Goal: Task Accomplishment & Management: Manage account settings

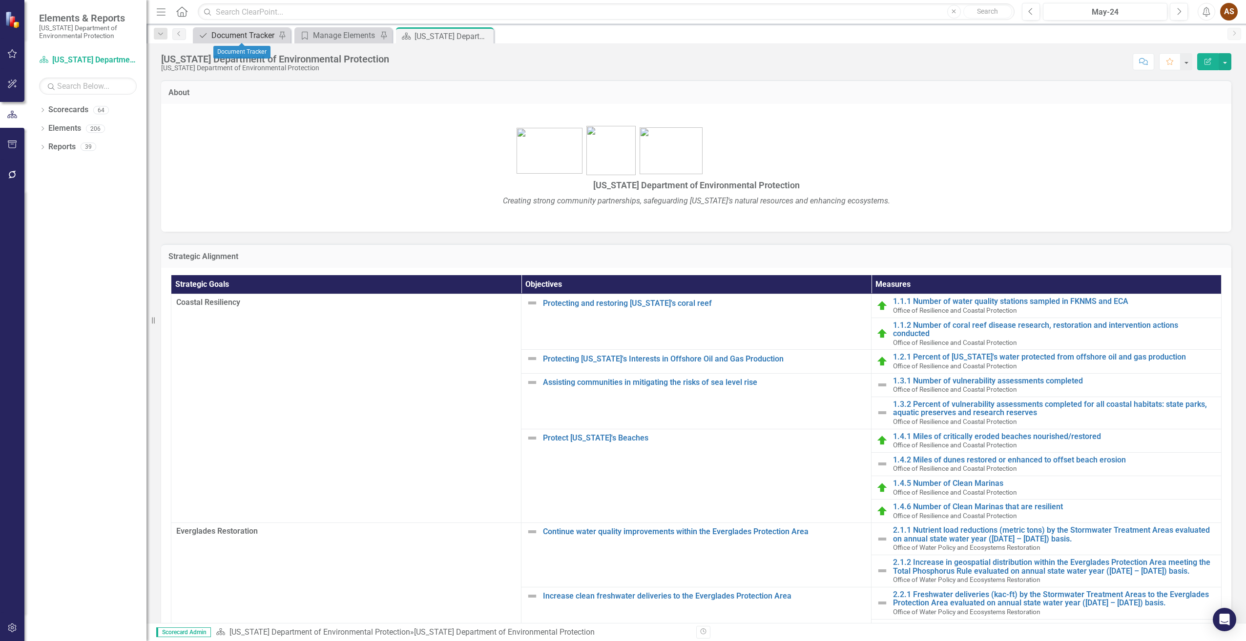
click at [237, 33] on div "Document Tracker" at bounding box center [243, 35] width 64 height 12
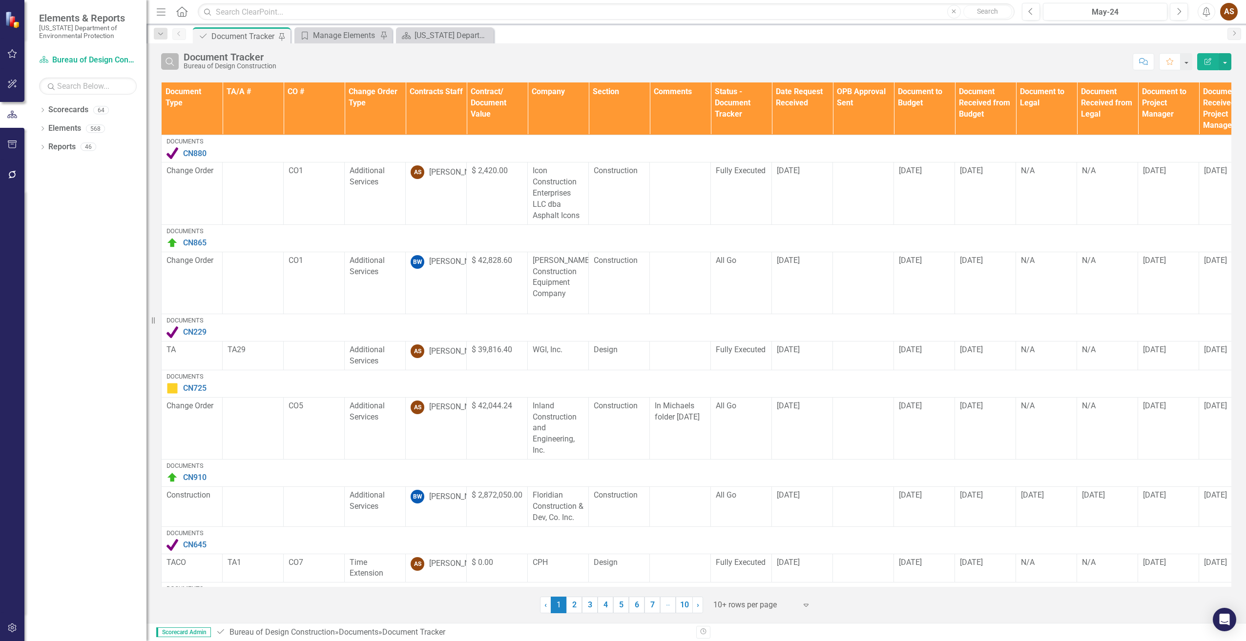
click at [169, 63] on icon "Search" at bounding box center [169, 61] width 11 height 9
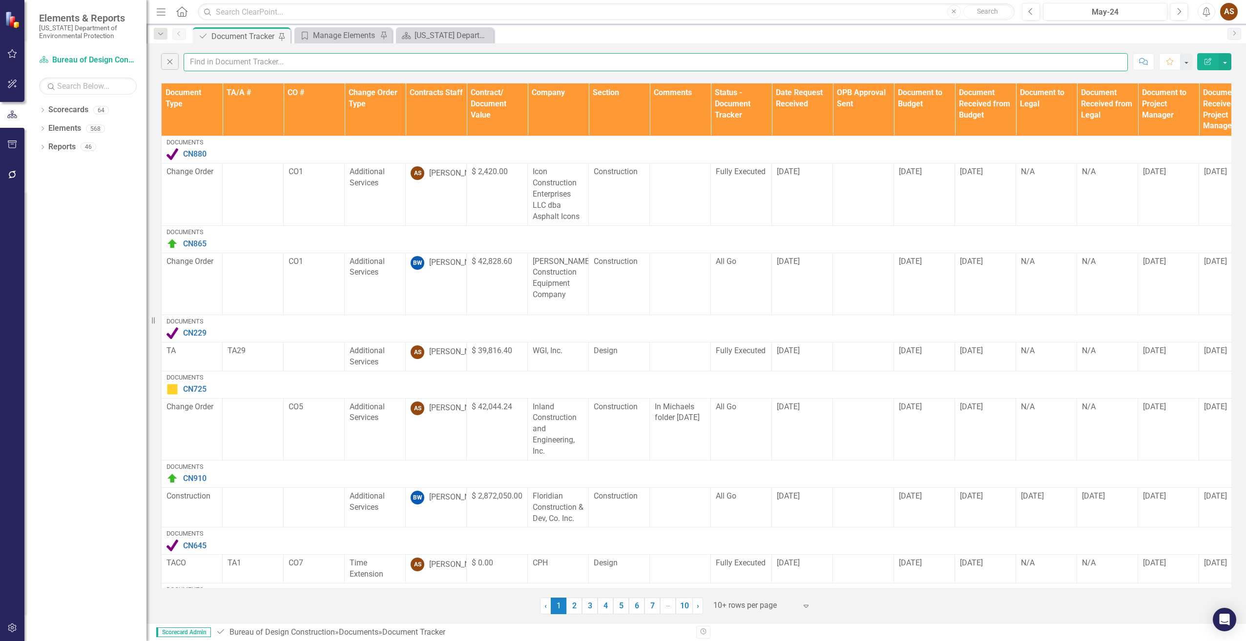
click at [206, 60] on input "text" at bounding box center [656, 62] width 944 height 18
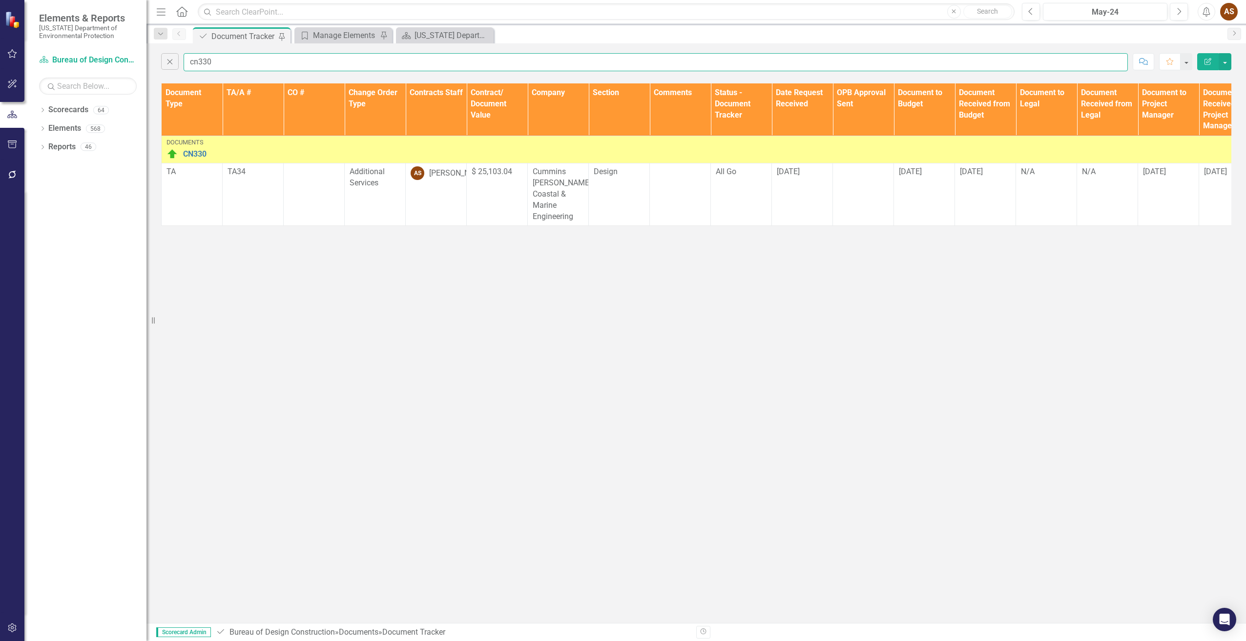
type input "cn330"
click at [169, 152] on img at bounding box center [172, 154] width 12 height 12
click at [170, 153] on img at bounding box center [172, 154] width 12 height 12
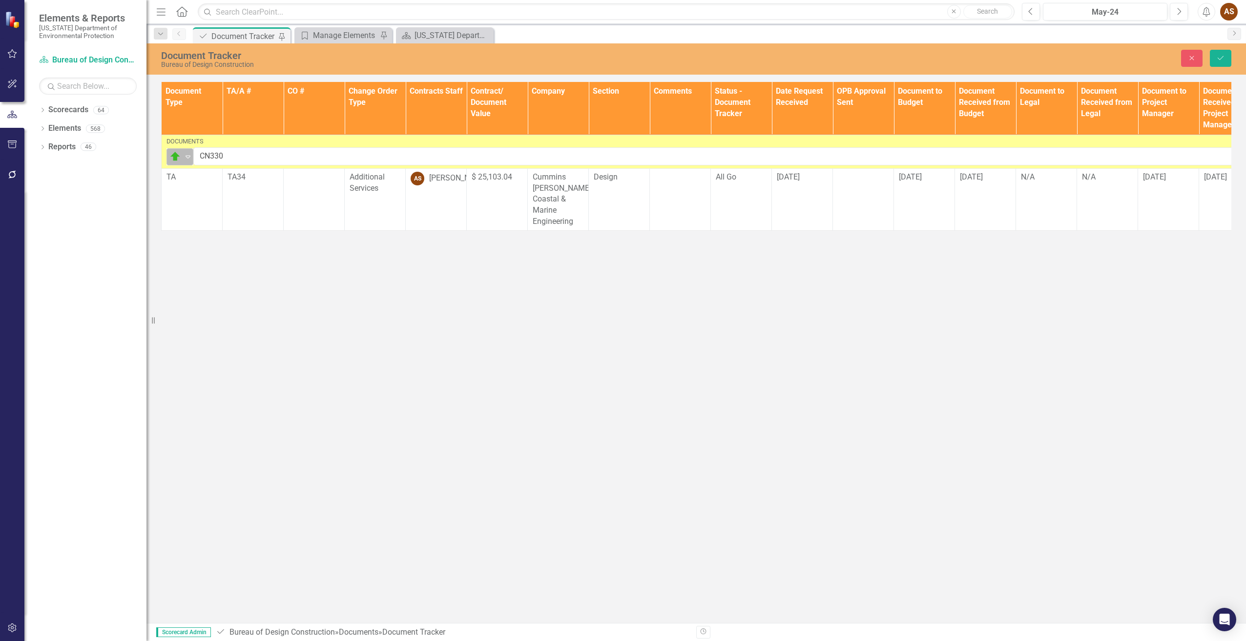
click at [182, 155] on div "Routing" at bounding box center [175, 157] width 15 height 14
click at [203, 189] on div "Complete" at bounding box center [209, 189] width 33 height 11
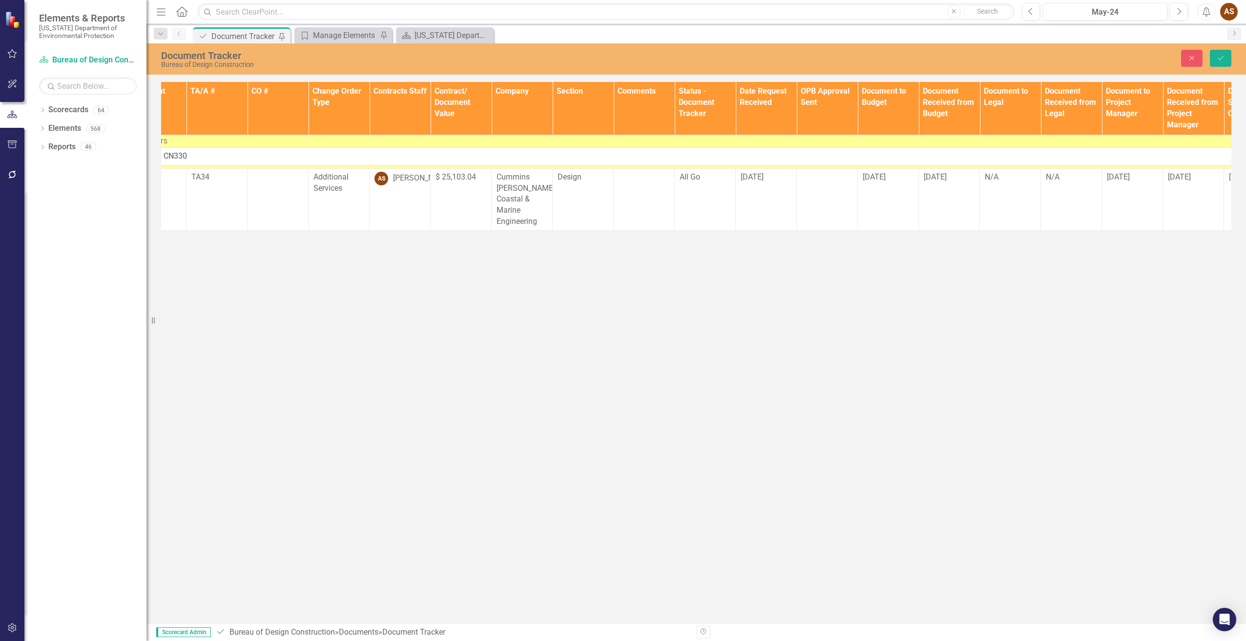
scroll to position [0, 38]
click at [704, 180] on div "All Go" at bounding box center [702, 177] width 51 height 11
click at [720, 182] on icon "Expand" at bounding box center [719, 181] width 10 height 8
click at [713, 225] on div "Fully Executed" at bounding box center [718, 229] width 62 height 11
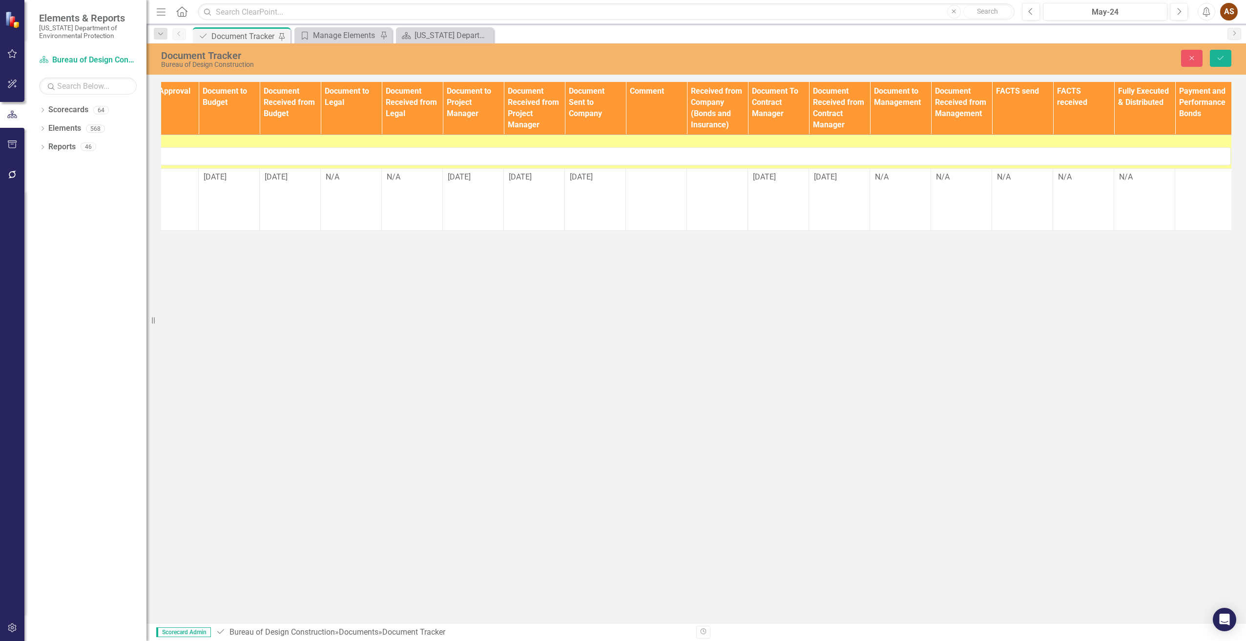
scroll to position [0, 700]
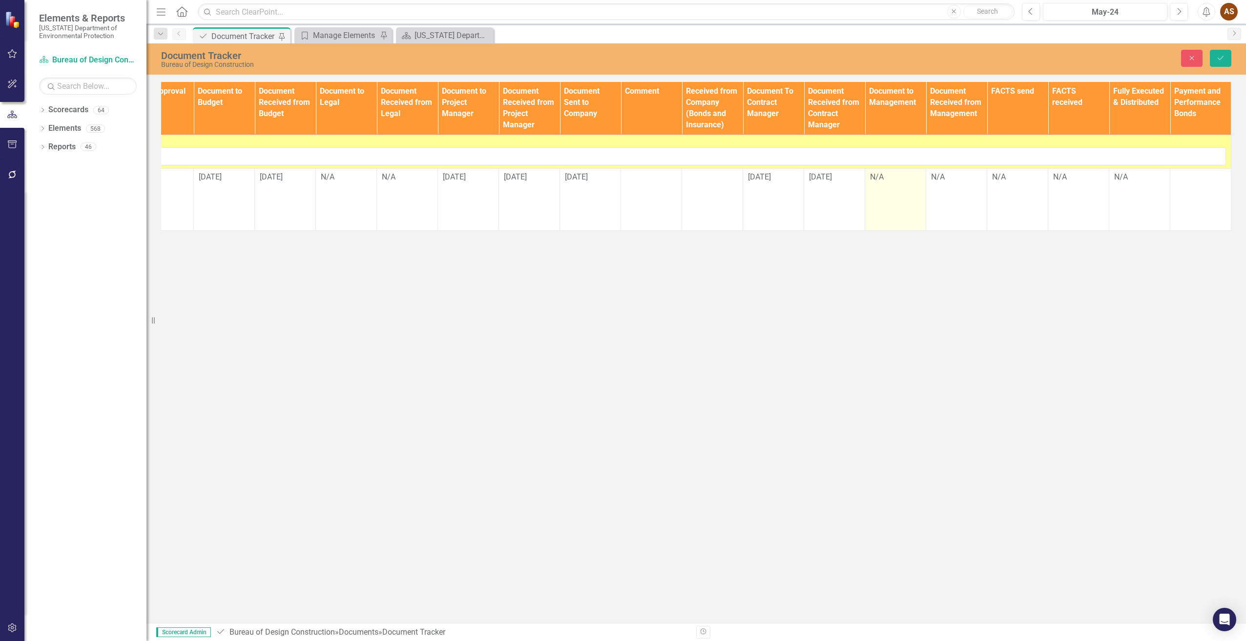
click at [893, 182] on div "N/A" at bounding box center [895, 177] width 51 height 11
click at [886, 181] on div "N/A" at bounding box center [895, 177] width 51 height 11
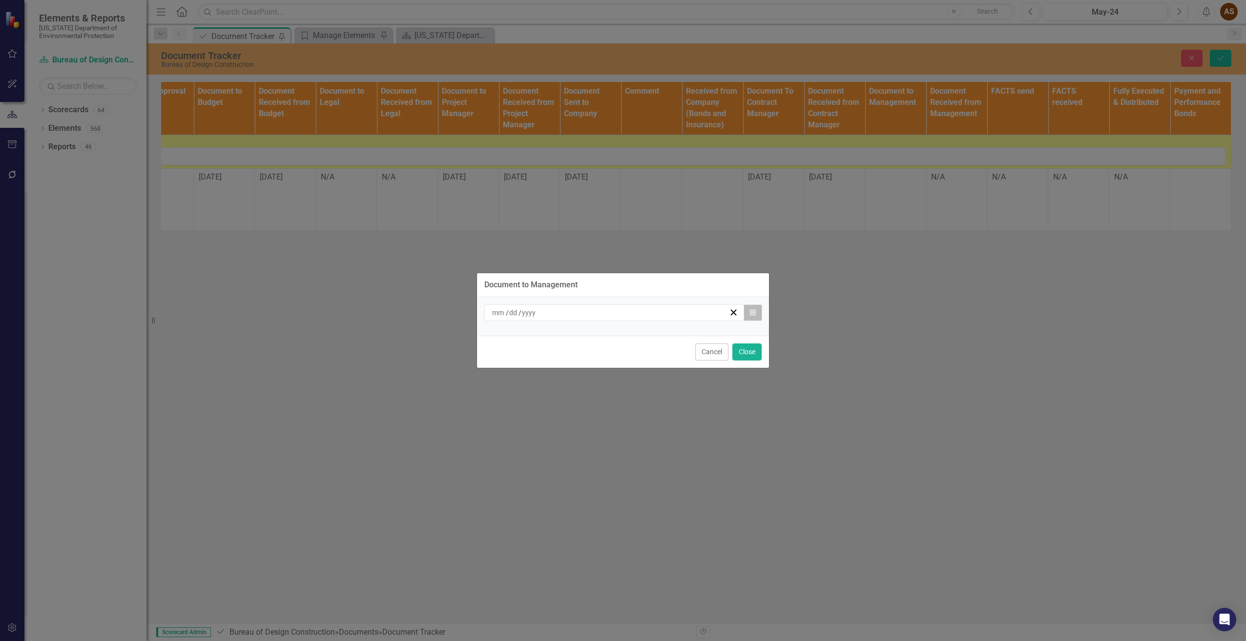
click at [755, 314] on button "Calendar" at bounding box center [752, 313] width 19 height 17
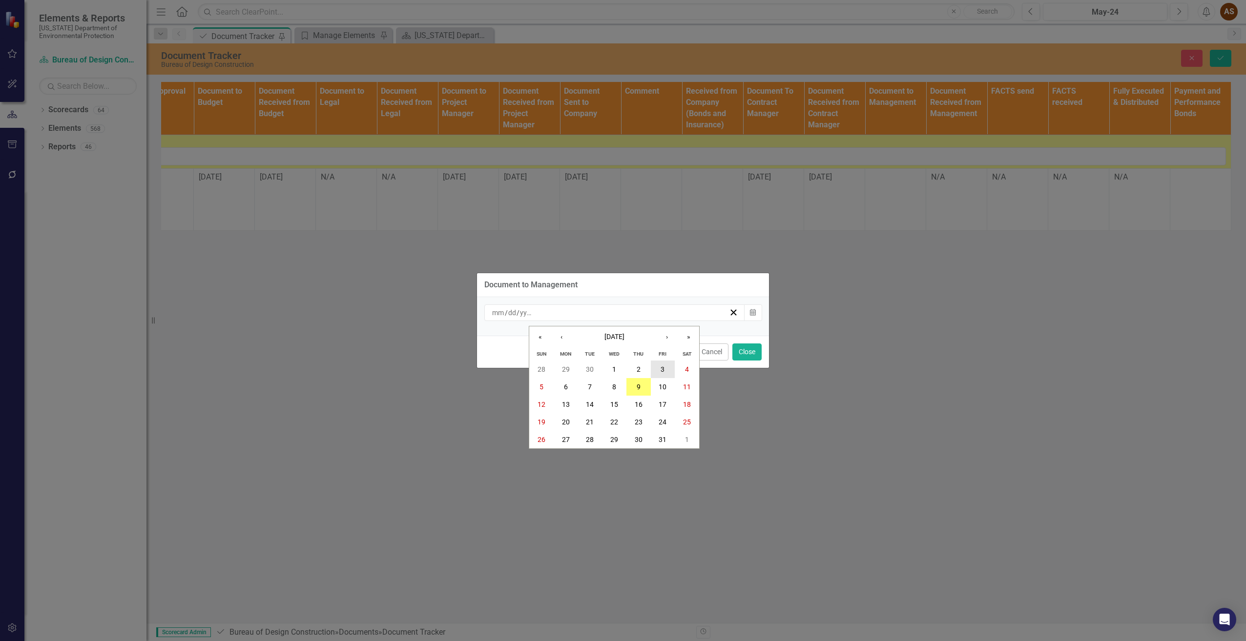
click at [660, 368] on abbr "3" at bounding box center [662, 370] width 4 height 8
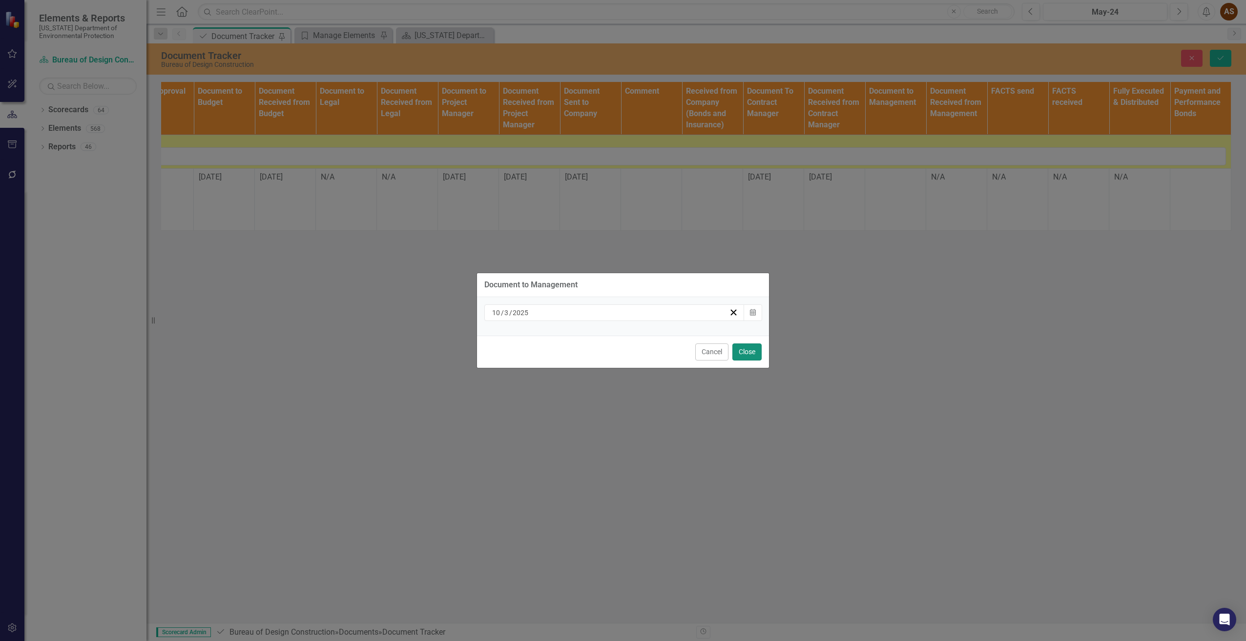
click at [744, 355] on button "Close" at bounding box center [746, 352] width 29 height 17
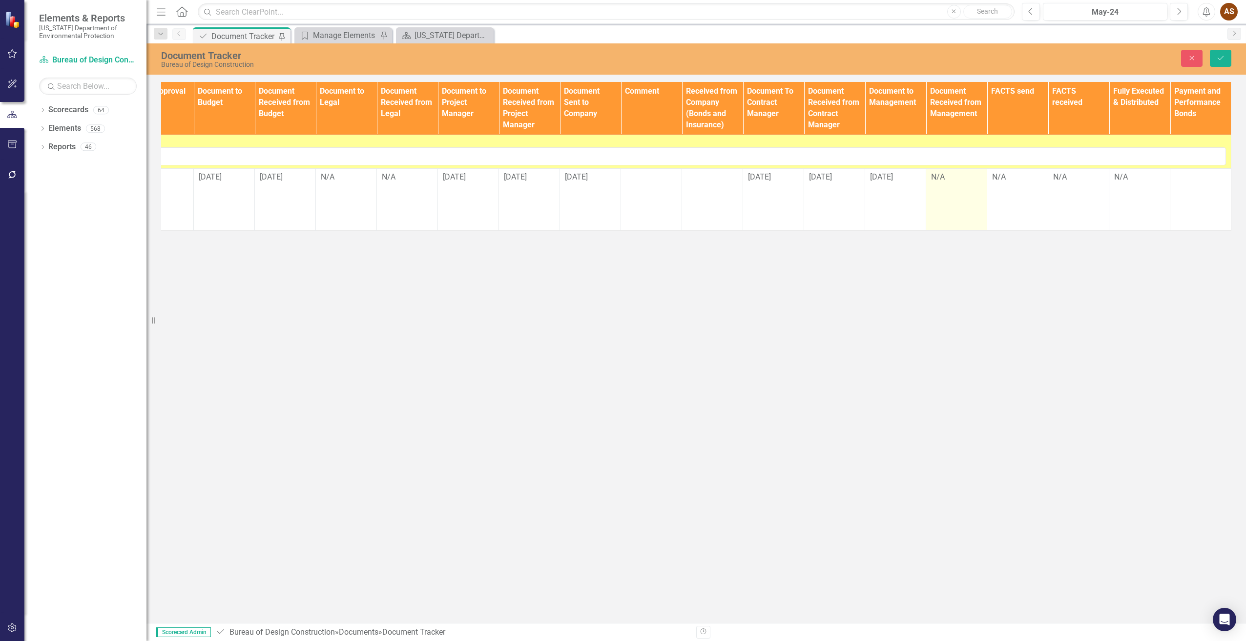
click at [948, 181] on div "N/A" at bounding box center [956, 177] width 51 height 11
click at [947, 181] on div "N/A" at bounding box center [956, 177] width 51 height 11
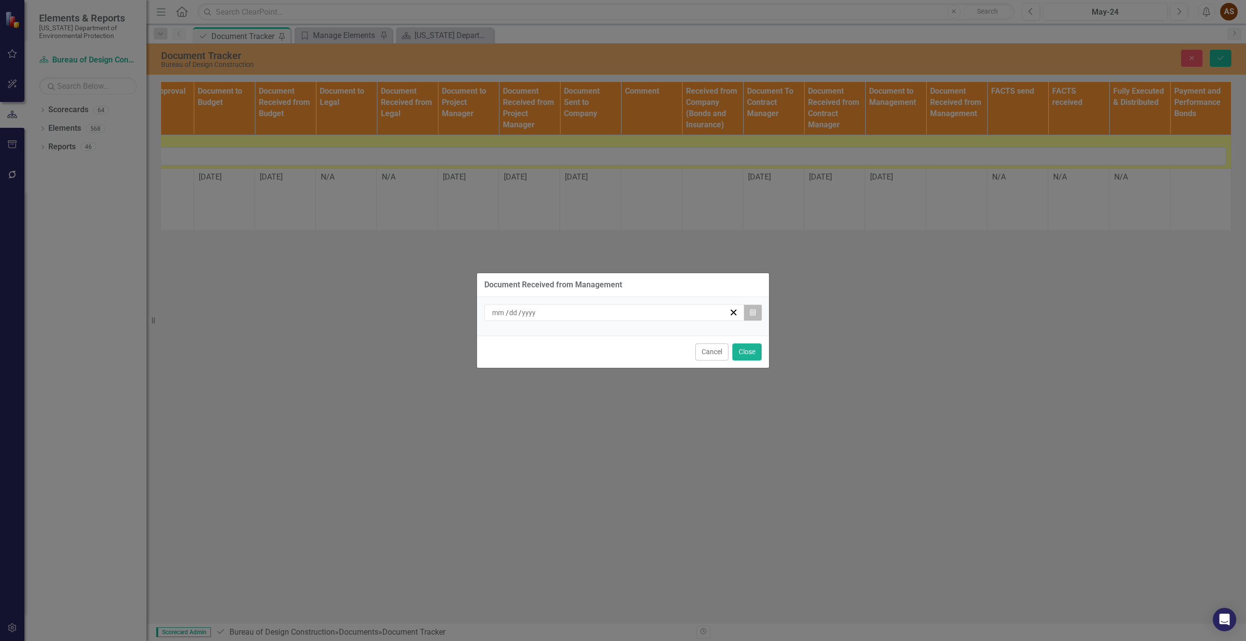
click at [750, 313] on icon "button" at bounding box center [753, 312] width 6 height 7
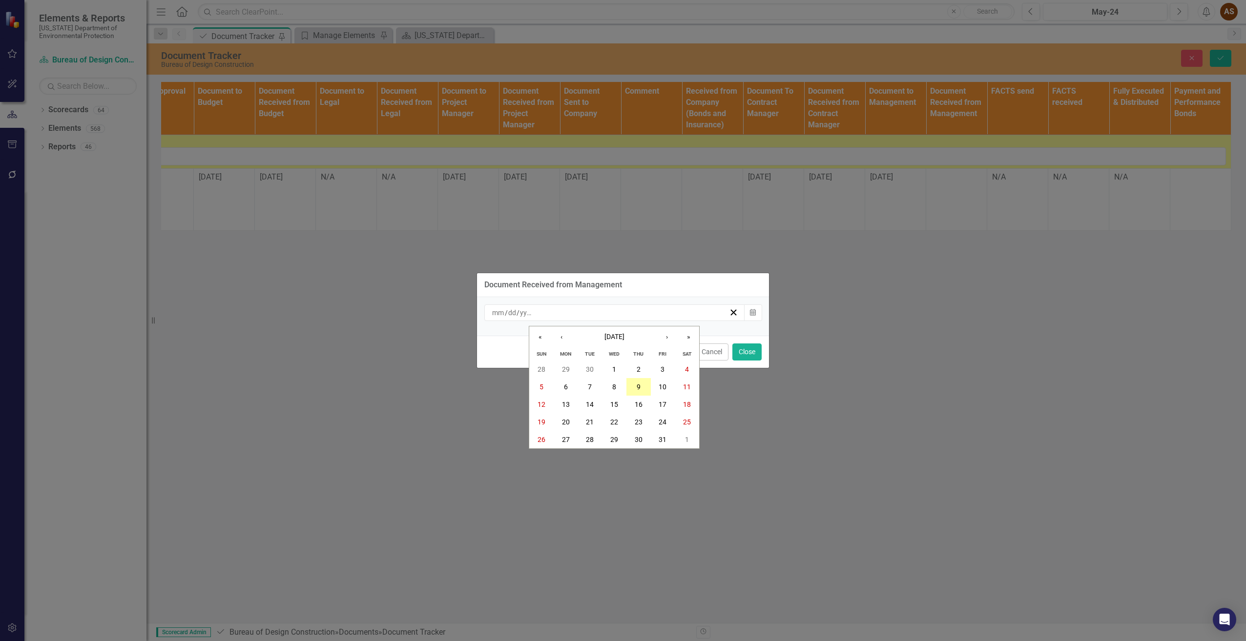
click at [641, 385] on button "9" at bounding box center [638, 387] width 24 height 18
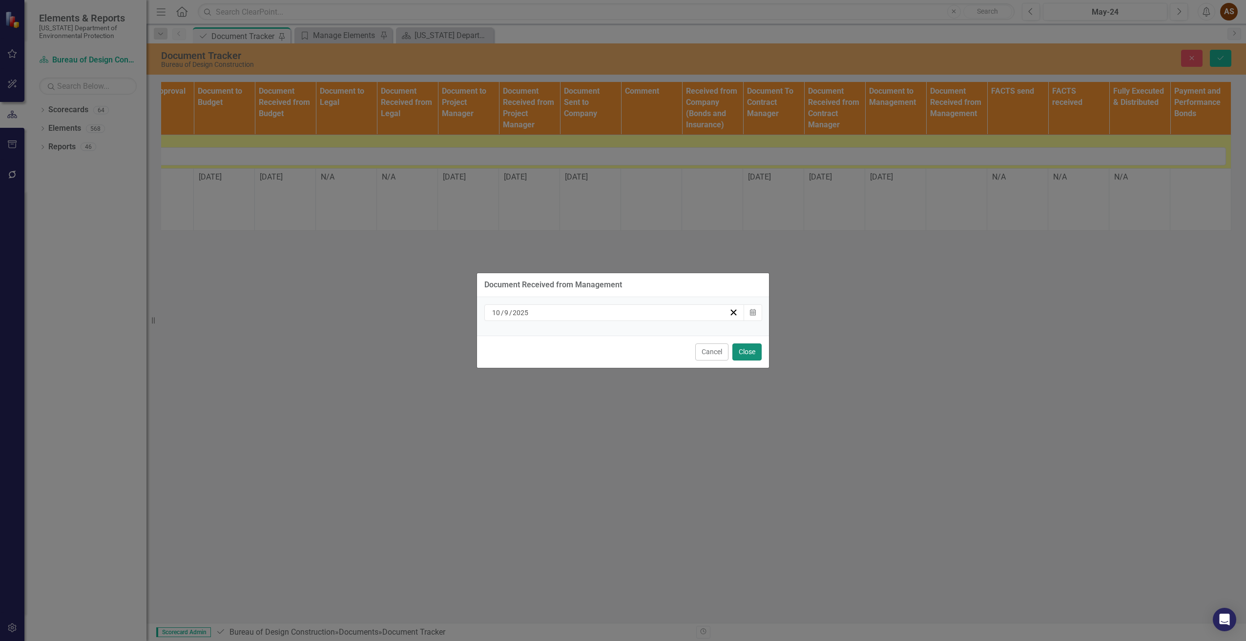
click at [748, 353] on button "Close" at bounding box center [746, 352] width 29 height 17
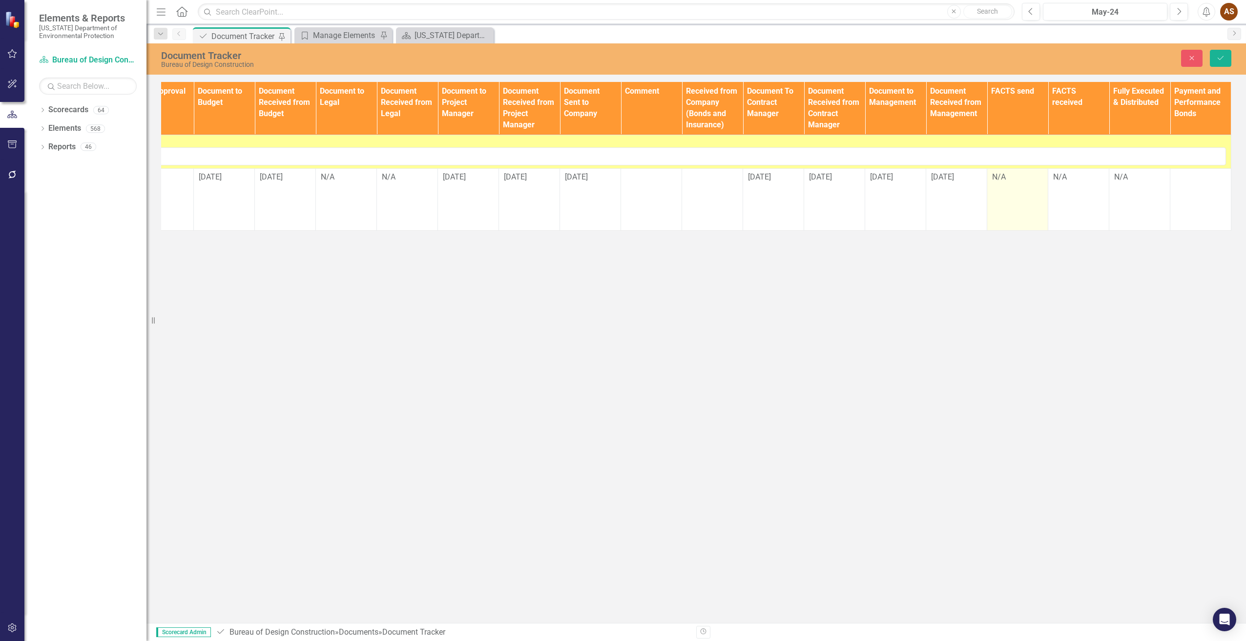
click at [1018, 182] on div "N/A" at bounding box center [1017, 177] width 51 height 11
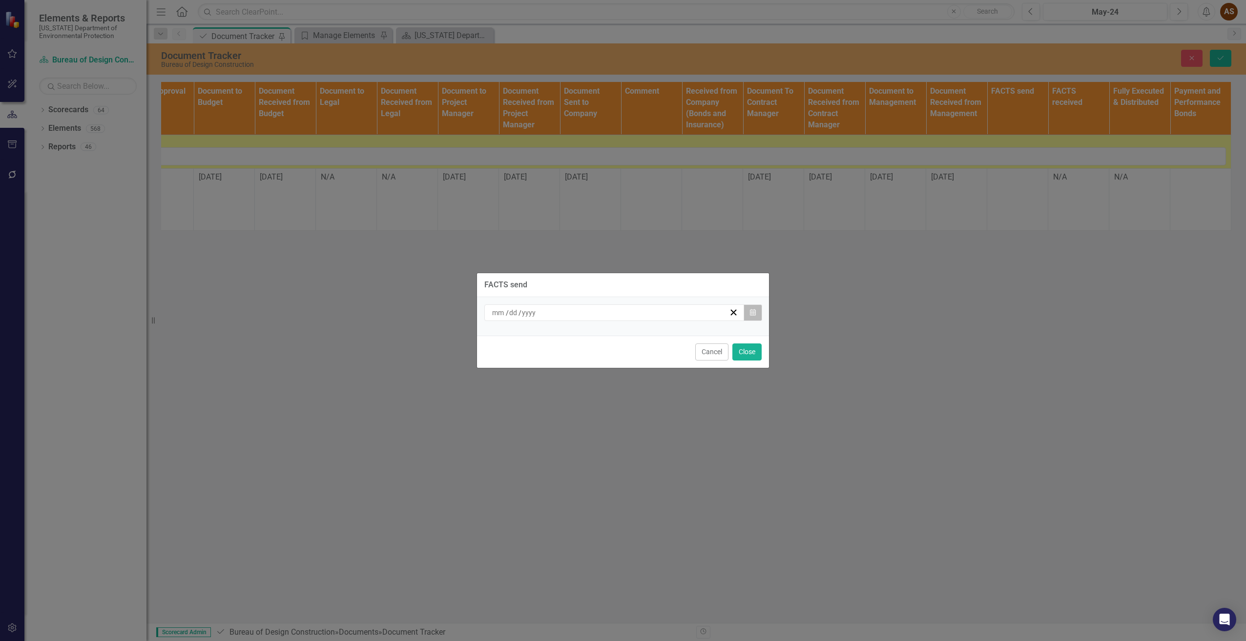
click at [755, 311] on button "Calendar" at bounding box center [752, 313] width 19 height 17
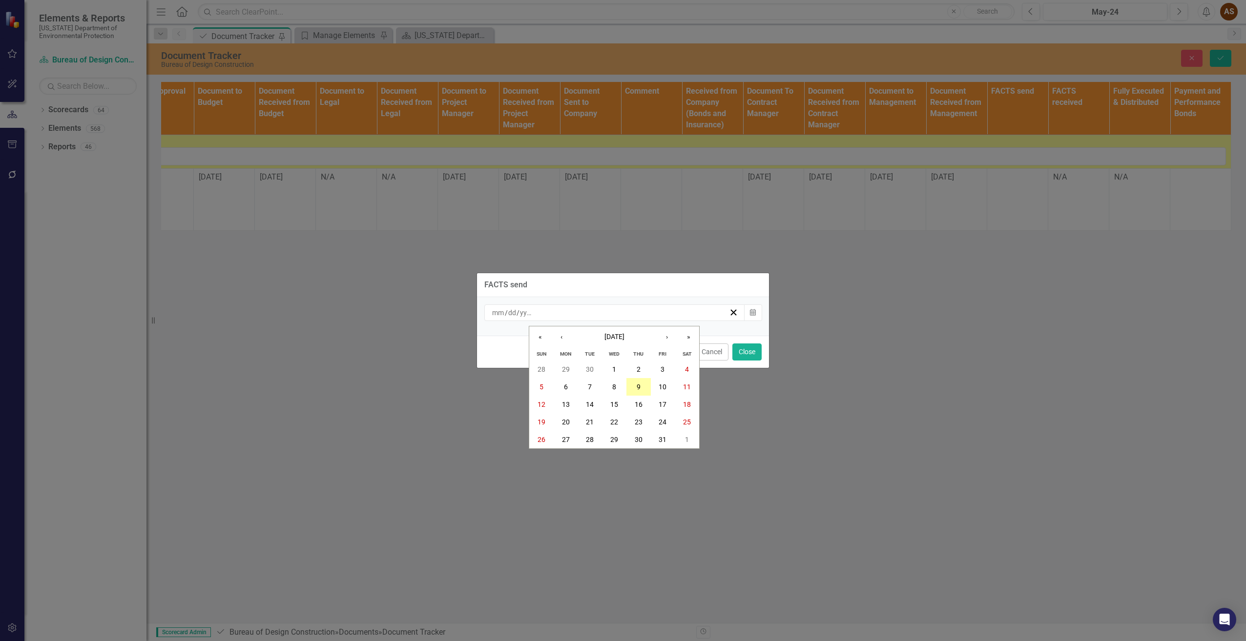
click at [642, 385] on button "9" at bounding box center [638, 387] width 24 height 18
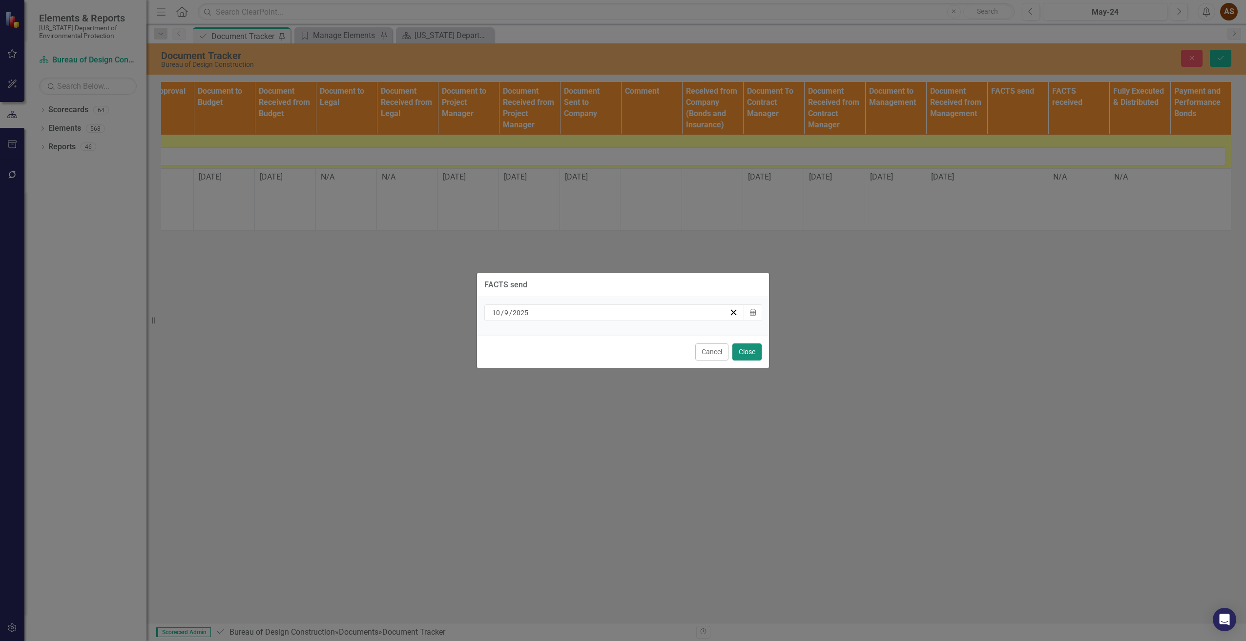
click at [745, 353] on button "Close" at bounding box center [746, 352] width 29 height 17
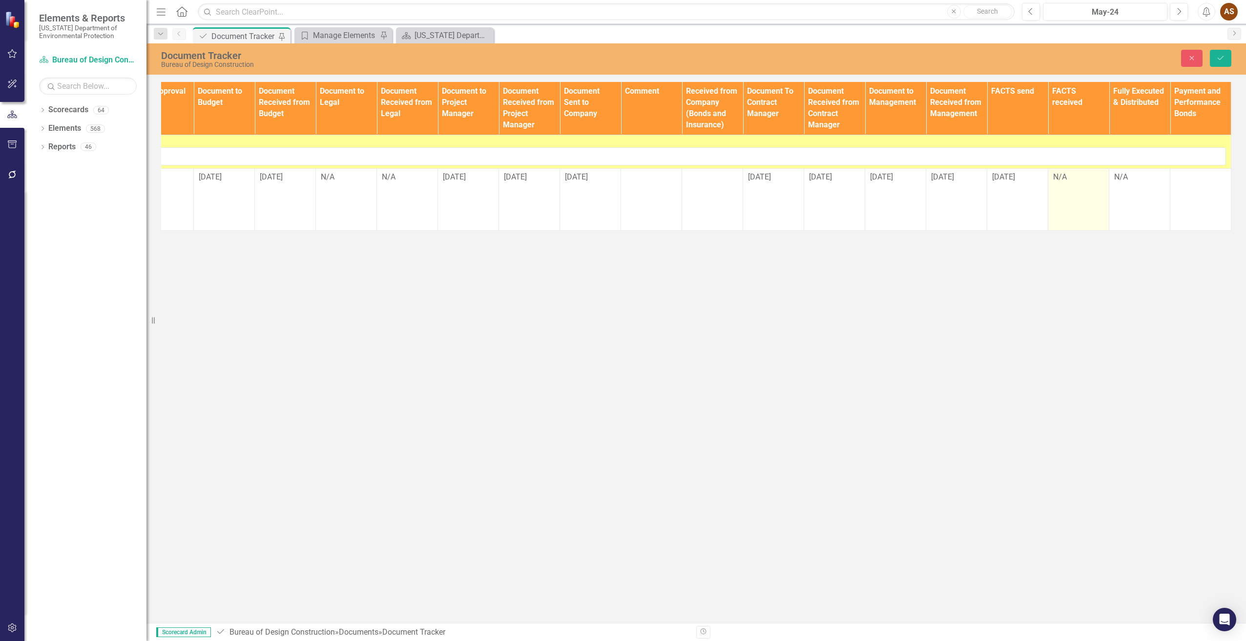
click at [1068, 192] on td "N/A" at bounding box center [1078, 199] width 61 height 62
click at [1068, 191] on td "N/A" at bounding box center [1078, 199] width 61 height 62
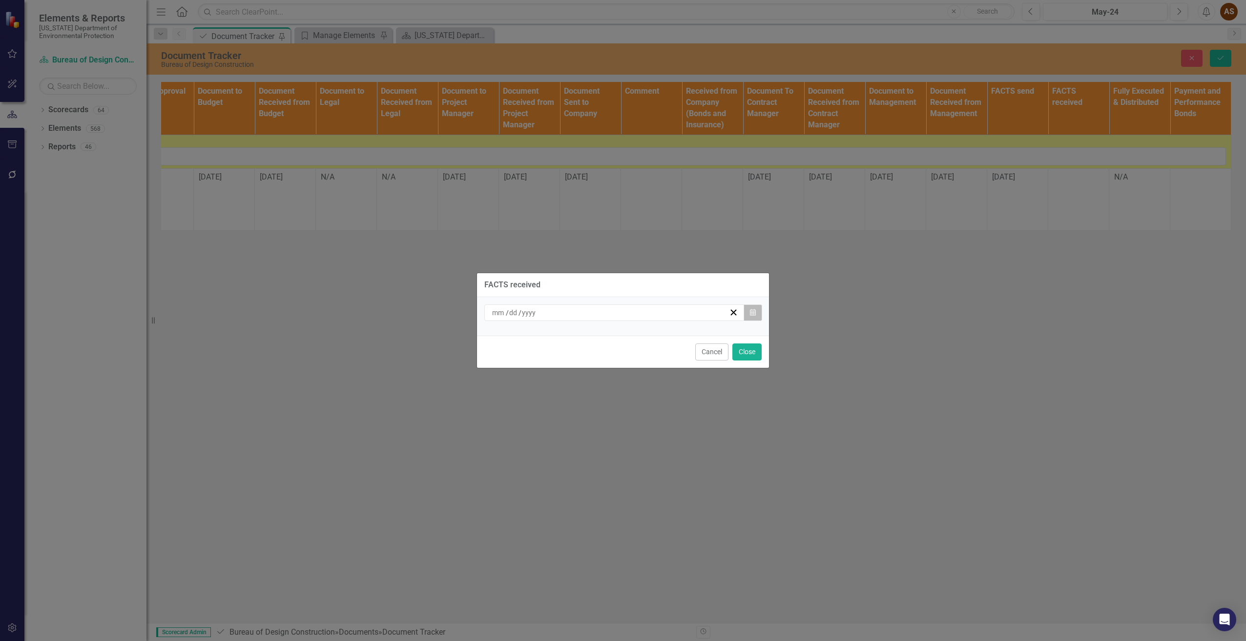
click at [753, 312] on icon "Calendar" at bounding box center [753, 312] width 6 height 7
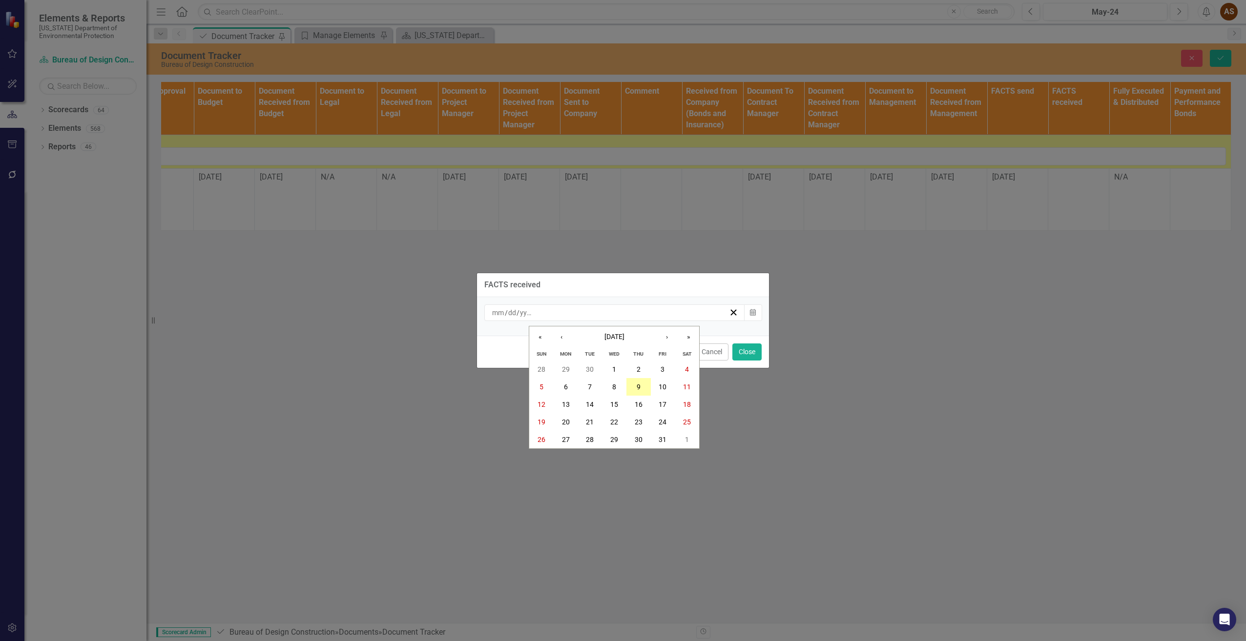
click at [640, 388] on button "9" at bounding box center [638, 387] width 24 height 18
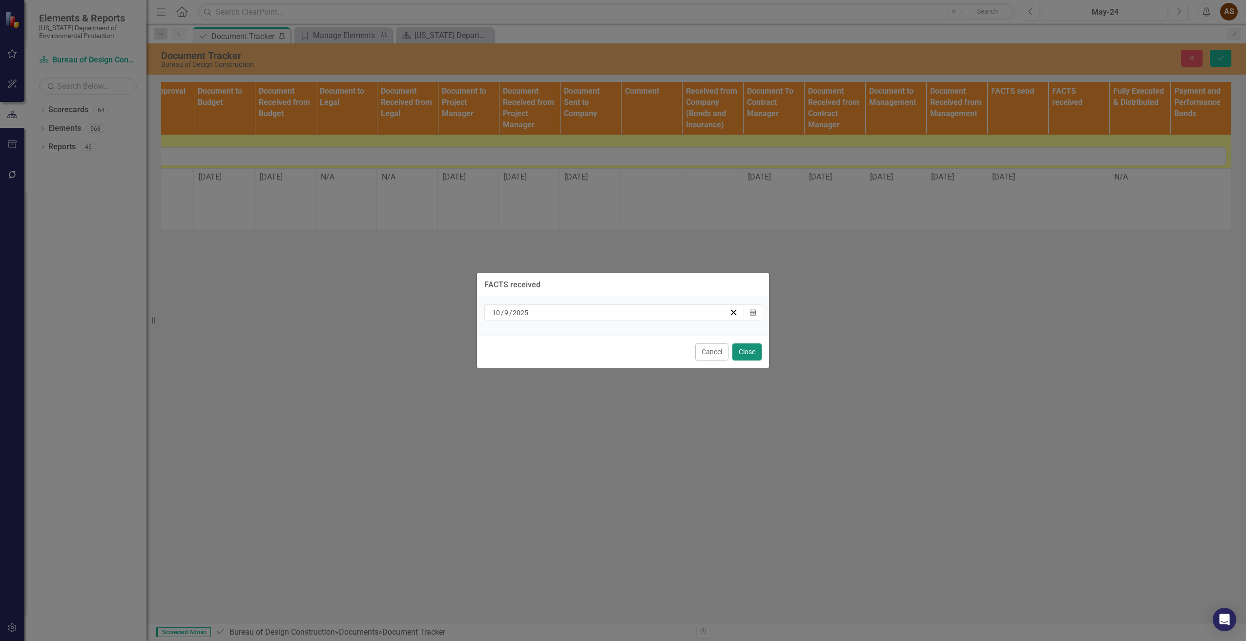
click at [748, 351] on button "Close" at bounding box center [746, 352] width 29 height 17
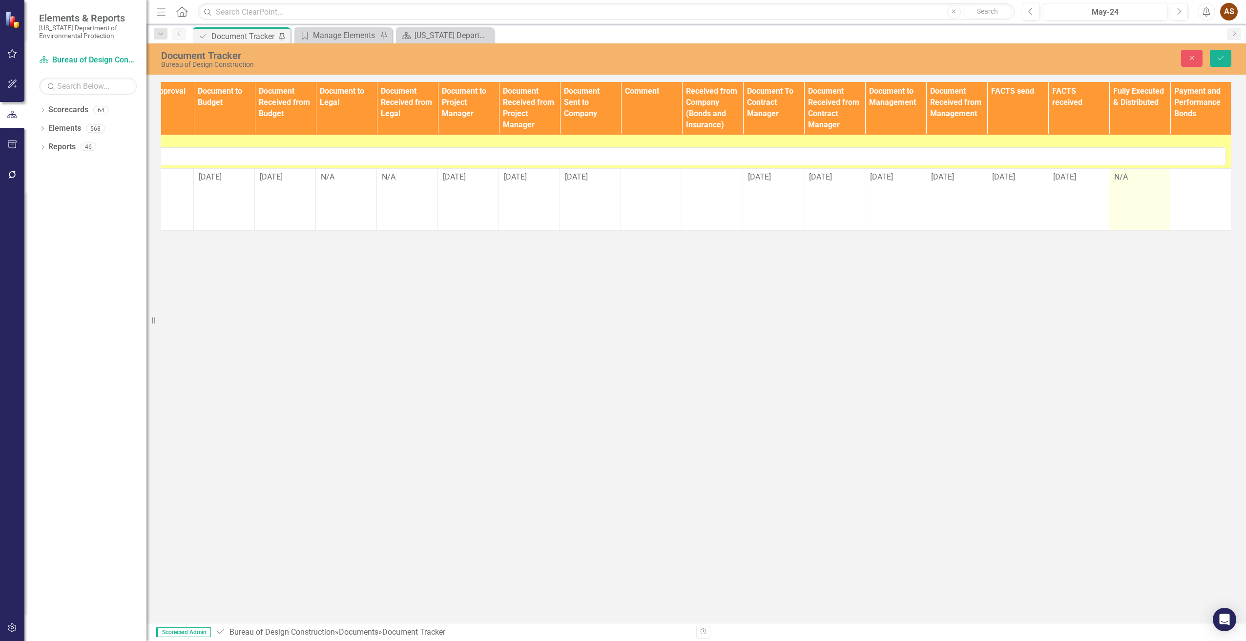
click at [1117, 183] on div "N/A" at bounding box center [1139, 177] width 51 height 11
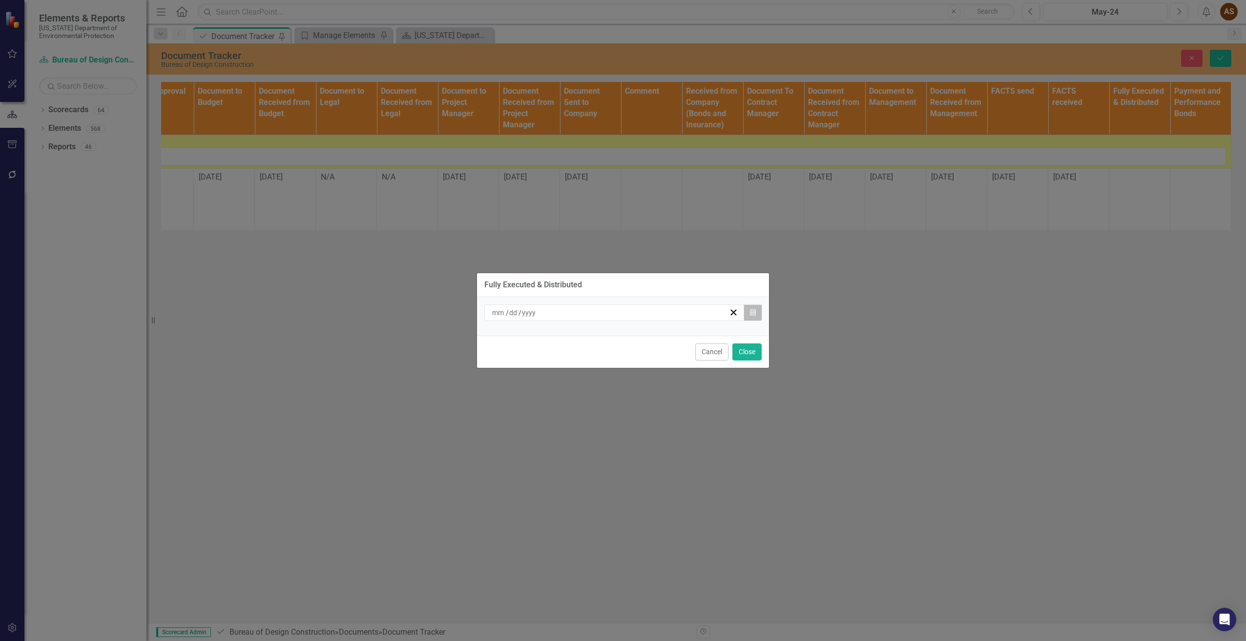
click at [755, 316] on icon "Calendar" at bounding box center [753, 312] width 6 height 7
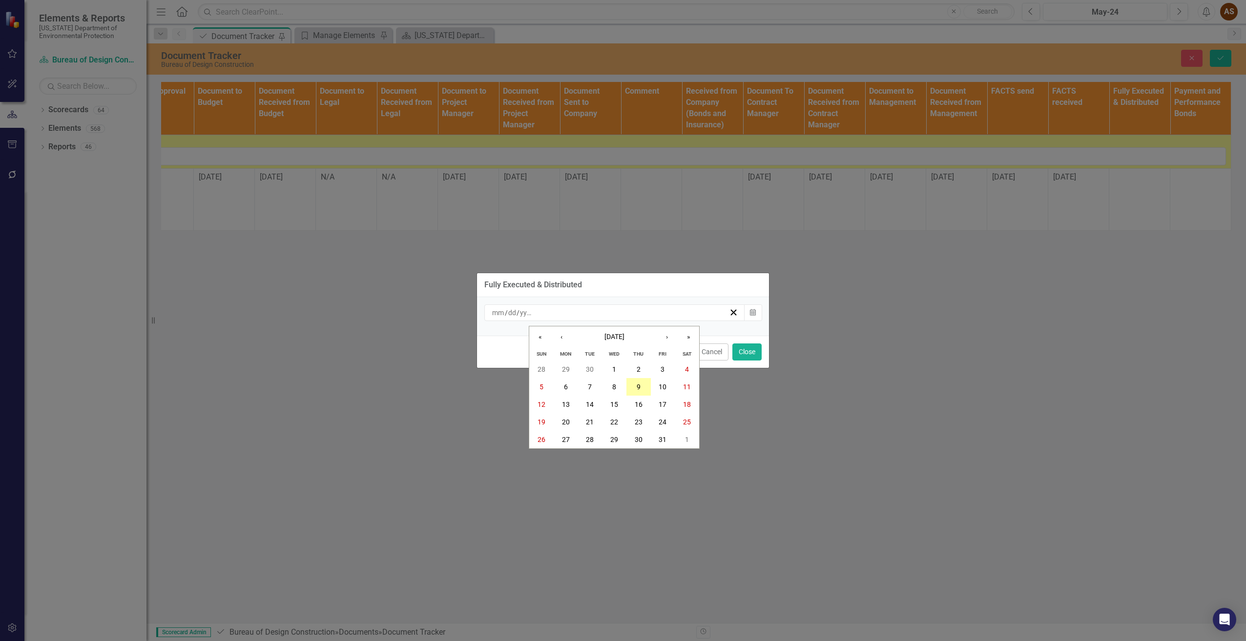
click at [641, 387] on button "9" at bounding box center [638, 387] width 24 height 18
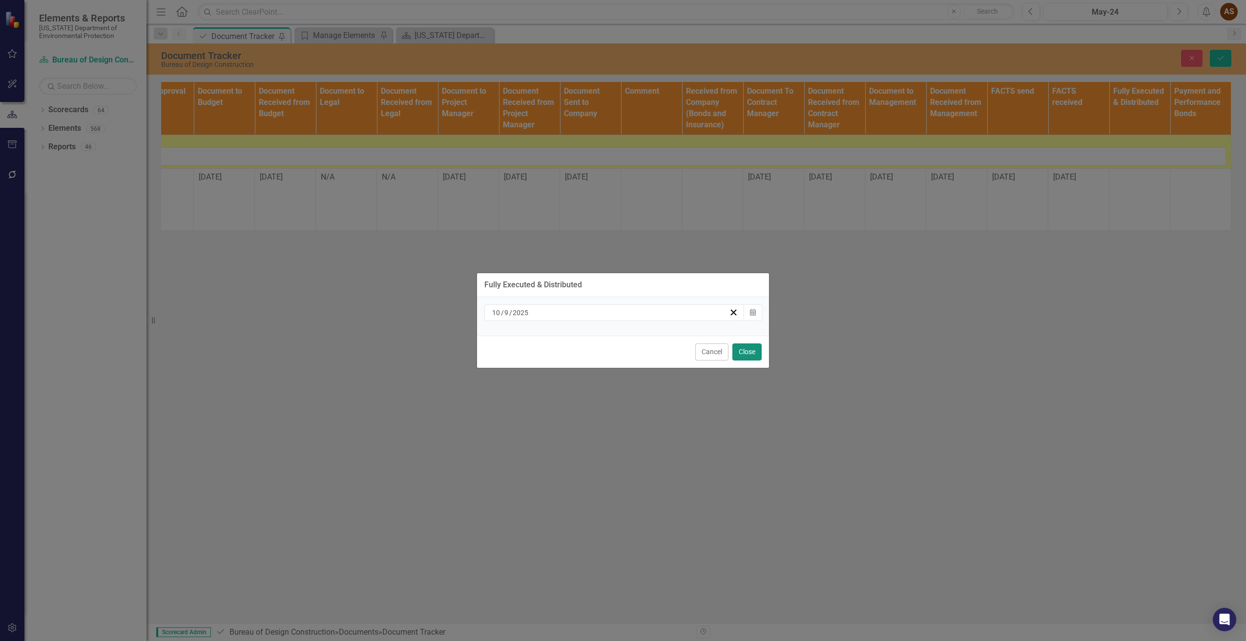
click at [744, 351] on button "Close" at bounding box center [746, 352] width 29 height 17
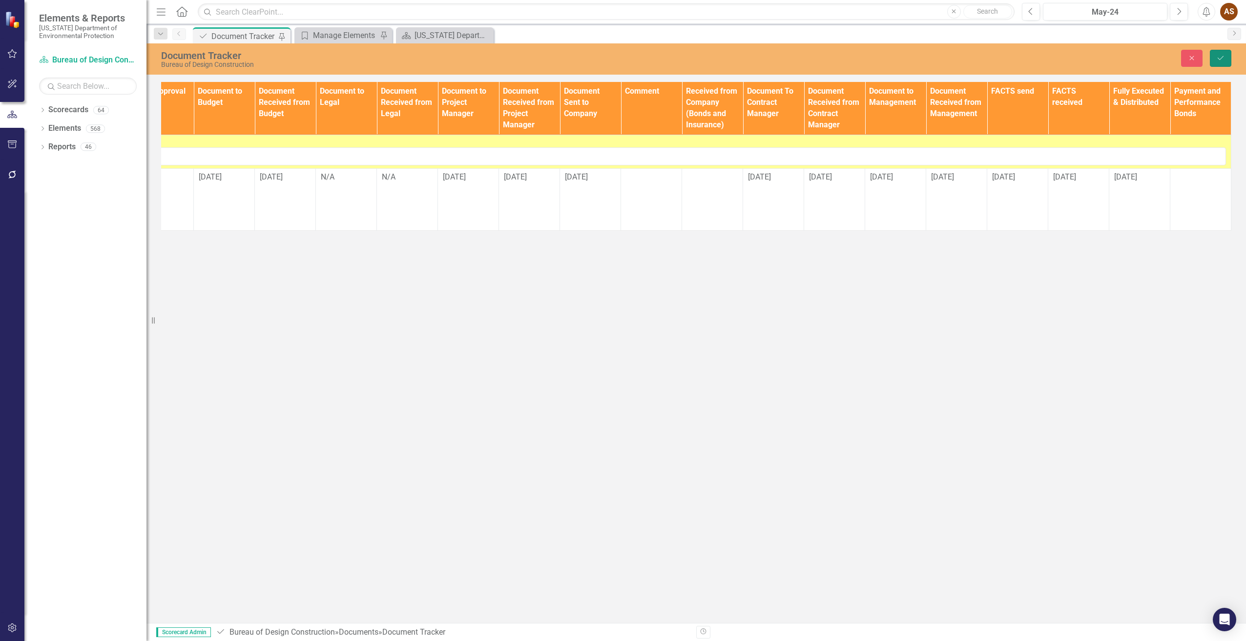
click at [1217, 59] on icon "Save" at bounding box center [1220, 58] width 9 height 7
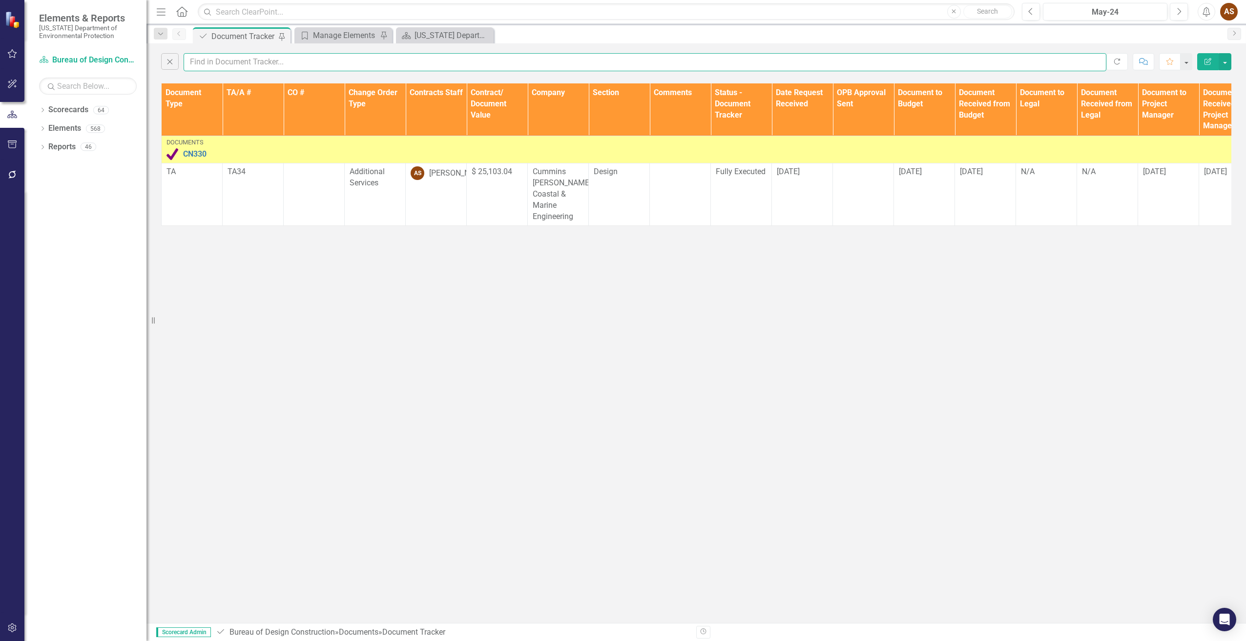
click at [272, 62] on input "text" at bounding box center [645, 62] width 922 height 18
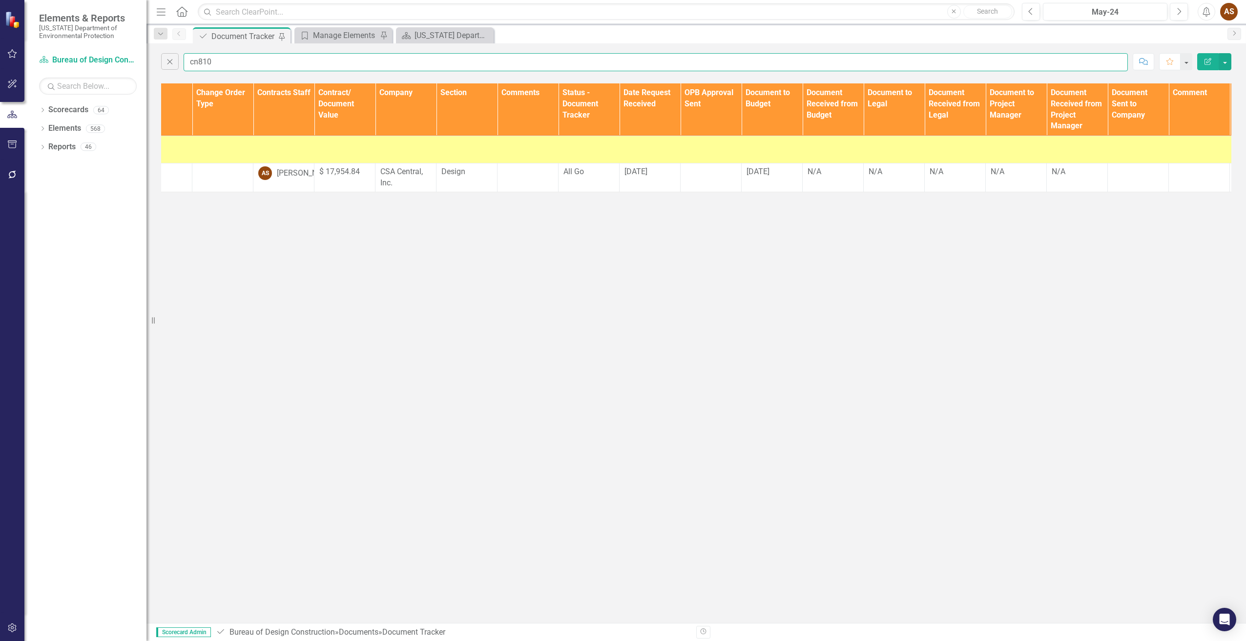
scroll to position [0, 186]
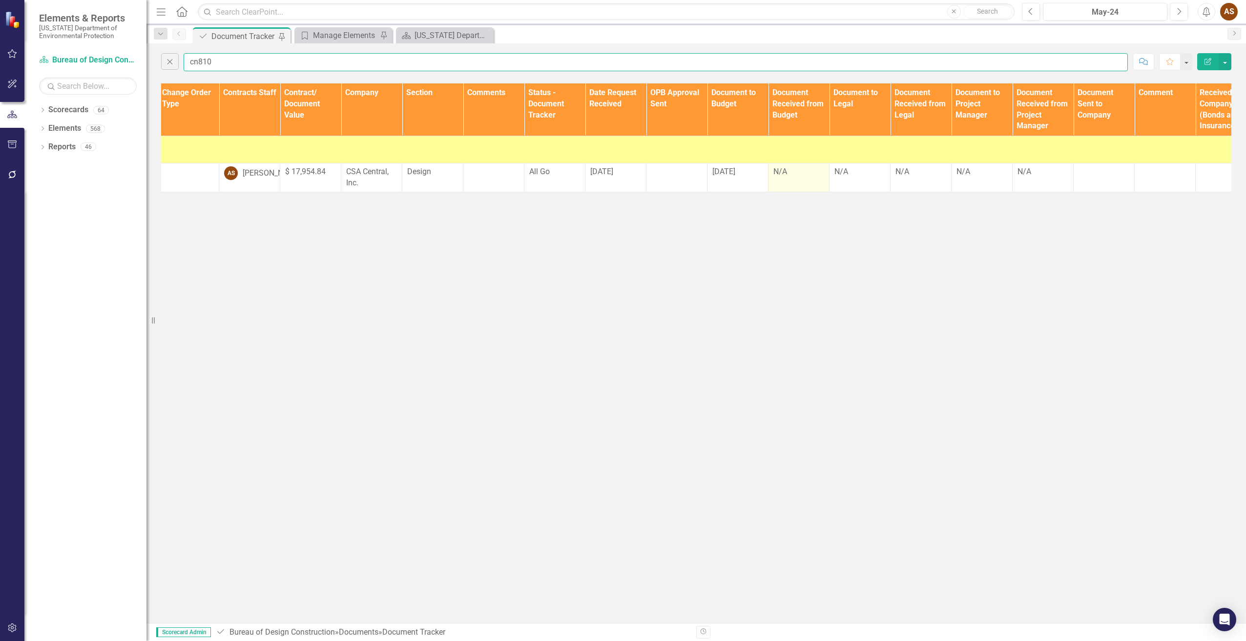
type input "cn810"
click at [781, 173] on div "N/A" at bounding box center [798, 171] width 51 height 11
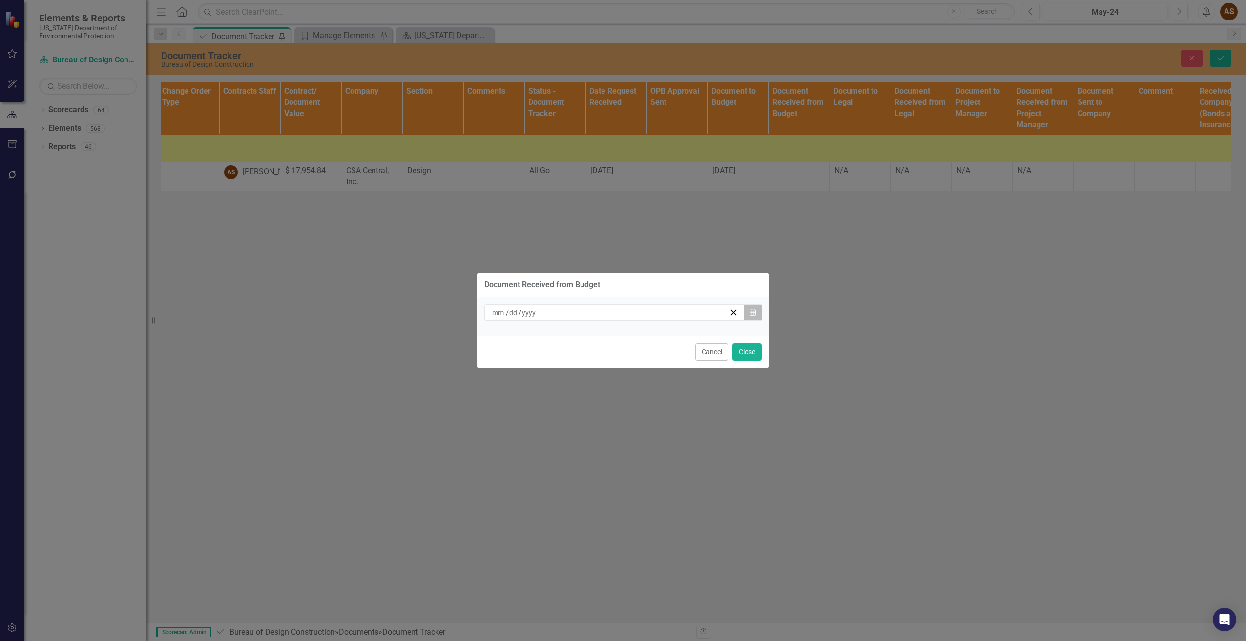
click at [755, 307] on button "Calendar" at bounding box center [752, 313] width 19 height 17
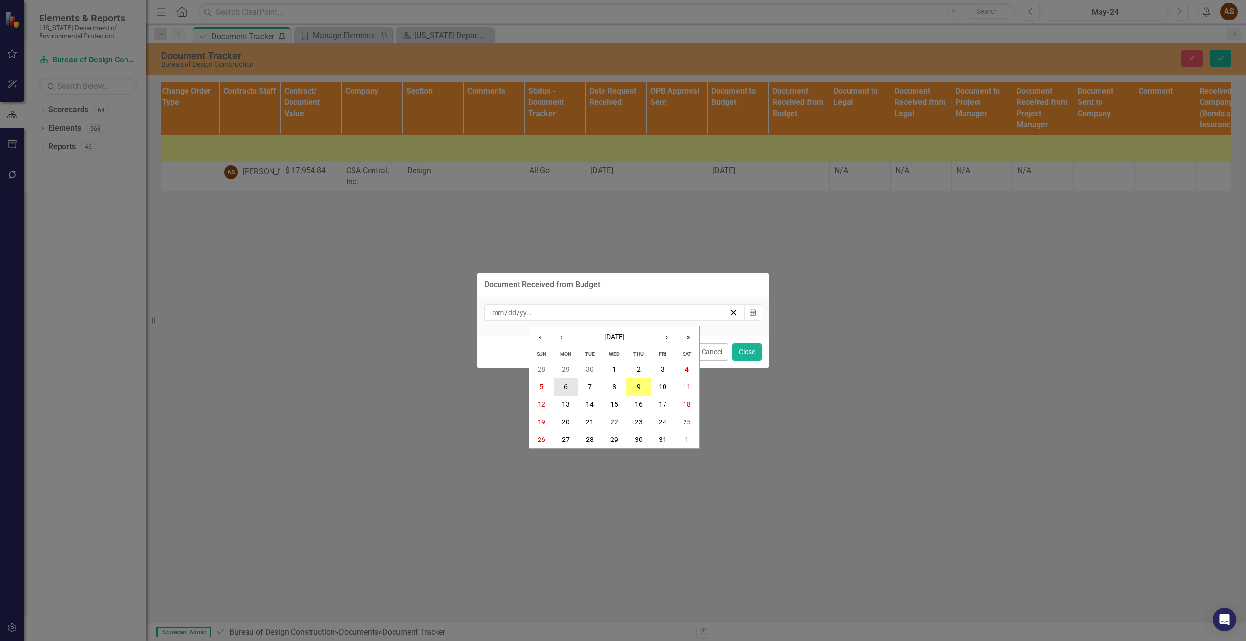
click at [560, 387] on button "6" at bounding box center [565, 387] width 24 height 18
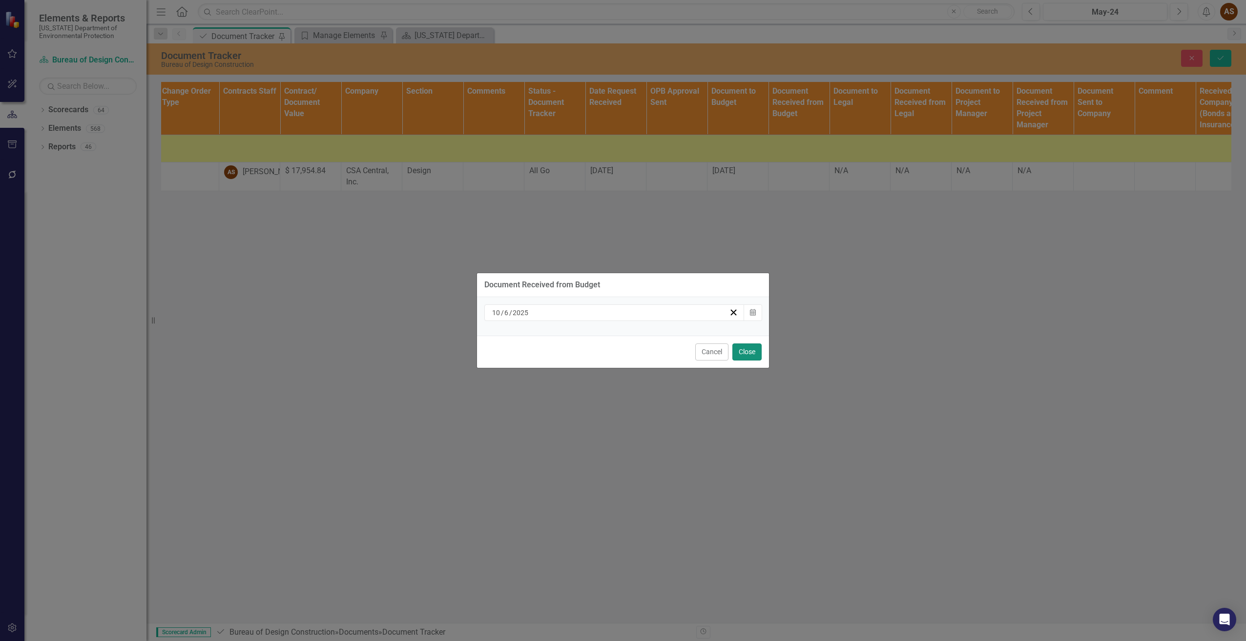
click at [750, 354] on button "Close" at bounding box center [746, 352] width 29 height 17
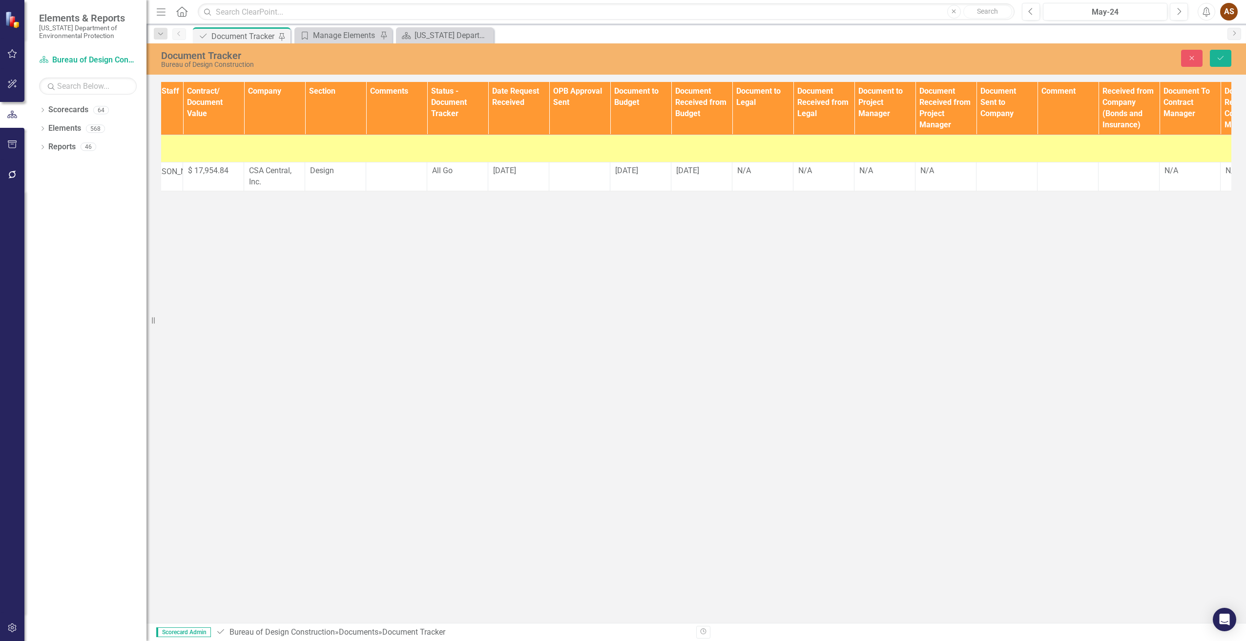
scroll to position [0, 284]
click at [879, 179] on td "N/A" at bounding box center [884, 176] width 61 height 29
click at [878, 179] on td "N/A" at bounding box center [884, 176] width 61 height 29
click at [872, 177] on td "N/A" at bounding box center [884, 176] width 61 height 29
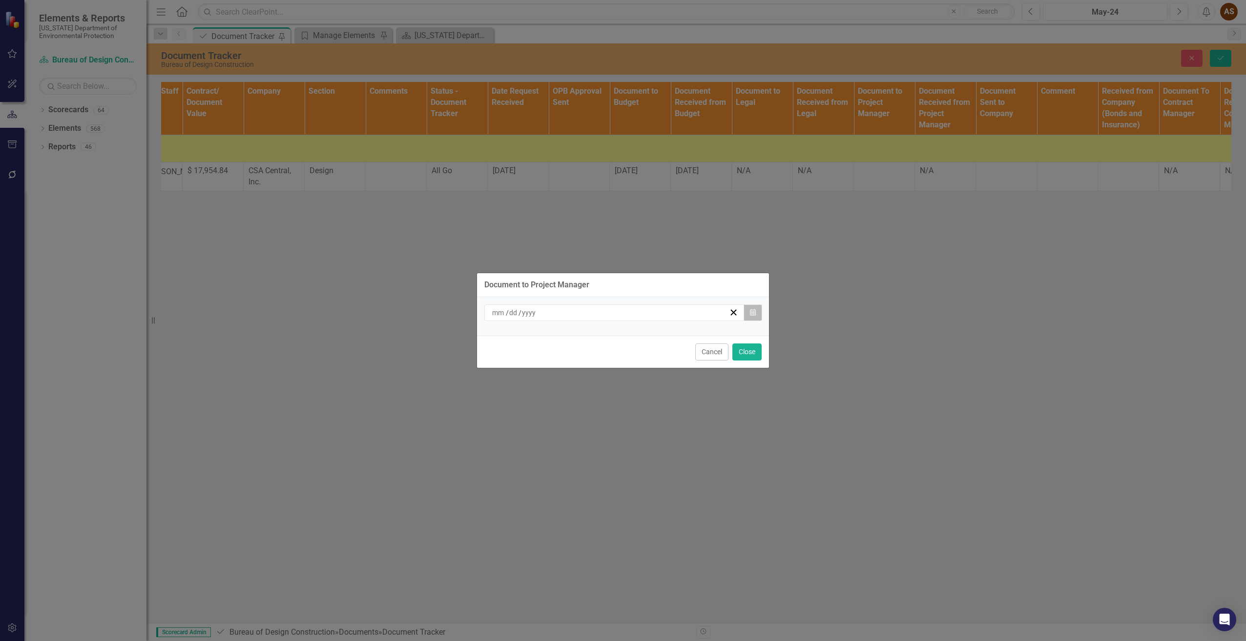
click at [752, 314] on icon "button" at bounding box center [753, 312] width 6 height 7
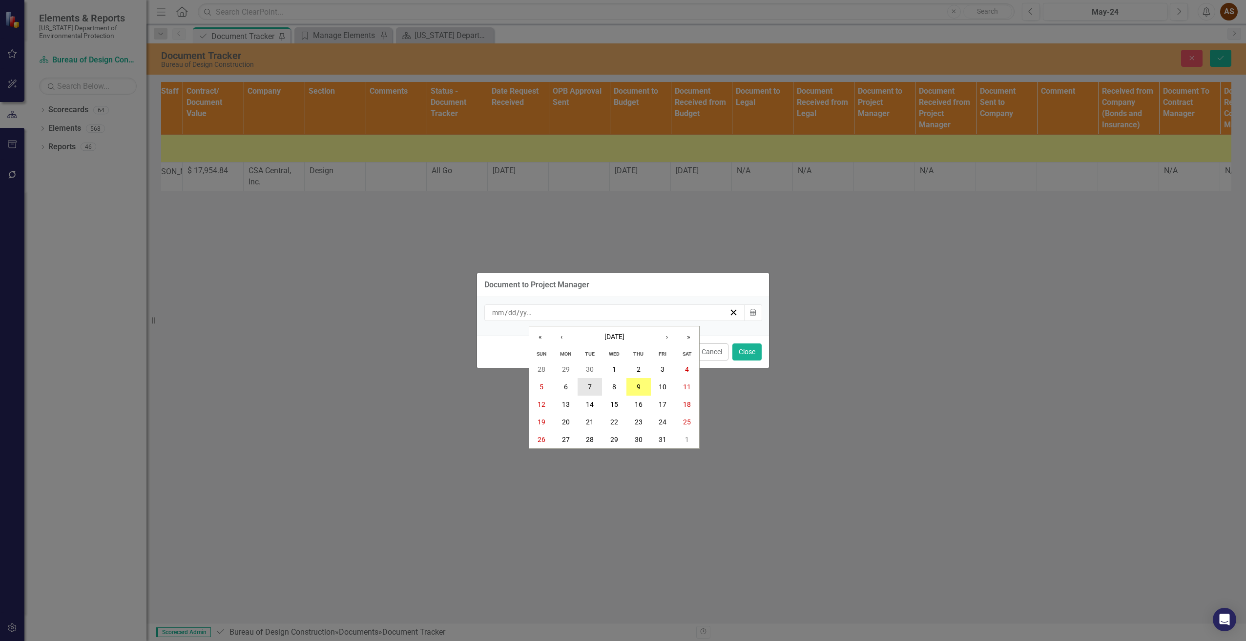
click at [593, 388] on button "7" at bounding box center [589, 387] width 24 height 18
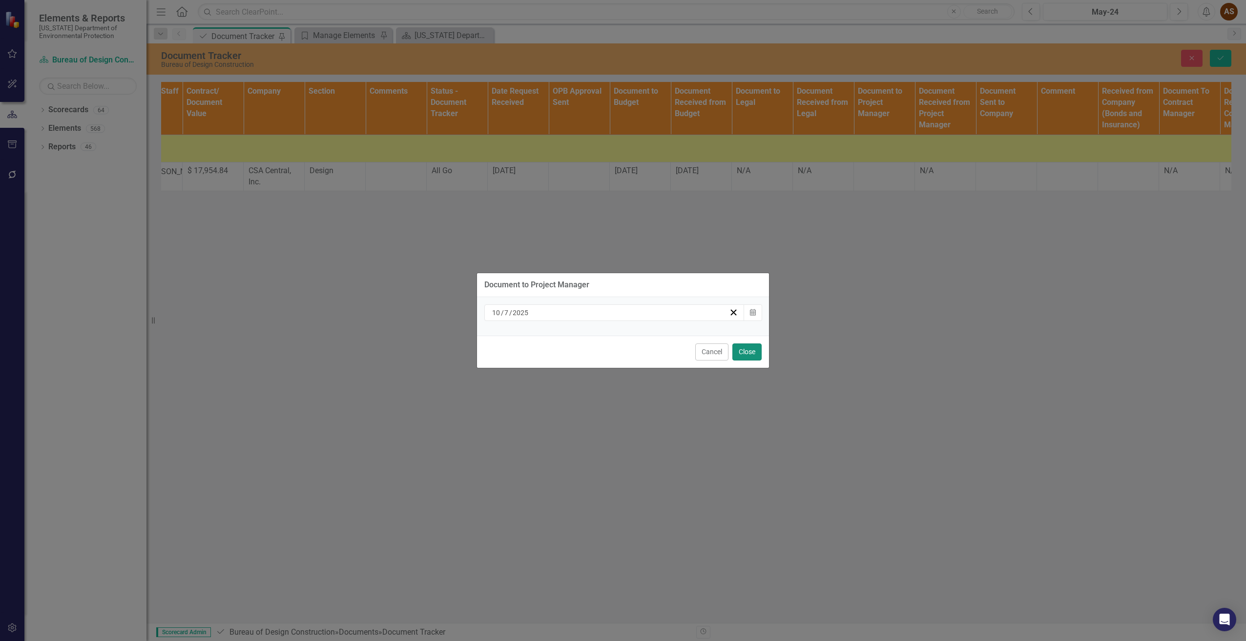
click at [744, 353] on button "Close" at bounding box center [746, 352] width 29 height 17
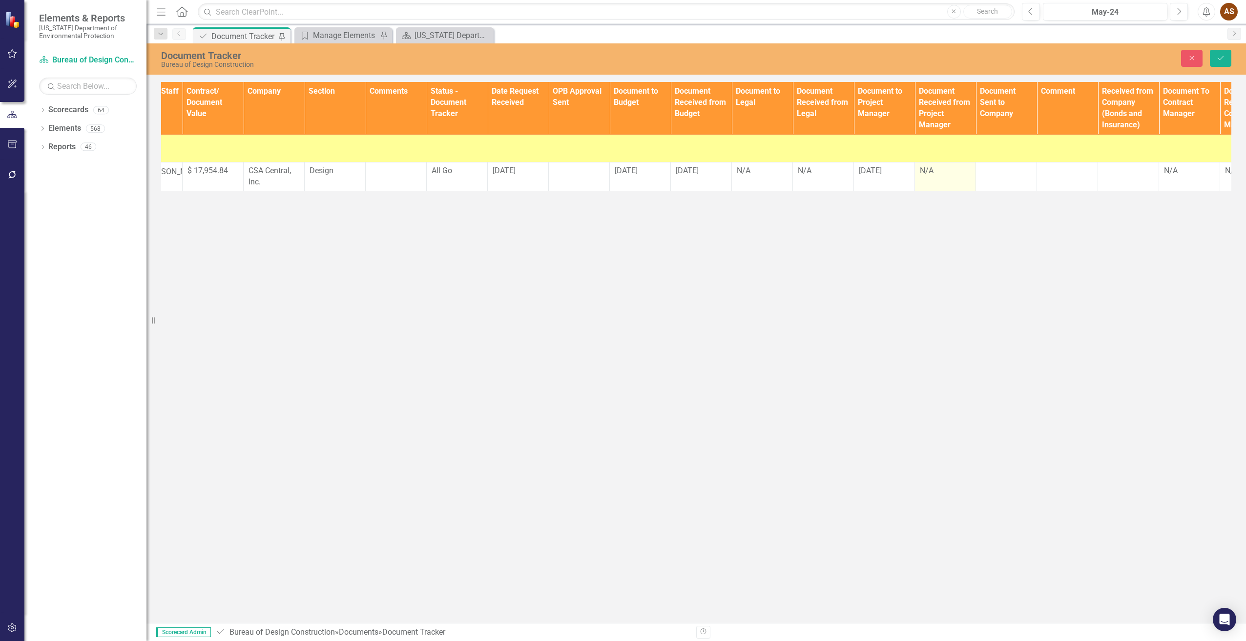
click at [931, 179] on td "N/A" at bounding box center [945, 176] width 61 height 29
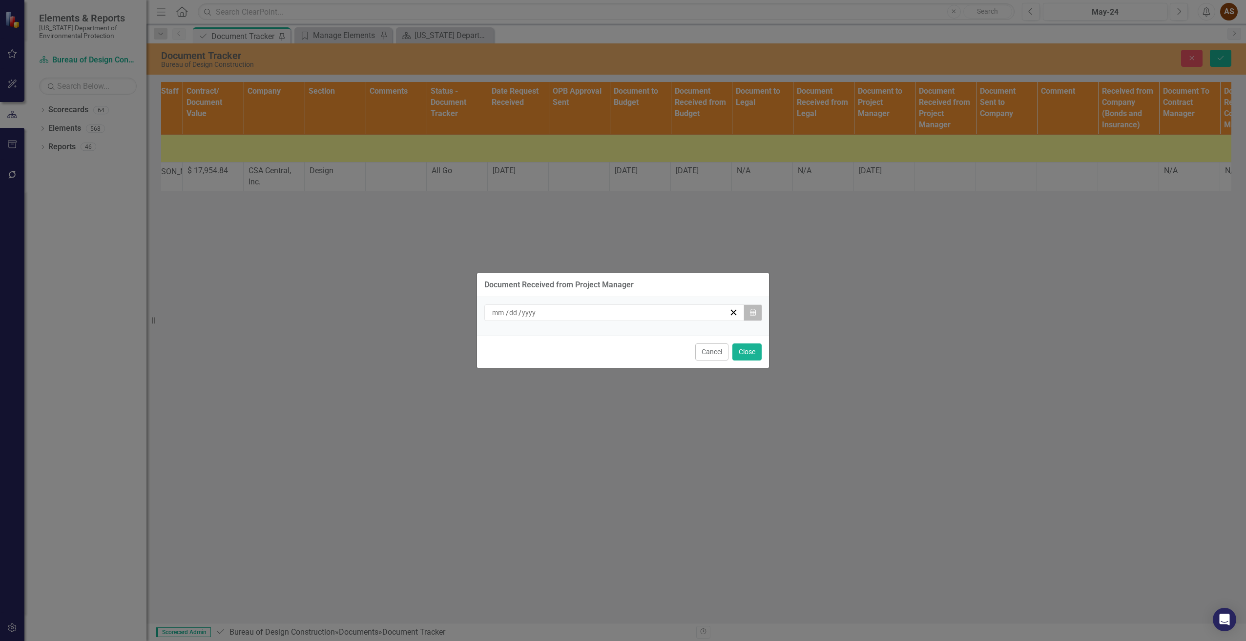
click at [752, 316] on icon "Calendar" at bounding box center [753, 312] width 6 height 7
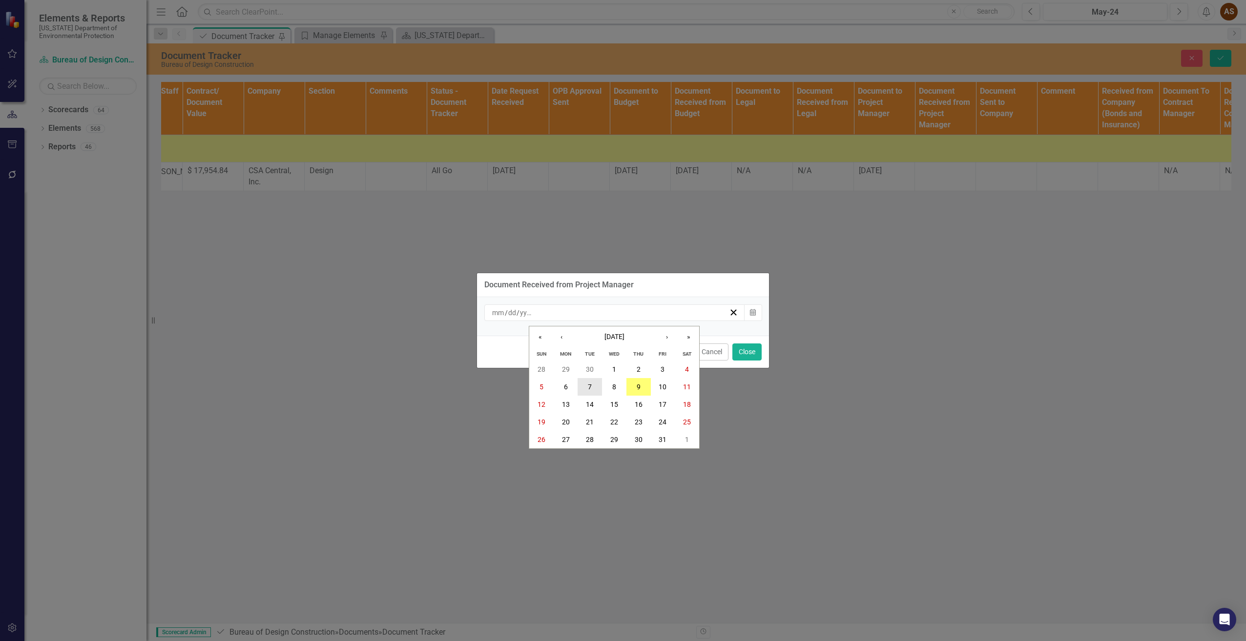
click at [595, 388] on button "7" at bounding box center [589, 387] width 24 height 18
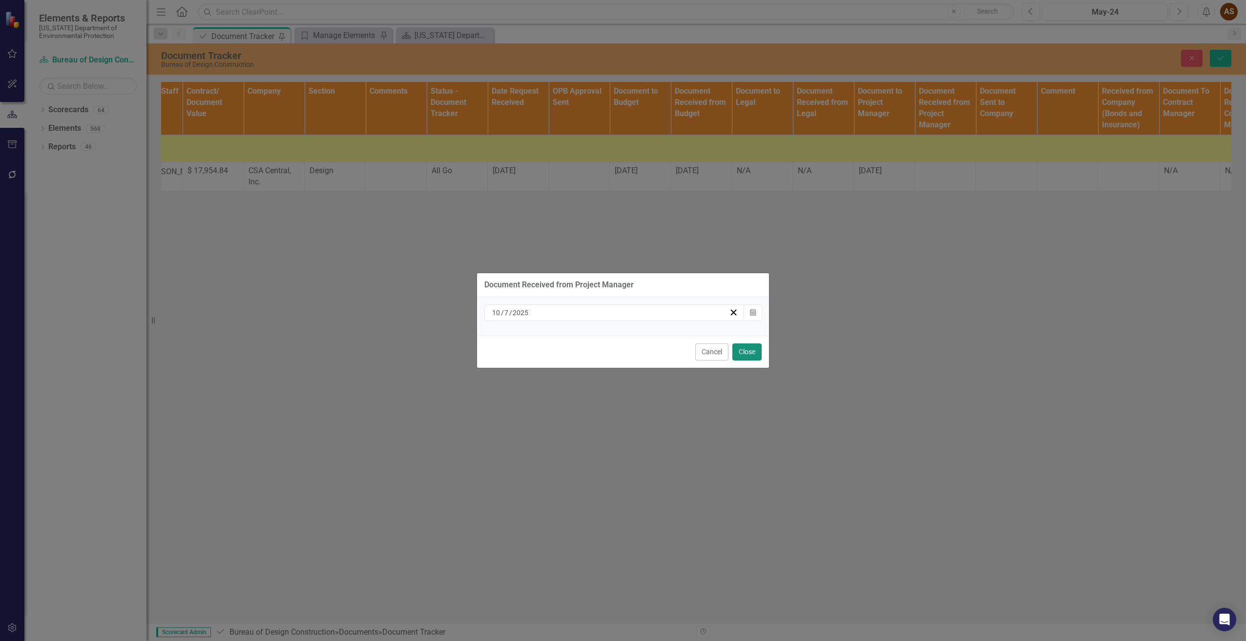
click at [745, 350] on button "Close" at bounding box center [746, 352] width 29 height 17
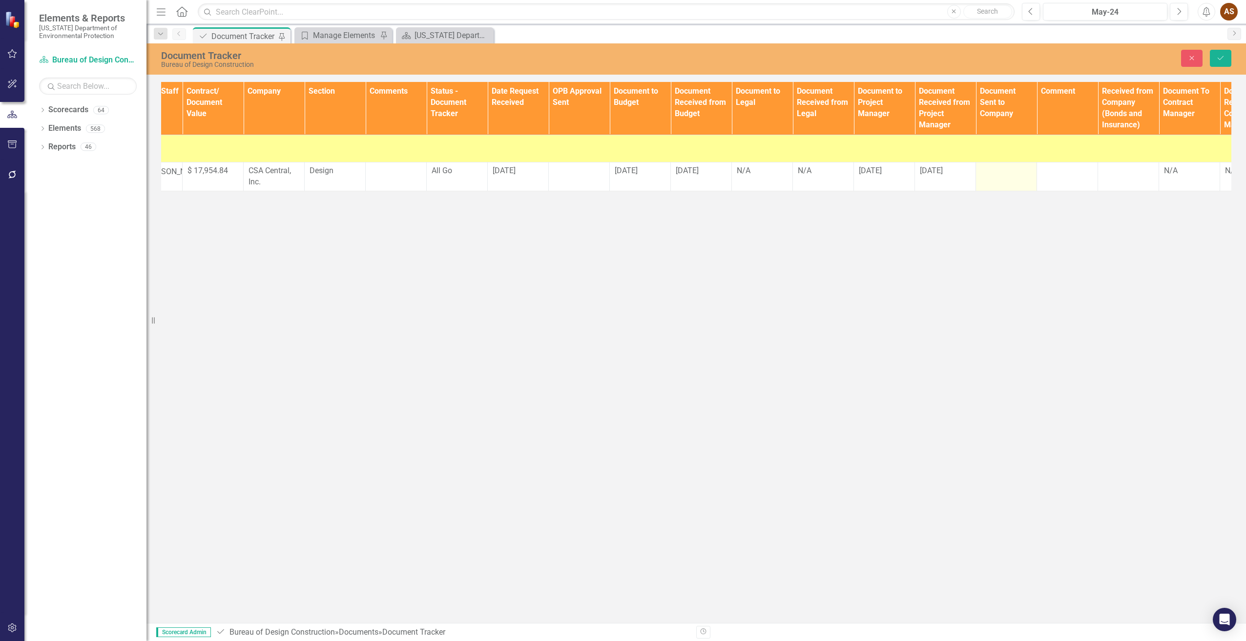
click at [996, 174] on div at bounding box center [1006, 171] width 51 height 12
click at [996, 174] on input "text" at bounding box center [1006, 174] width 51 height 18
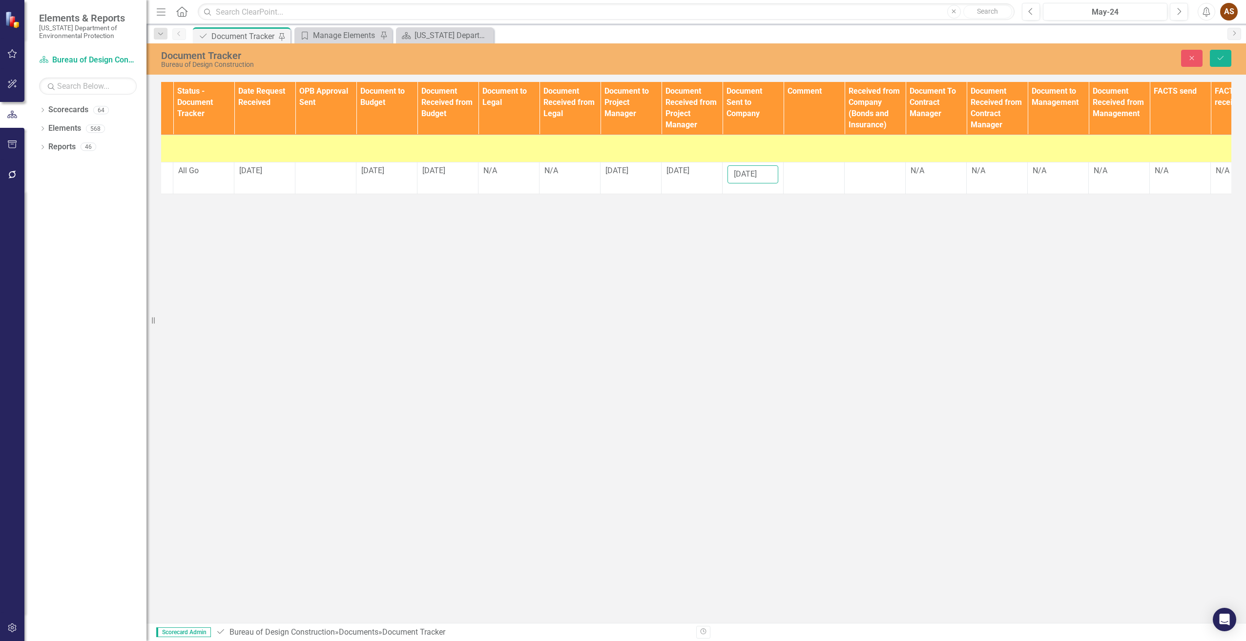
scroll to position [0, 538]
type input "10/7/25"
click at [862, 183] on td at bounding box center [873, 178] width 61 height 32
drag, startPoint x: 862, startPoint y: 183, endPoint x: 858, endPoint y: 172, distance: 11.4
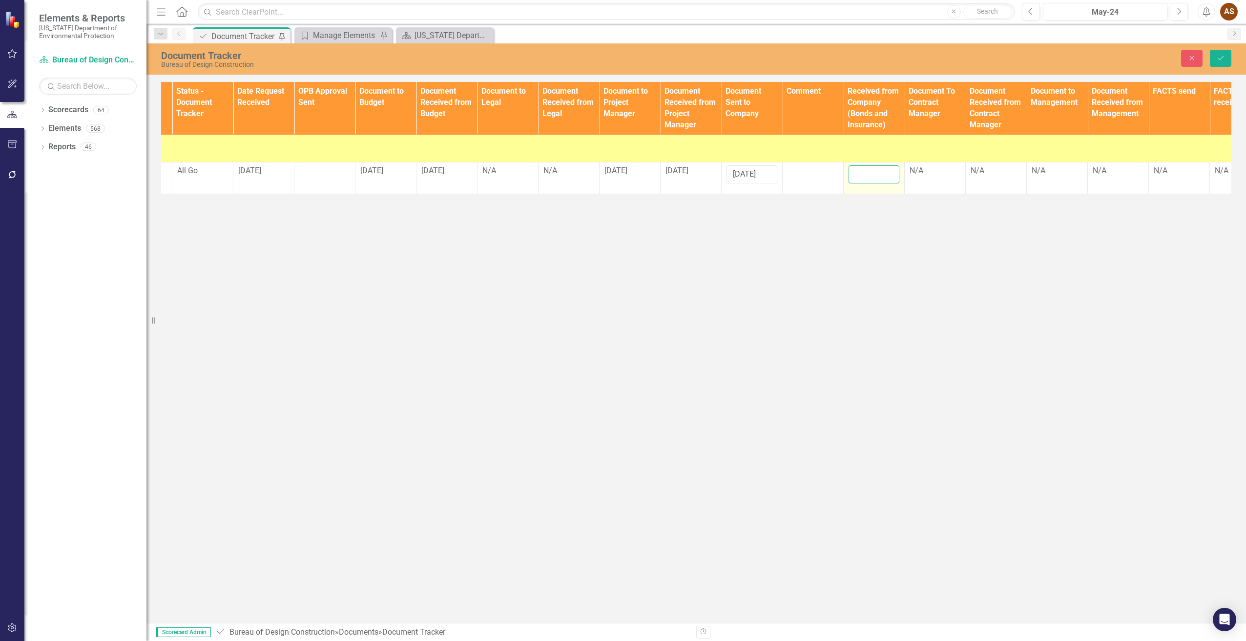
click at [858, 172] on input "text" at bounding box center [873, 174] width 51 height 18
type input "10/7/25"
click at [927, 178] on td "N/A" at bounding box center [934, 178] width 61 height 32
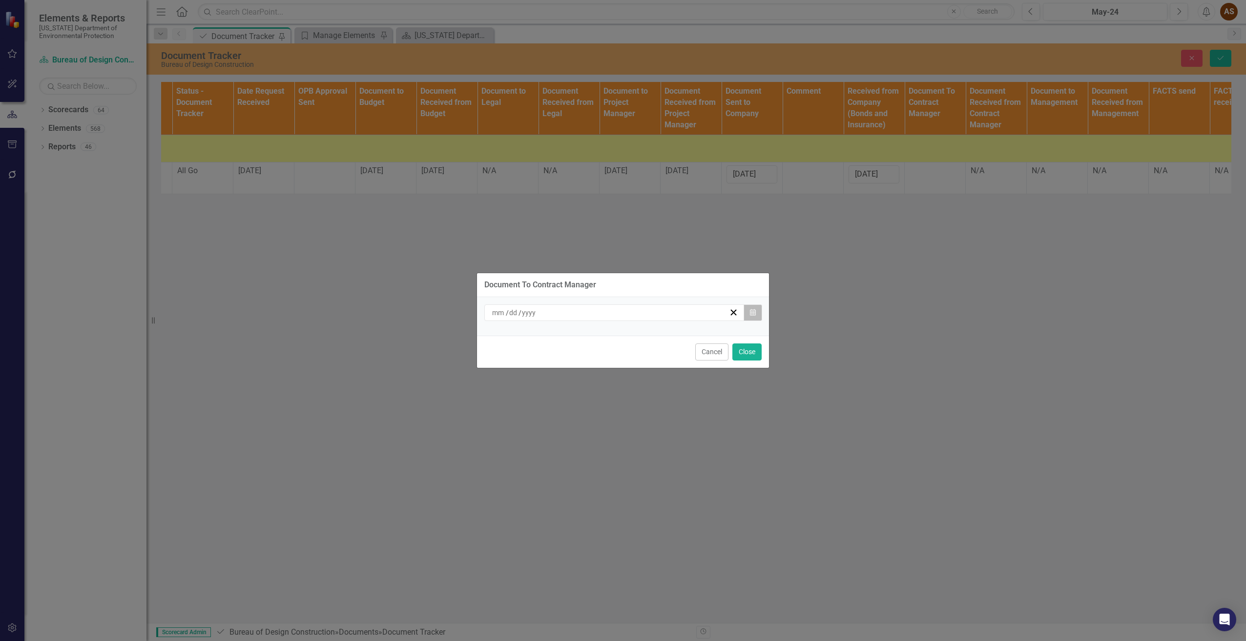
click at [755, 310] on icon "Calendar" at bounding box center [753, 312] width 6 height 7
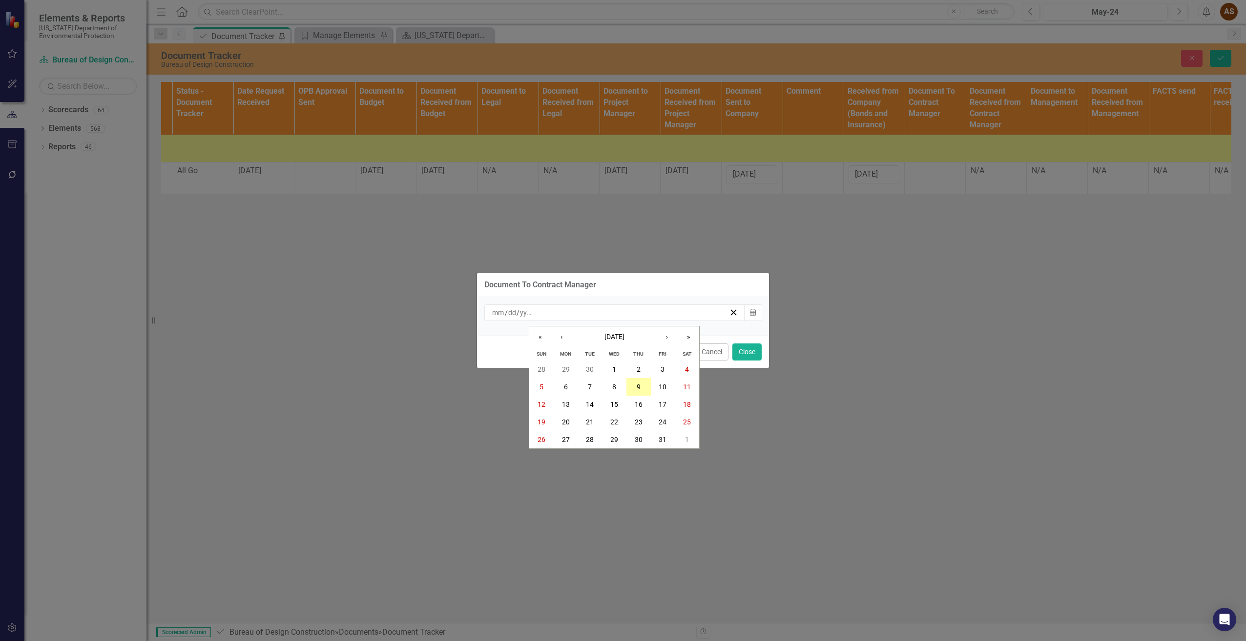
click at [637, 387] on abbr "9" at bounding box center [638, 387] width 4 height 8
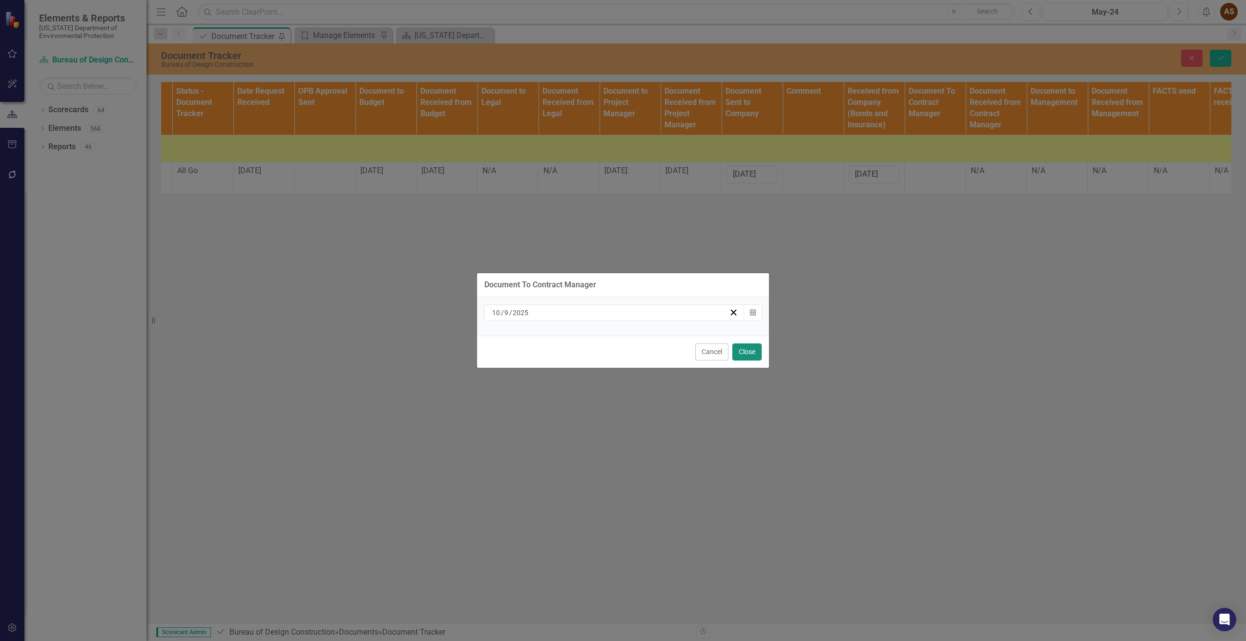
click at [747, 349] on button "Close" at bounding box center [746, 352] width 29 height 17
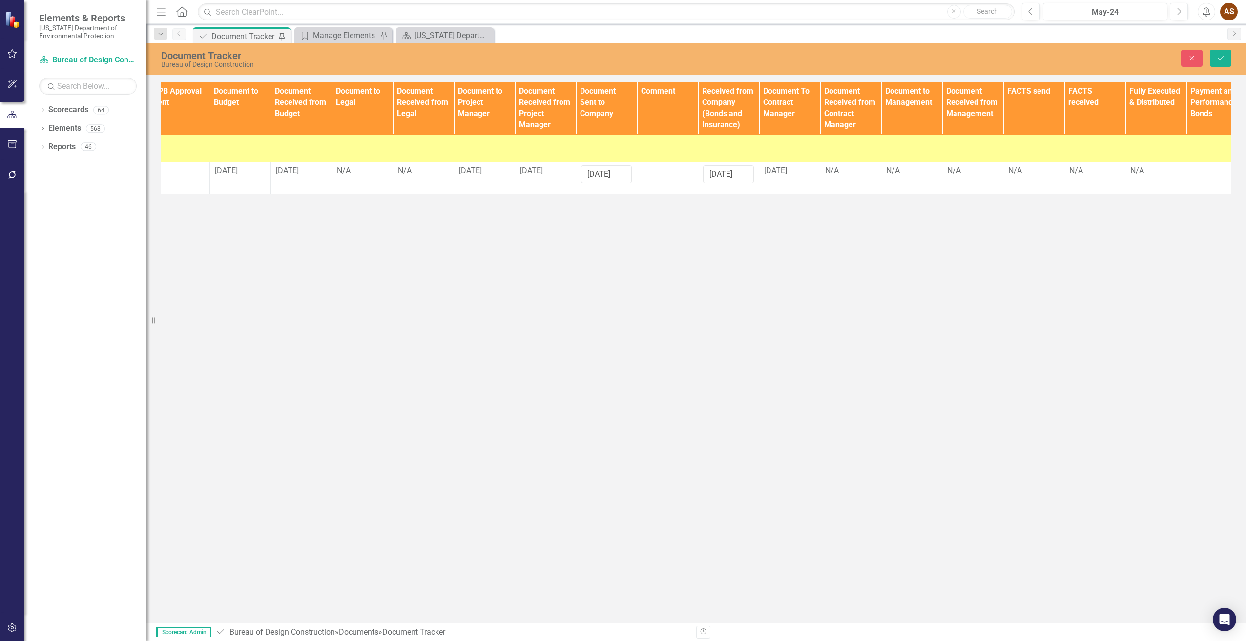
scroll to position [0, 700]
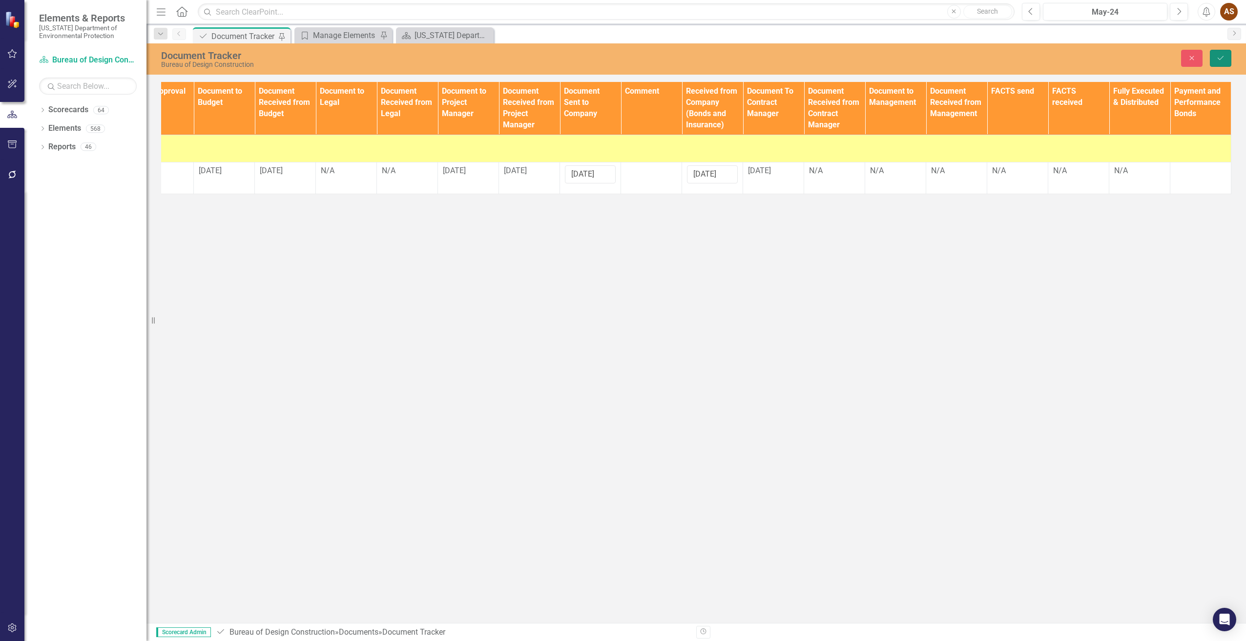
click at [1221, 57] on icon "Save" at bounding box center [1220, 58] width 9 height 7
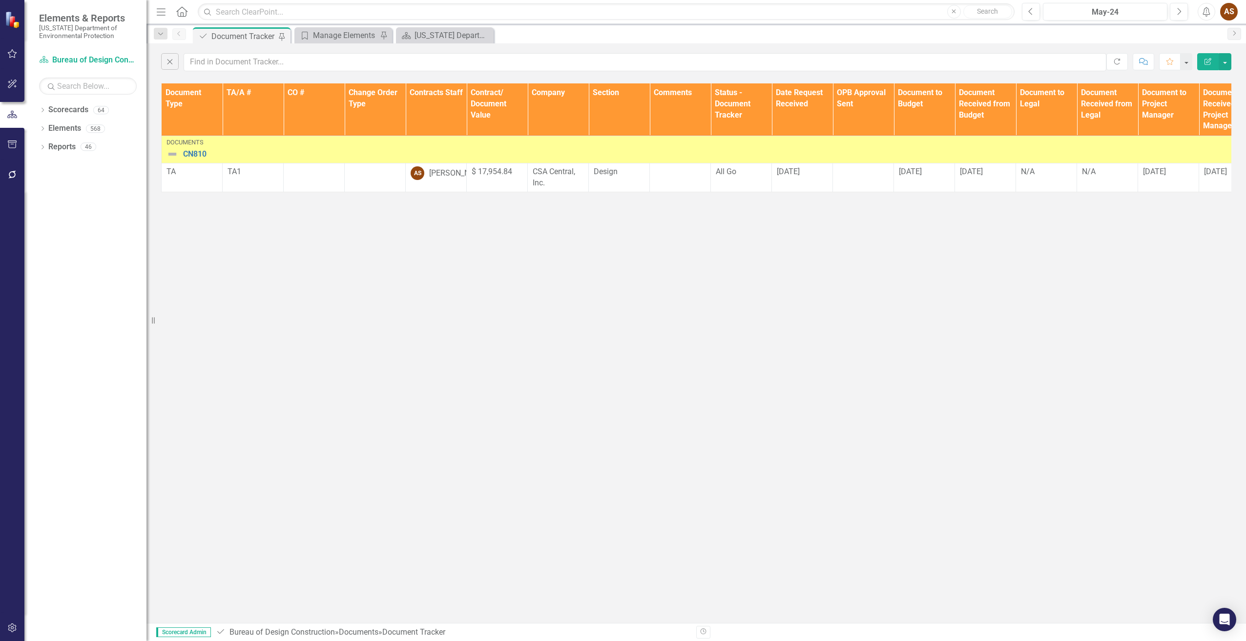
click at [170, 155] on img at bounding box center [172, 154] width 12 height 12
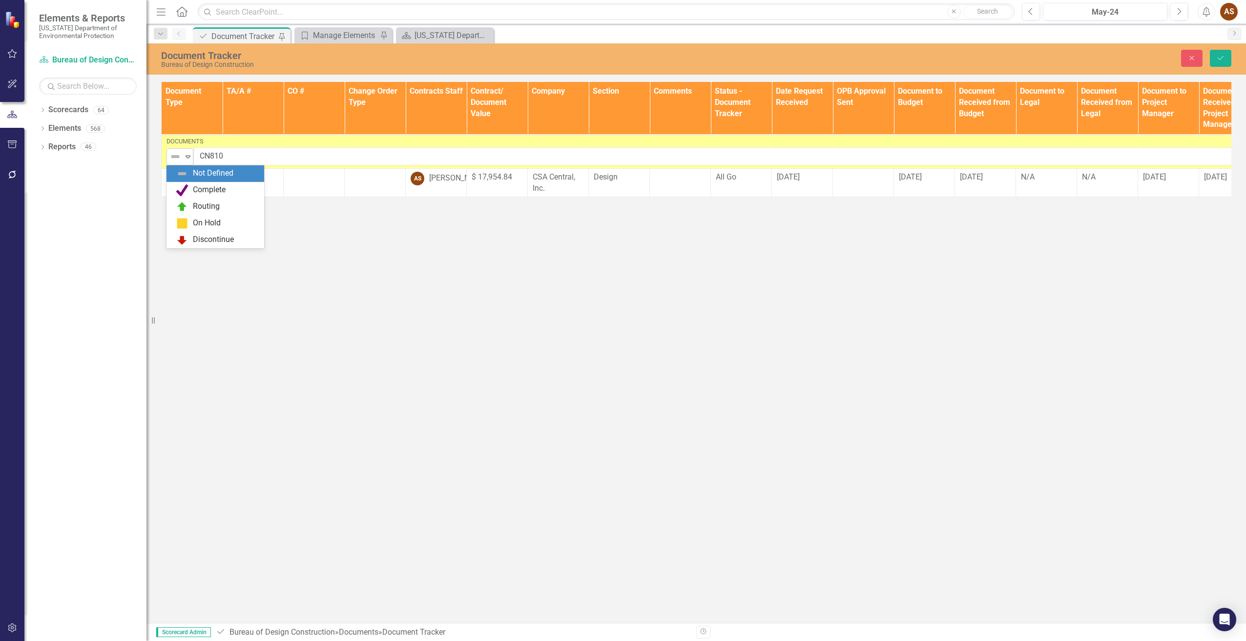
click at [176, 155] on img at bounding box center [175, 157] width 12 height 12
click at [199, 206] on div "Routing" at bounding box center [206, 206] width 27 height 11
click at [1222, 58] on icon "Save" at bounding box center [1220, 58] width 9 height 7
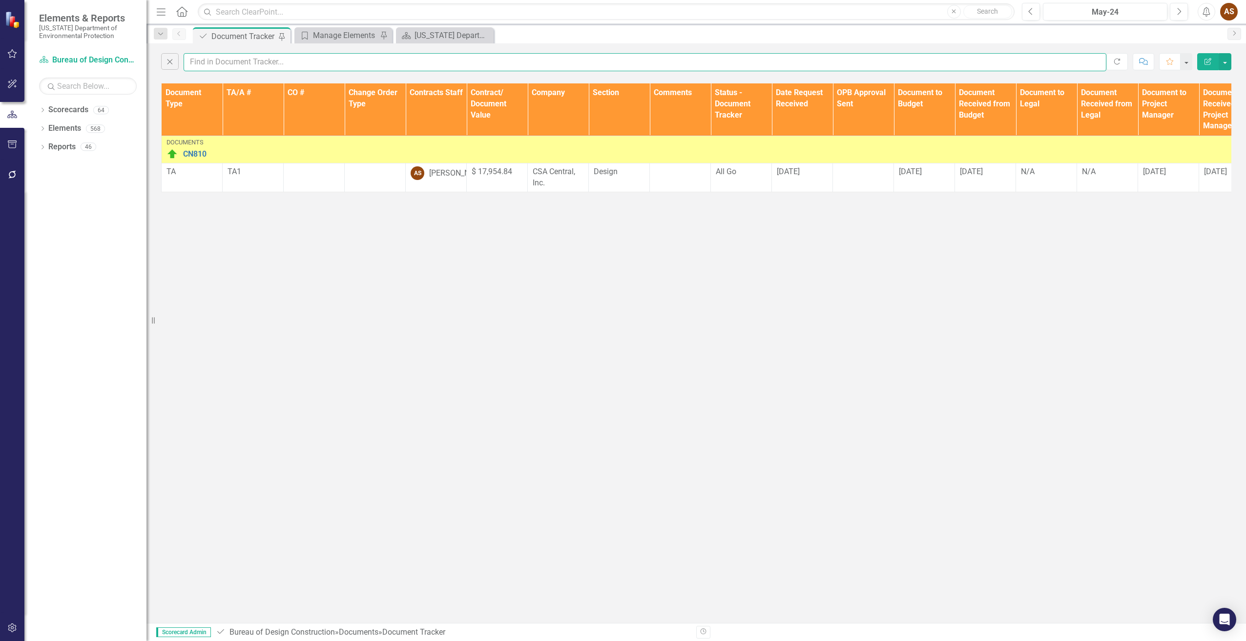
click at [211, 61] on input "text" at bounding box center [645, 62] width 922 height 18
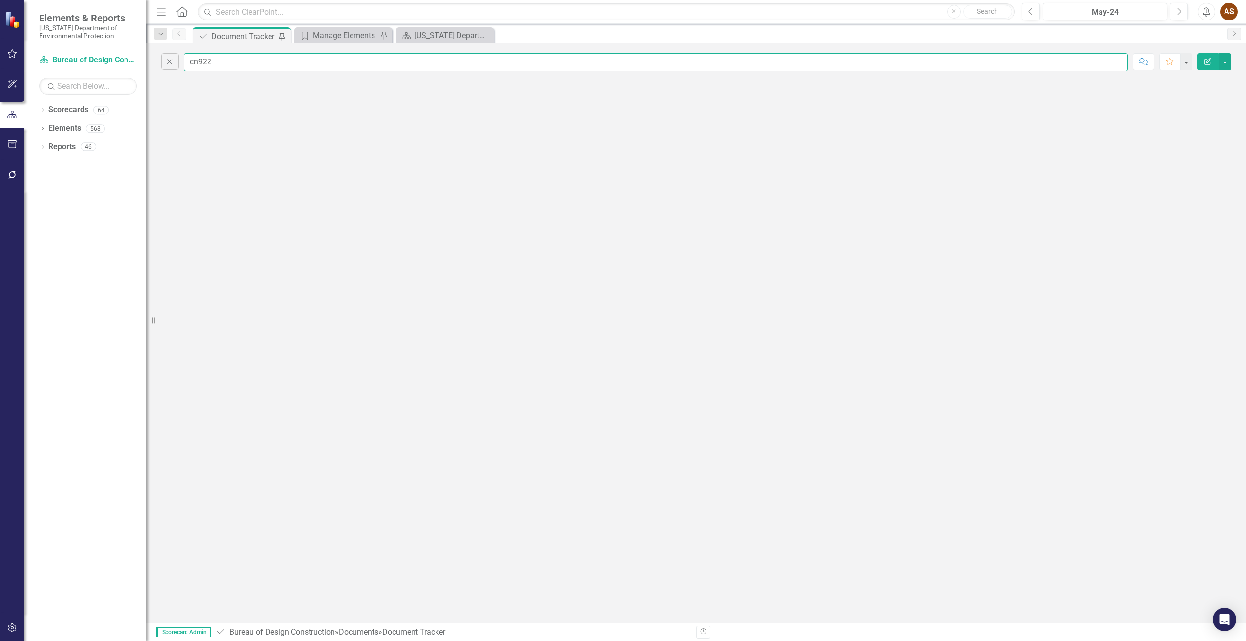
type input "cn922"
click at [344, 37] on div "Manage Elements" at bounding box center [345, 35] width 64 height 12
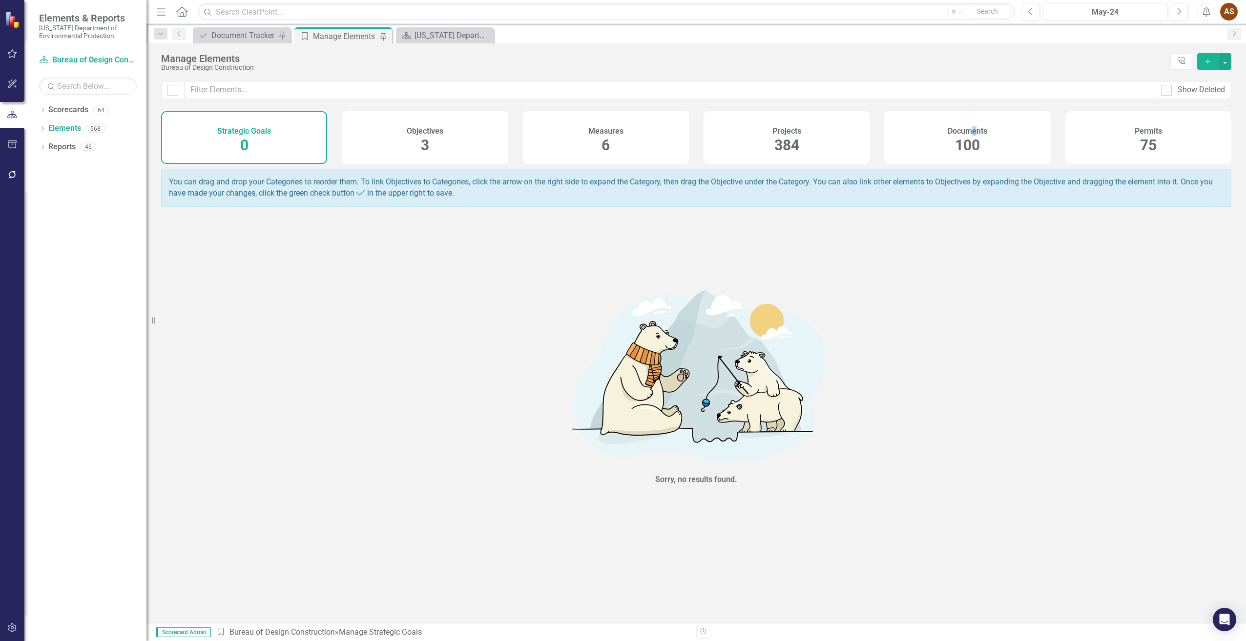
click at [973, 135] on h4 "Documents" at bounding box center [967, 131] width 40 height 9
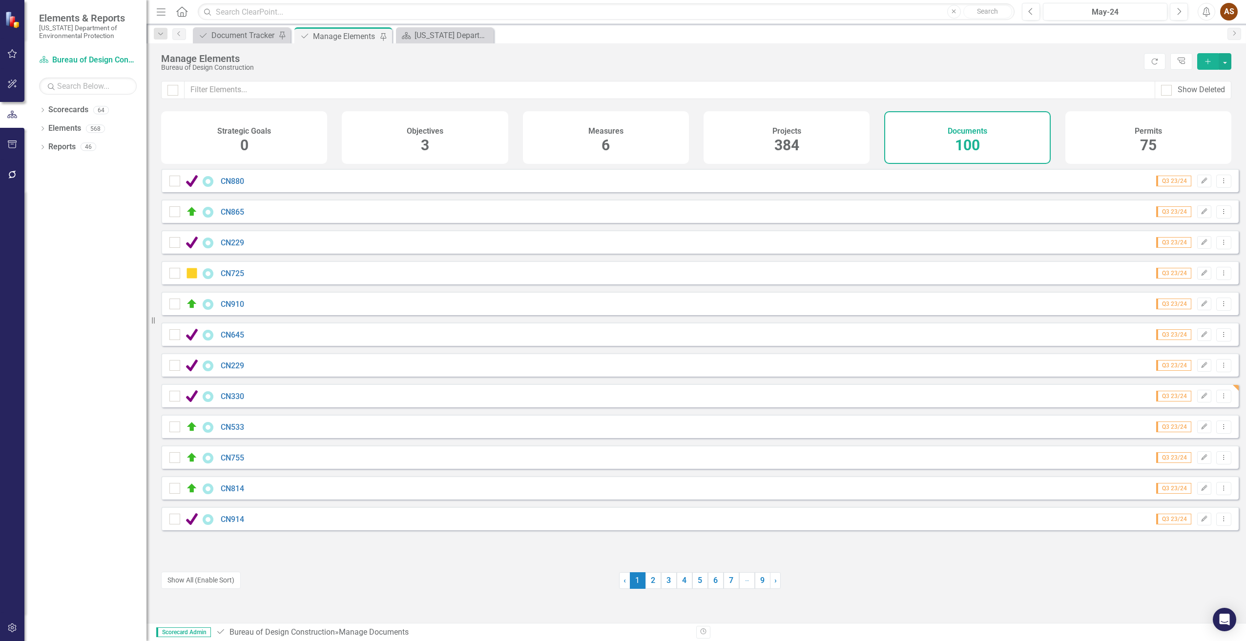
click at [1211, 58] on button "Add" at bounding box center [1207, 61] width 21 height 17
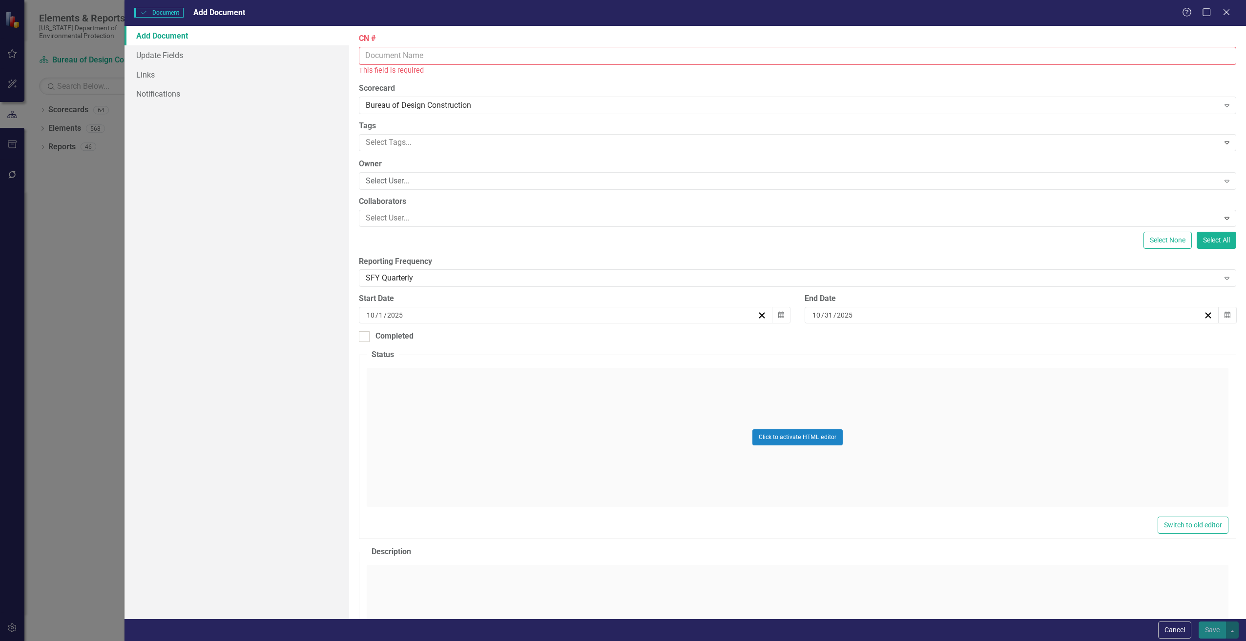
click at [424, 56] on input "CN #" at bounding box center [797, 56] width 877 height 18
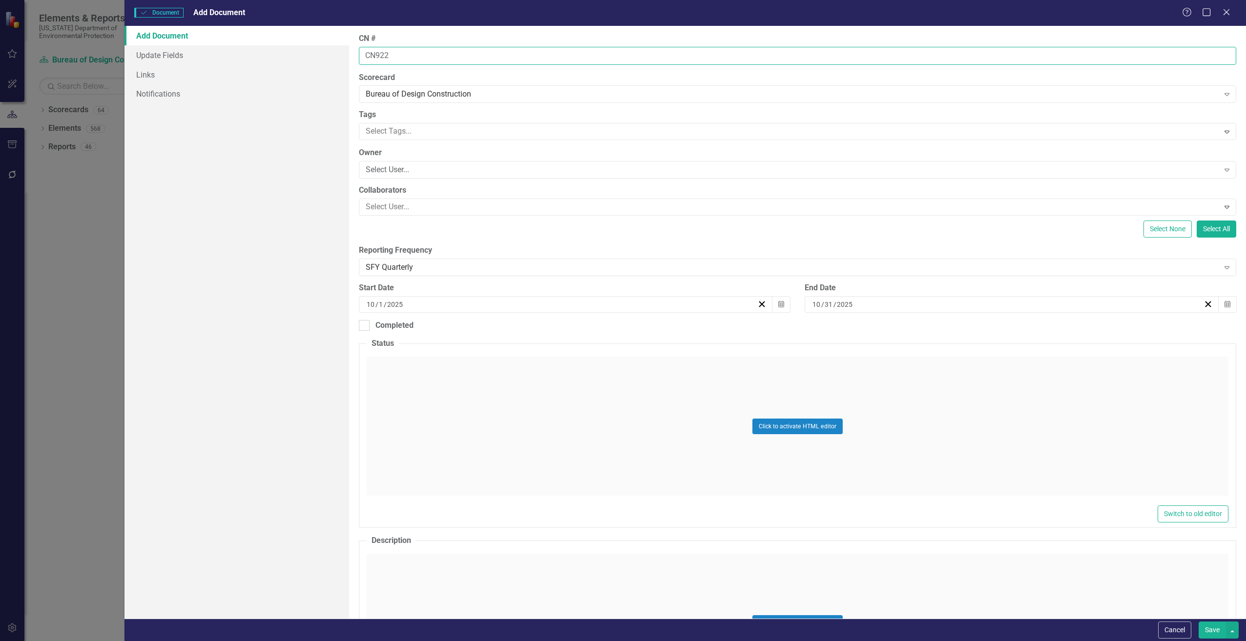
type input "CN922"
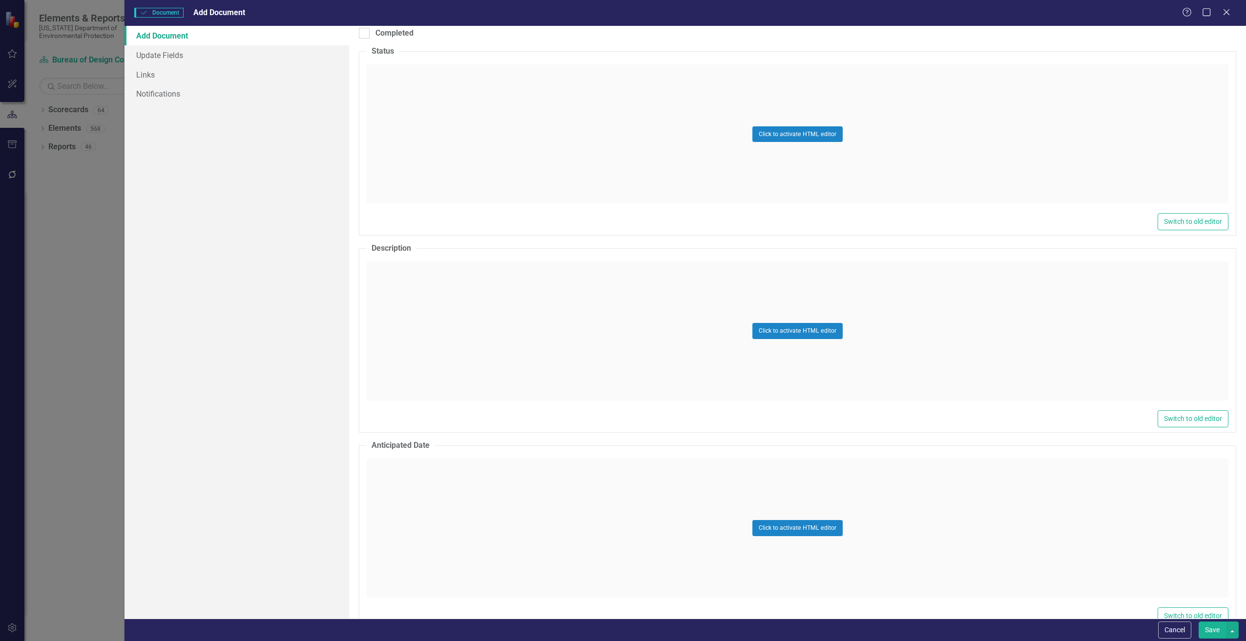
scroll to position [293, 0]
click at [456, 314] on div "Click to activate HTML editor" at bounding box center [797, 330] width 861 height 139
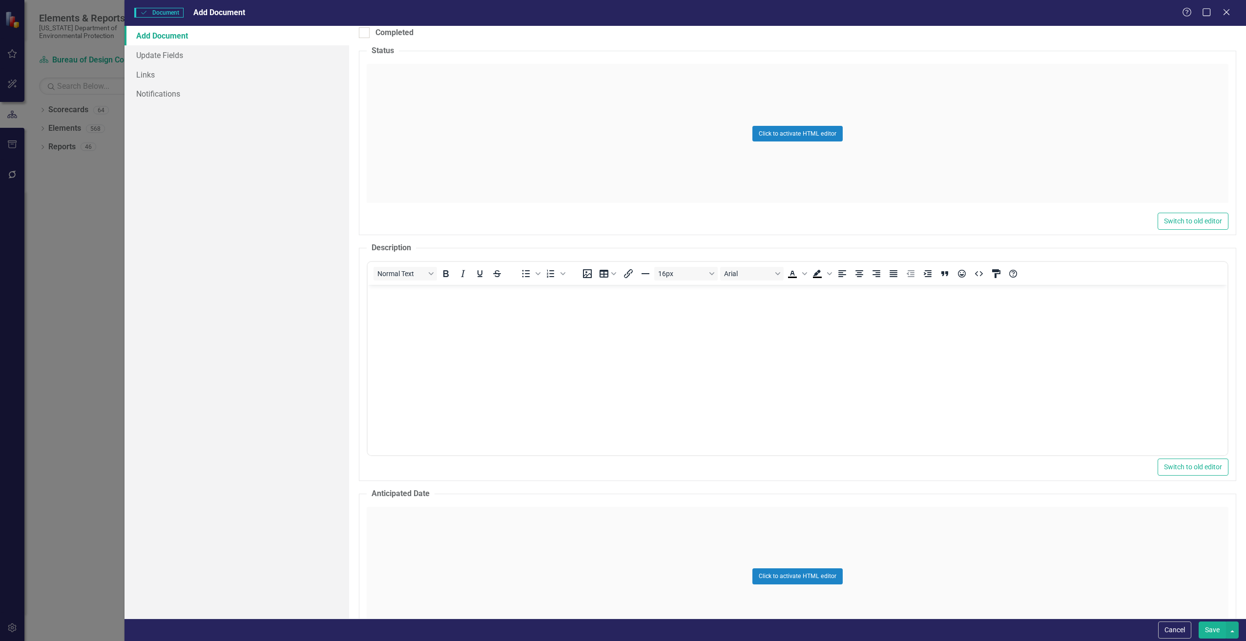
scroll to position [0, 0]
click at [405, 317] on body "Rich Text Area. Press ALT-0 for help." at bounding box center [796, 358] width 859 height 146
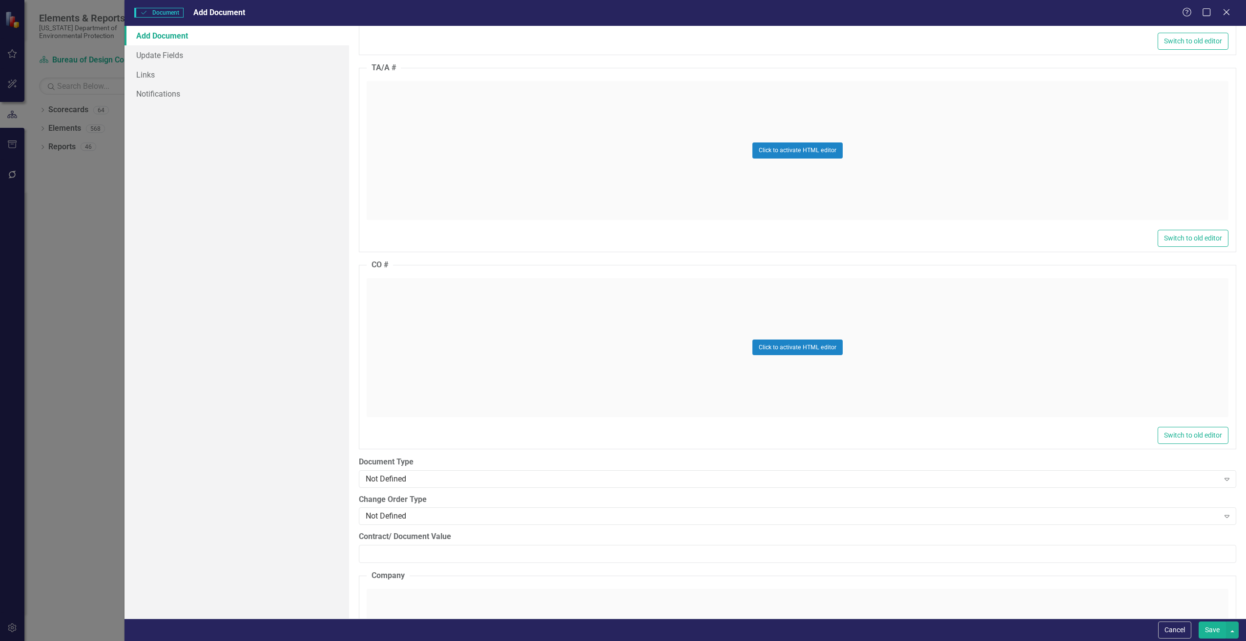
scroll to position [927, 0]
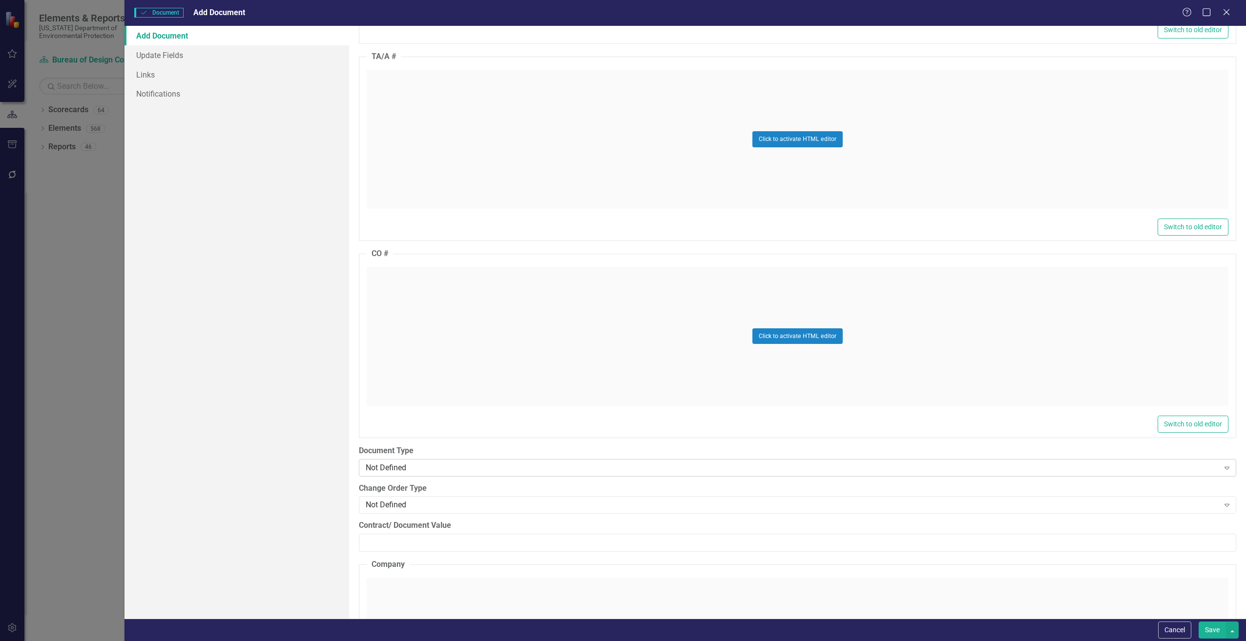
click at [419, 473] on div "Not Defined" at bounding box center [792, 467] width 853 height 11
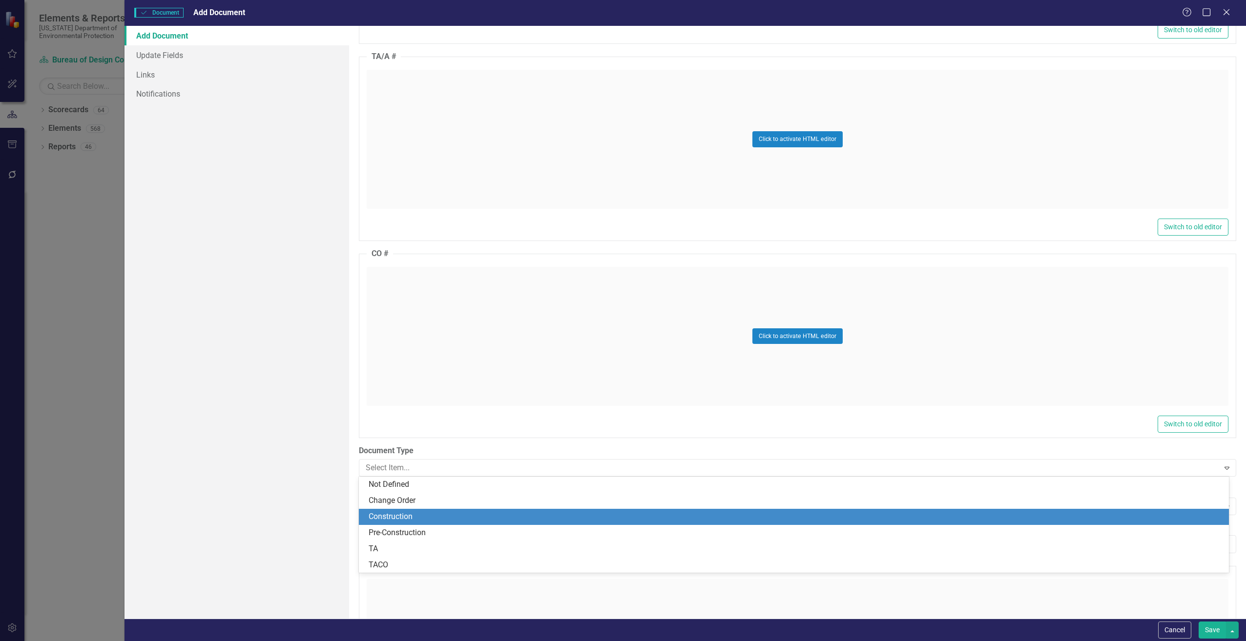
click at [401, 518] on div "Construction" at bounding box center [795, 516] width 854 height 11
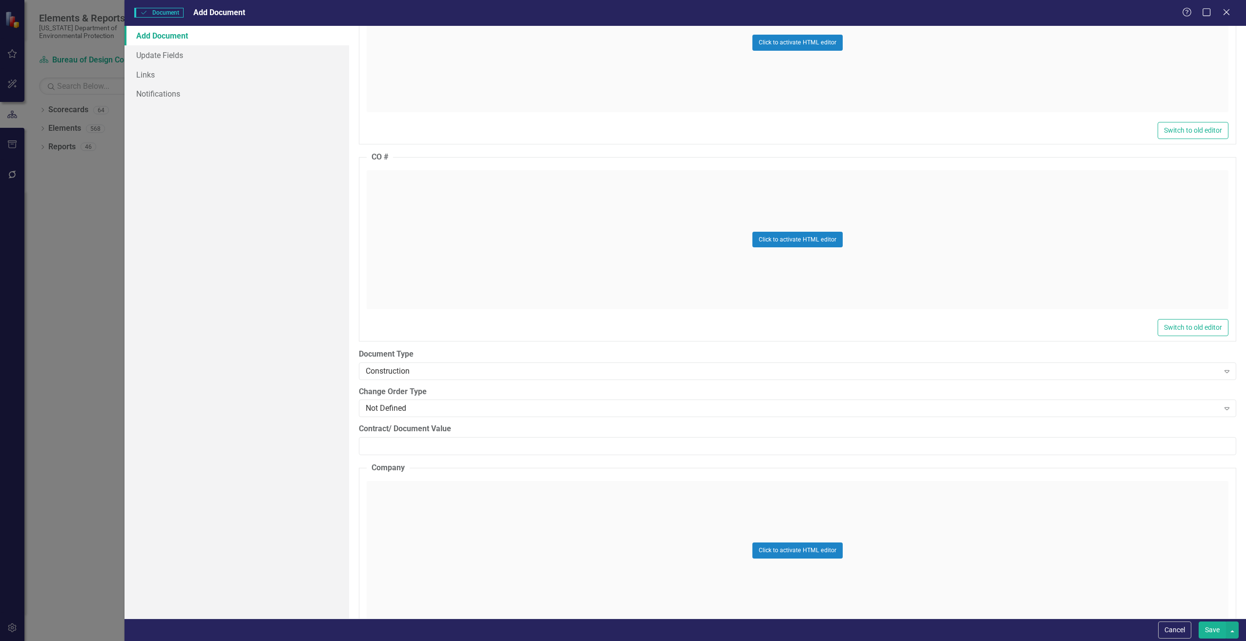
scroll to position [1025, 0]
click at [395, 449] on input "Contract/ Document Value" at bounding box center [797, 445] width 877 height 18
paste input "88458.00"
type input "88458.00"
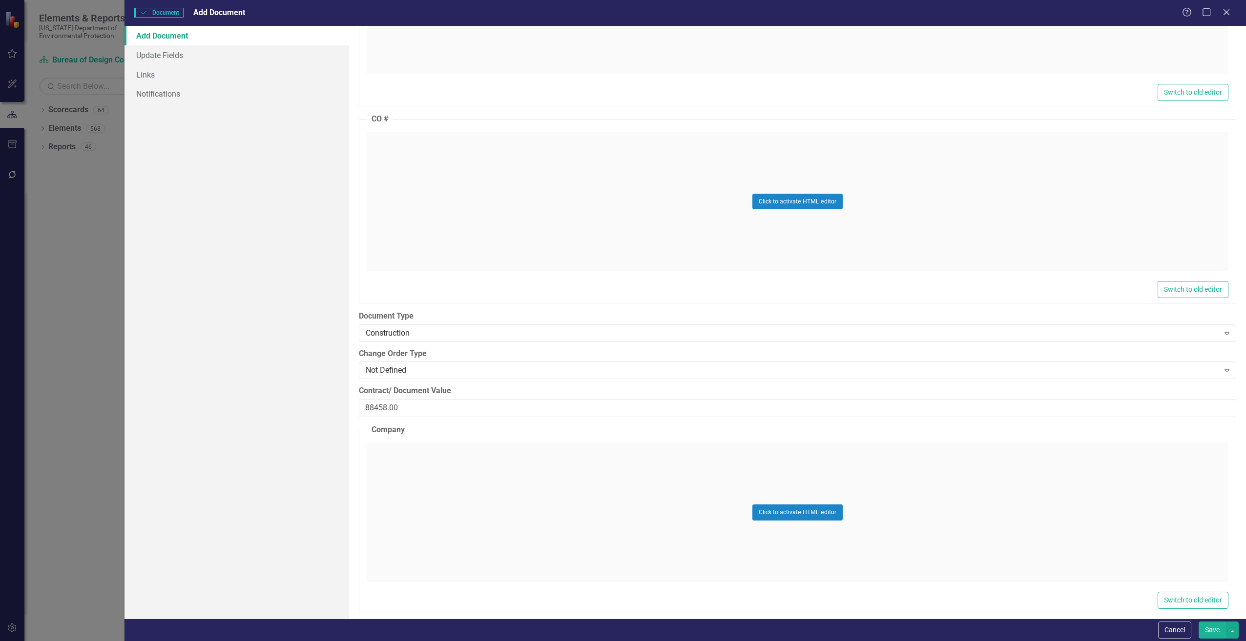
scroll to position [1171, 0]
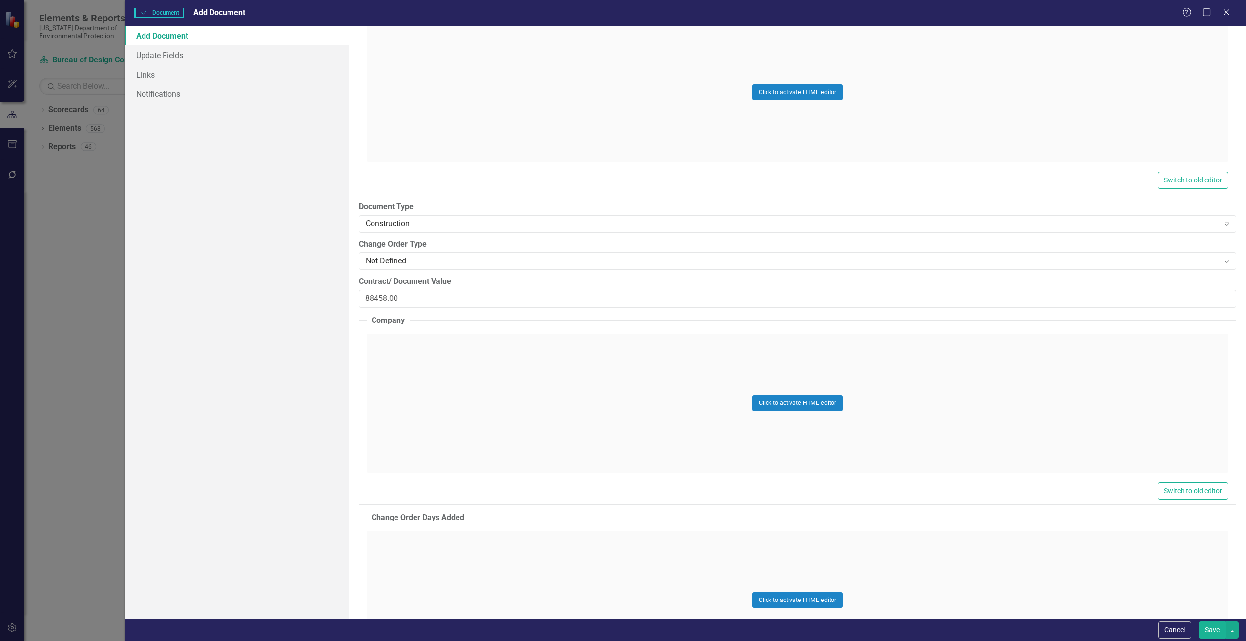
click at [442, 363] on div "Click to activate HTML editor" at bounding box center [797, 403] width 861 height 139
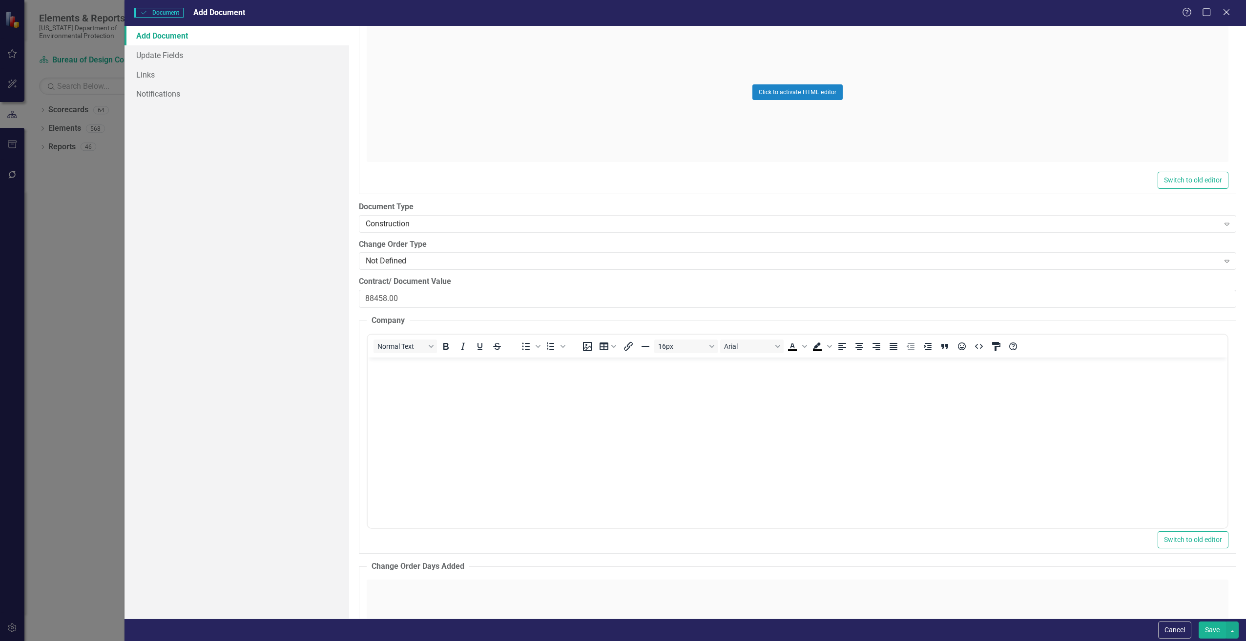
scroll to position [0, 0]
click at [406, 371] on body "Rich Text Area. Press ALT-0 for help." at bounding box center [796, 430] width 859 height 146
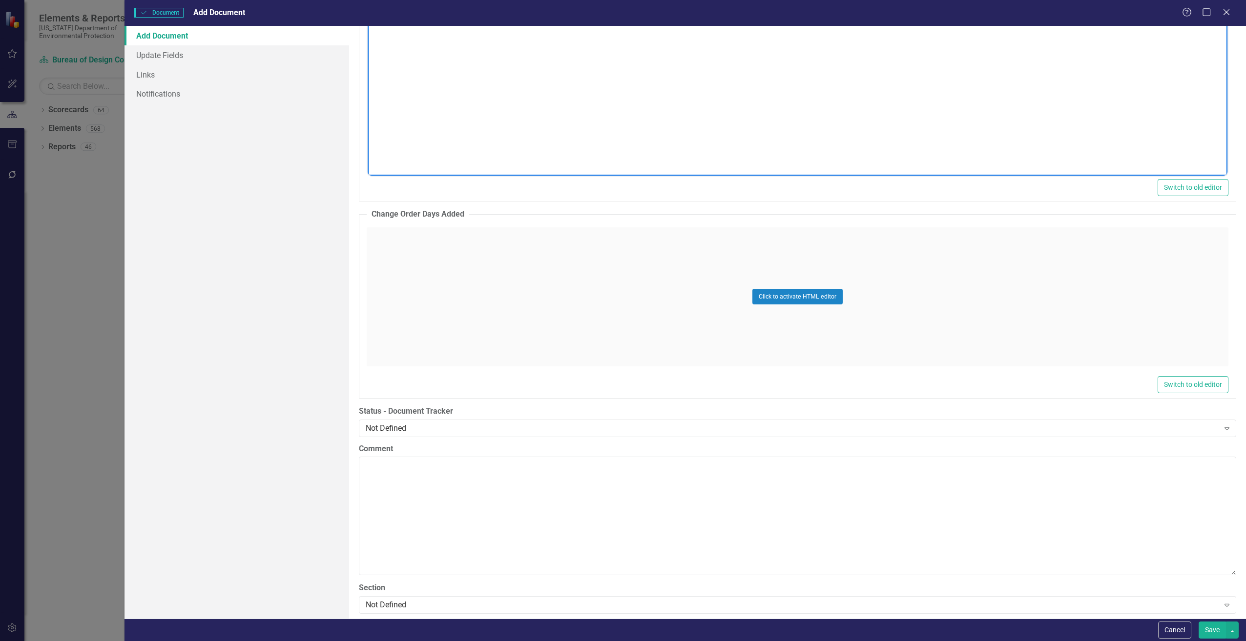
scroll to position [1562, 0]
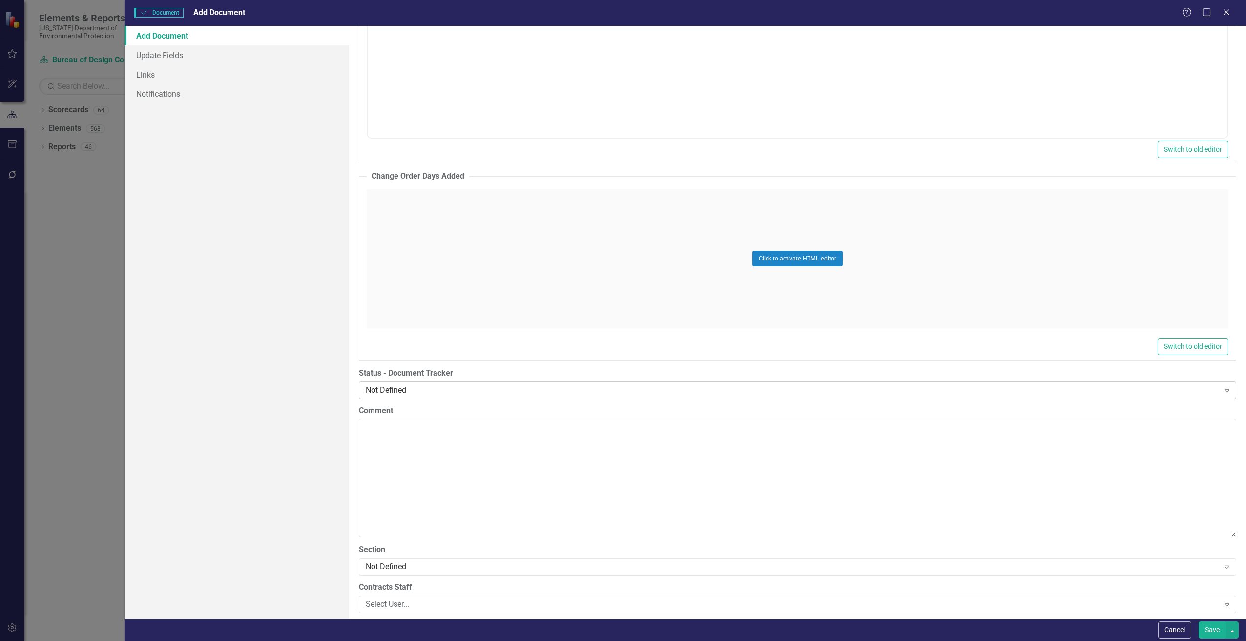
click at [414, 392] on div "Not Defined" at bounding box center [792, 390] width 853 height 11
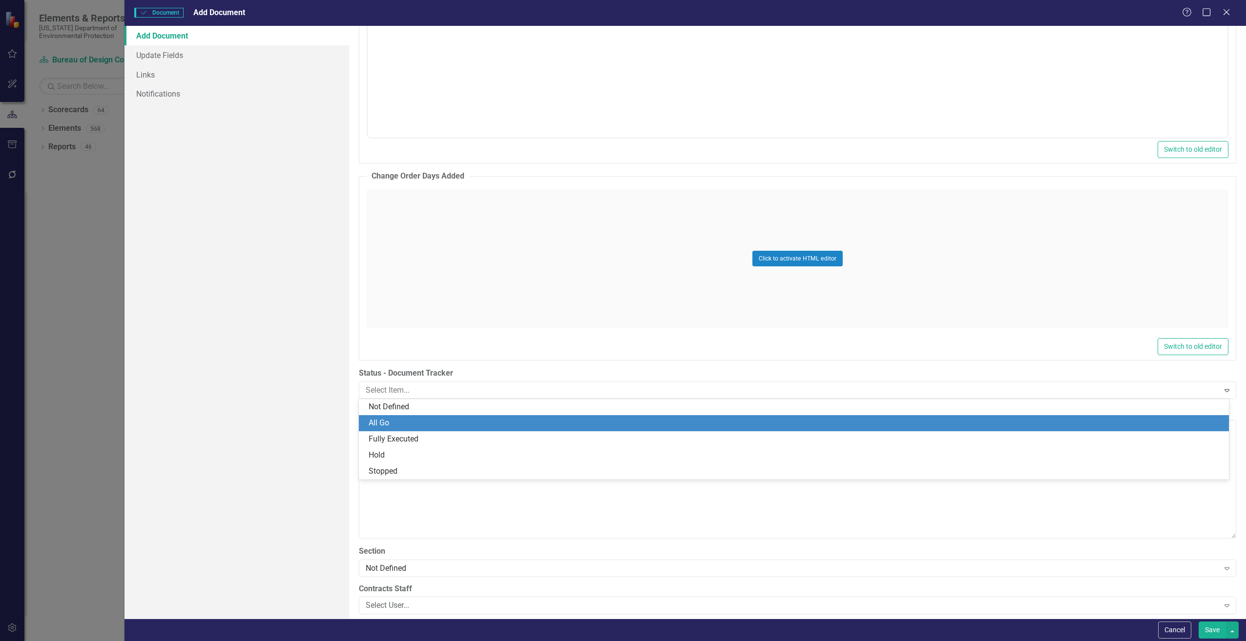
click at [409, 422] on div "All Go" at bounding box center [795, 423] width 854 height 11
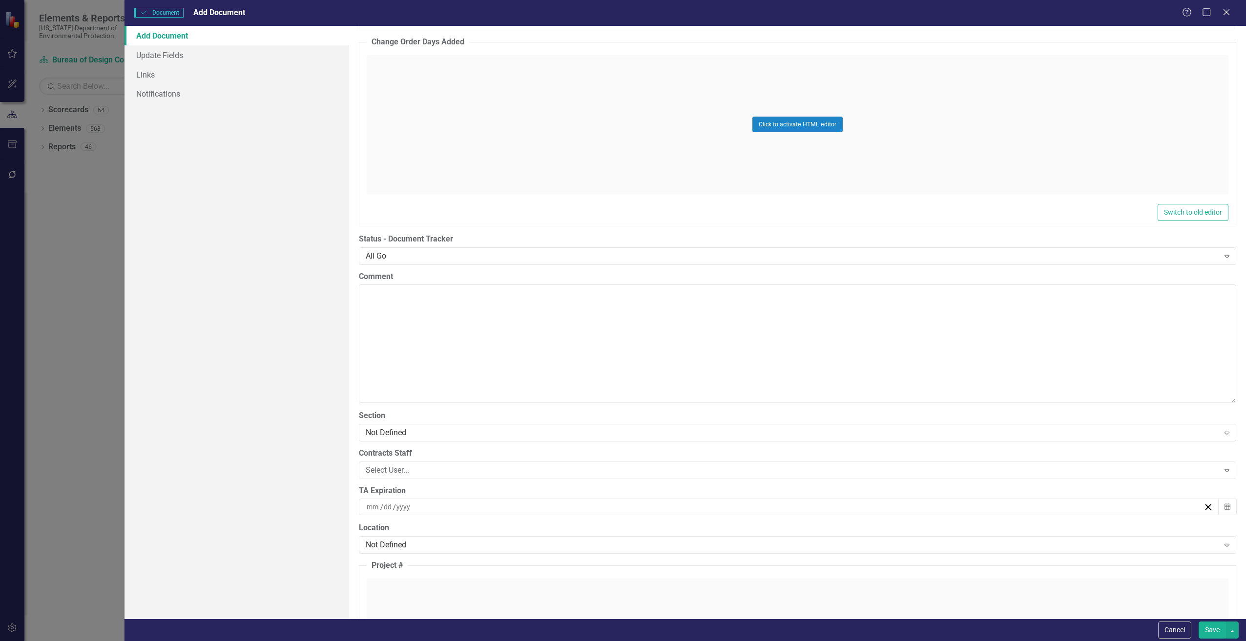
scroll to position [1708, 0]
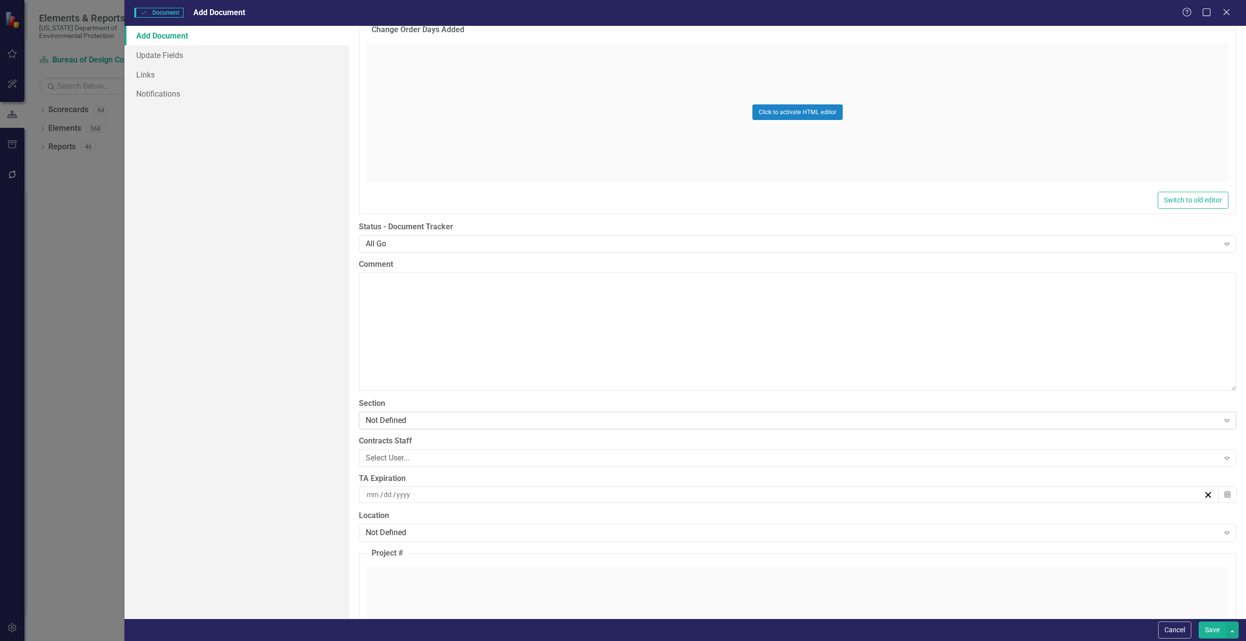
click at [429, 421] on div "Not Defined" at bounding box center [792, 420] width 853 height 11
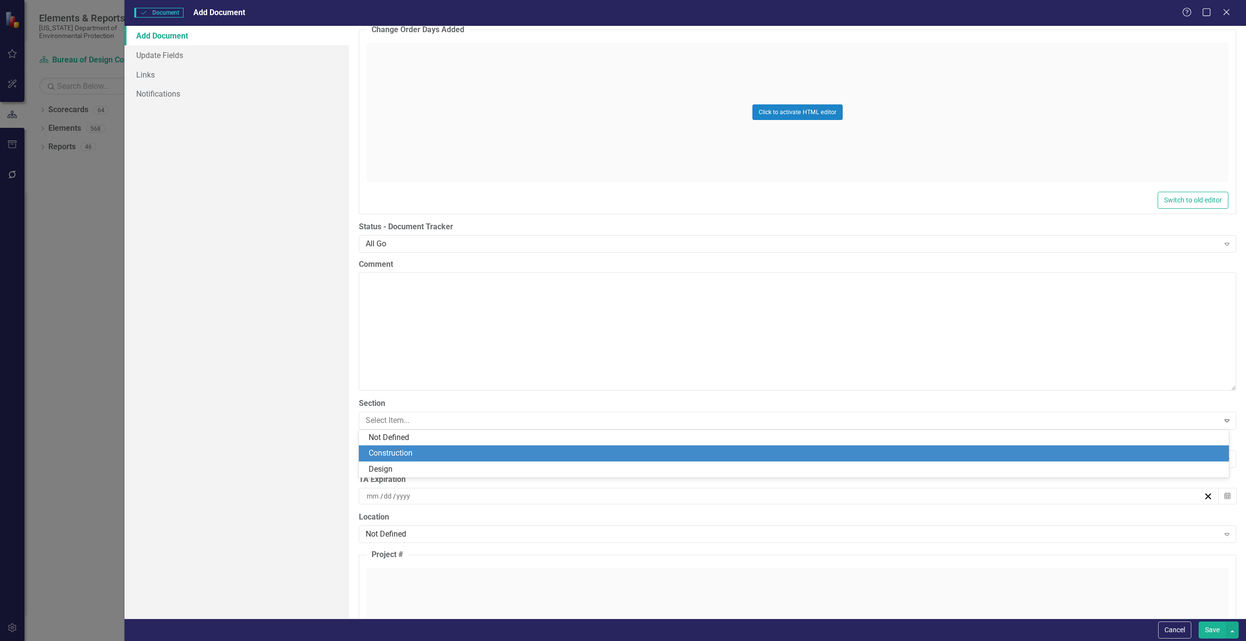
click at [410, 453] on div "Construction" at bounding box center [795, 453] width 854 height 11
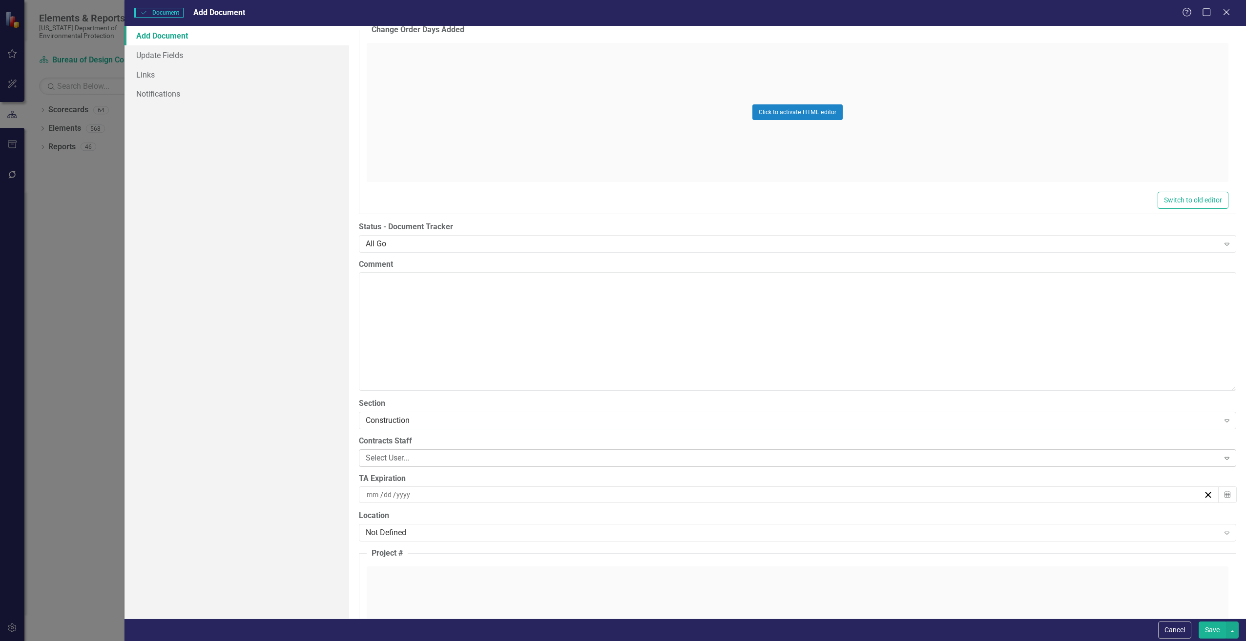
click at [444, 462] on div "Select User..." at bounding box center [792, 457] width 853 height 11
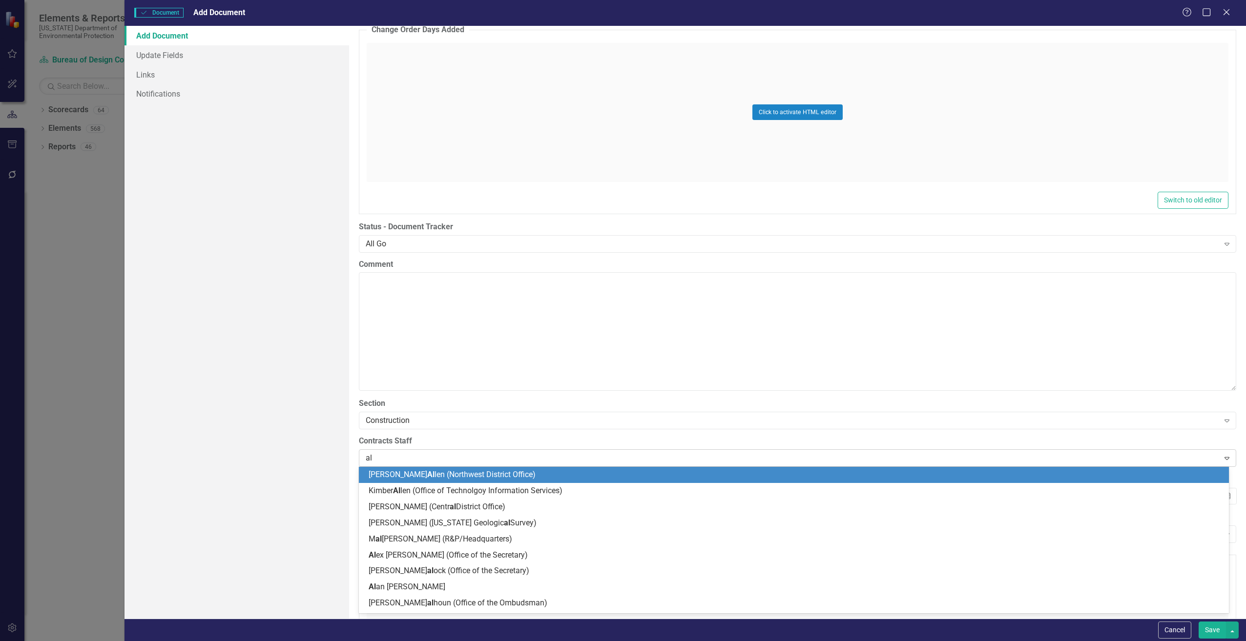
type input "ali"
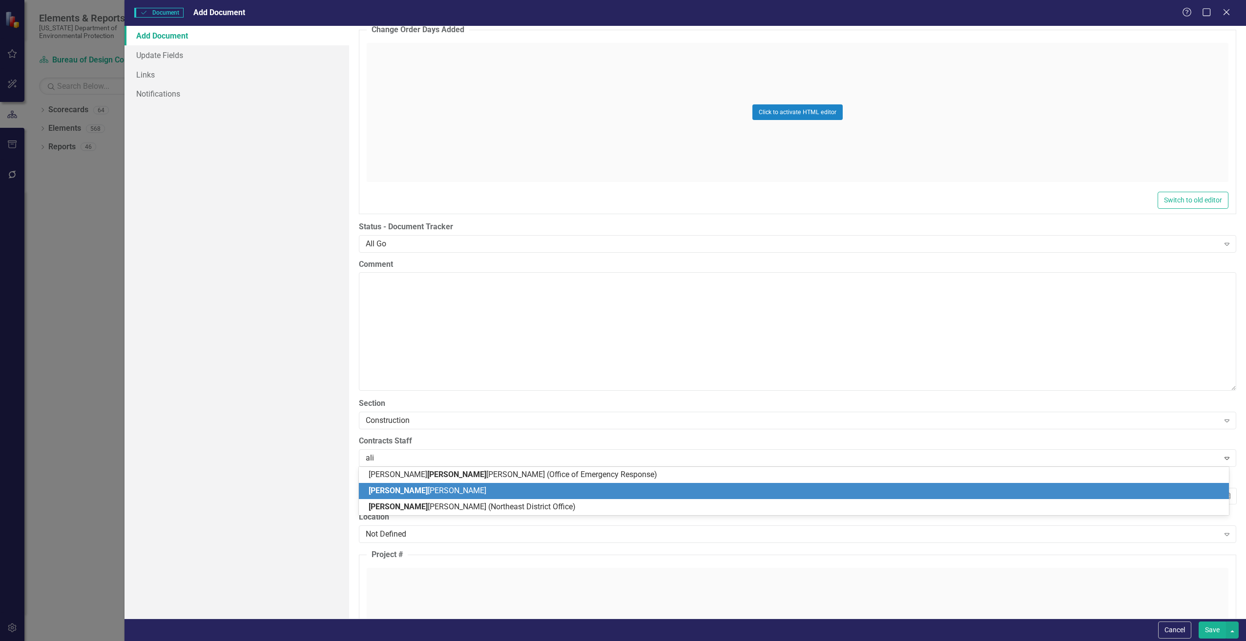
click at [465, 489] on div "Ali sha Sadler" at bounding box center [795, 491] width 854 height 11
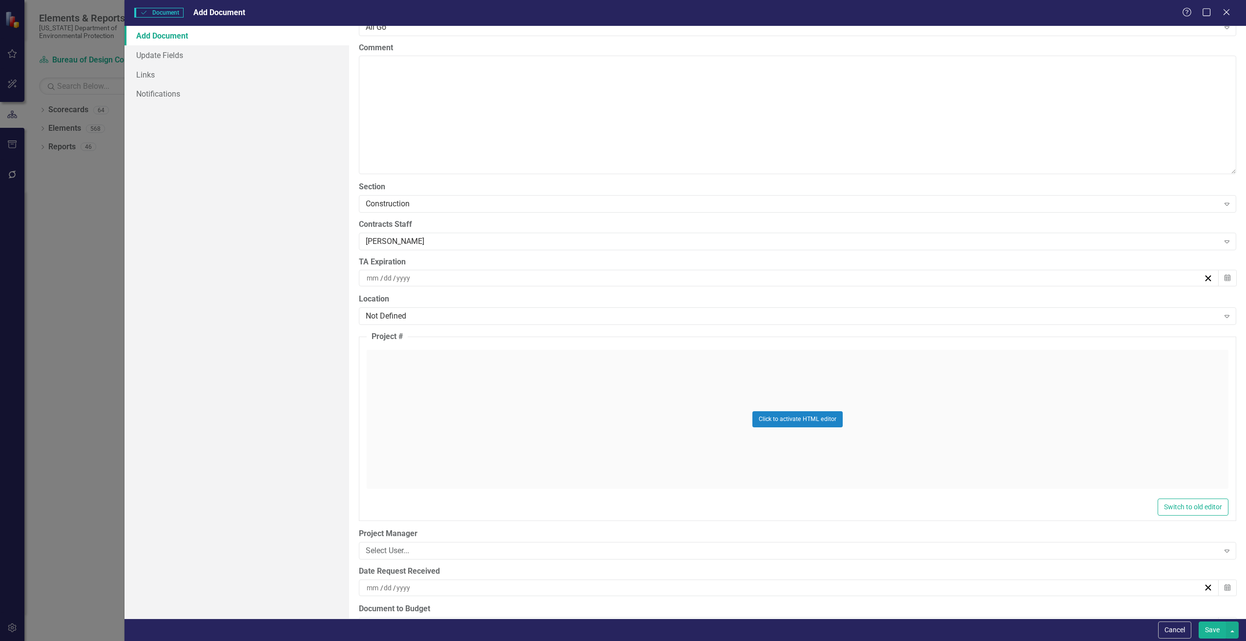
scroll to position [2099, 0]
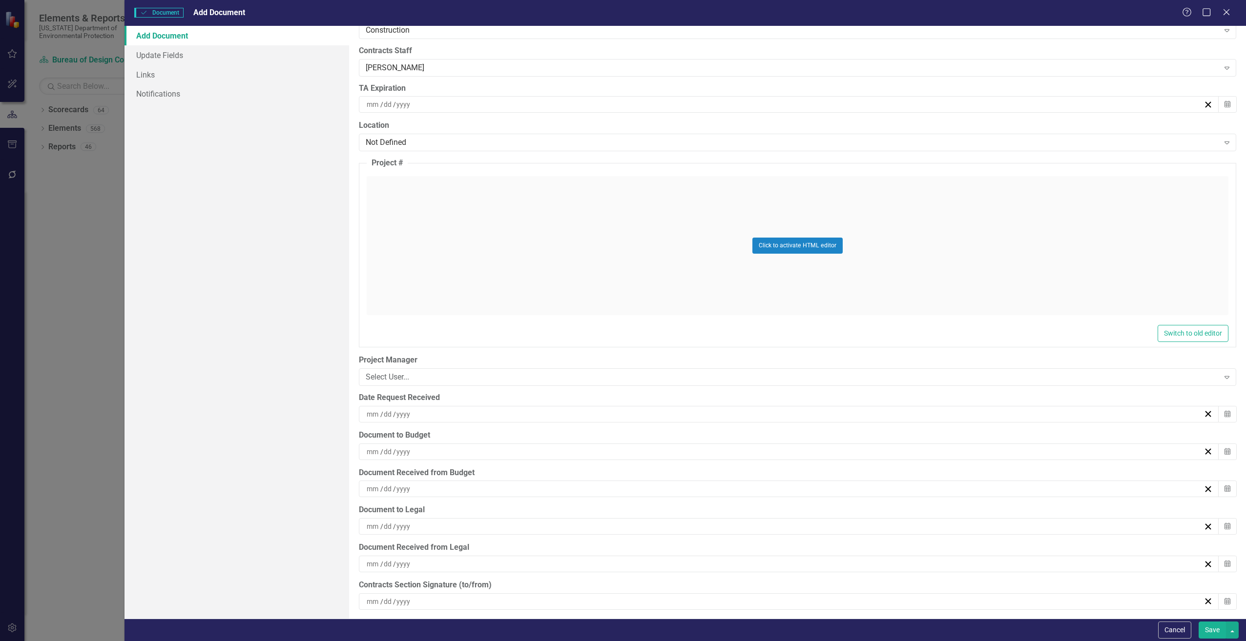
click at [410, 413] on input at bounding box center [403, 414] width 15 height 10
click at [728, 437] on button "‹" at bounding box center [731, 438] width 21 height 21
click at [738, 538] on abbr "29" at bounding box center [737, 541] width 8 height 8
click at [418, 456] on div "/ /" at bounding box center [784, 452] width 838 height 10
click at [735, 480] on button "‹" at bounding box center [731, 476] width 21 height 21
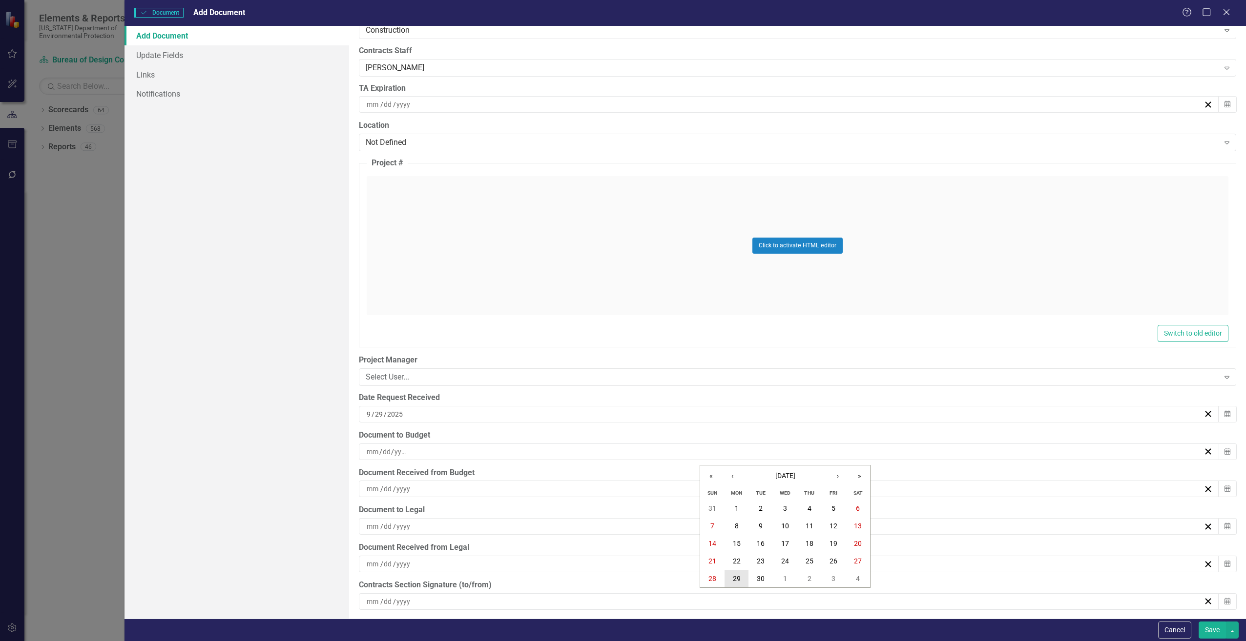
click at [741, 578] on button "29" at bounding box center [736, 579] width 24 height 18
click at [409, 487] on input at bounding box center [403, 489] width 15 height 10
click at [736, 515] on button "‹" at bounding box center [731, 513] width 21 height 21
click at [737, 614] on abbr "29" at bounding box center [737, 616] width 8 height 8
click at [410, 527] on input at bounding box center [403, 527] width 15 height 10
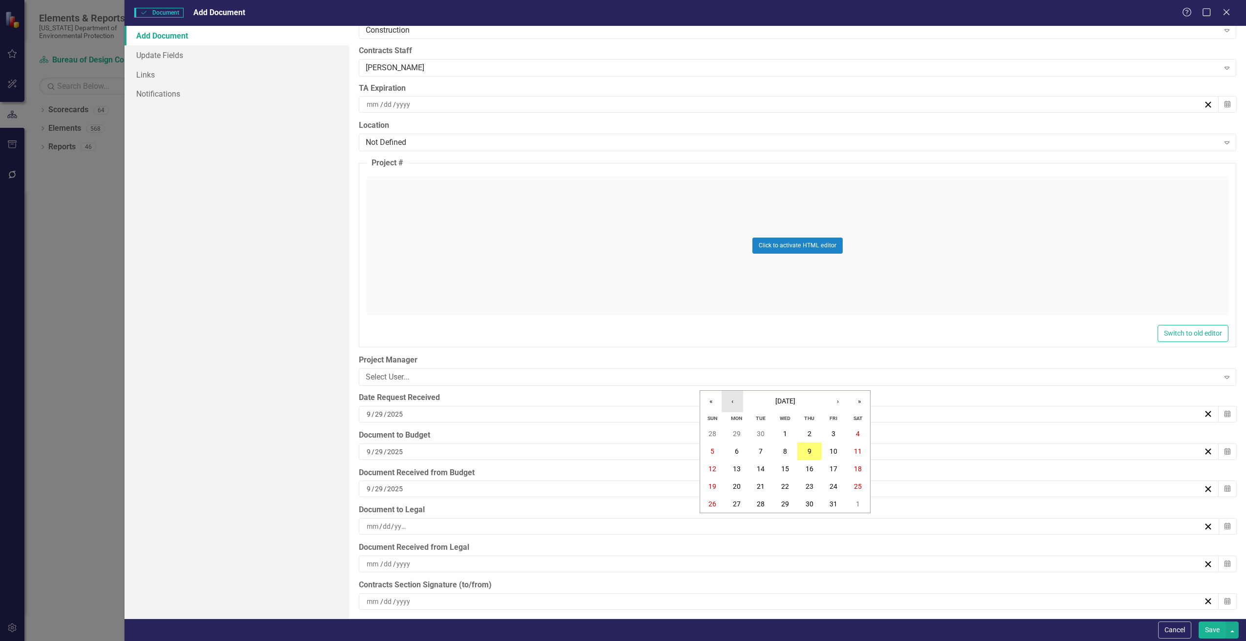
click at [736, 407] on button "‹" at bounding box center [731, 401] width 21 height 21
click at [757, 510] on button "30" at bounding box center [760, 504] width 24 height 18
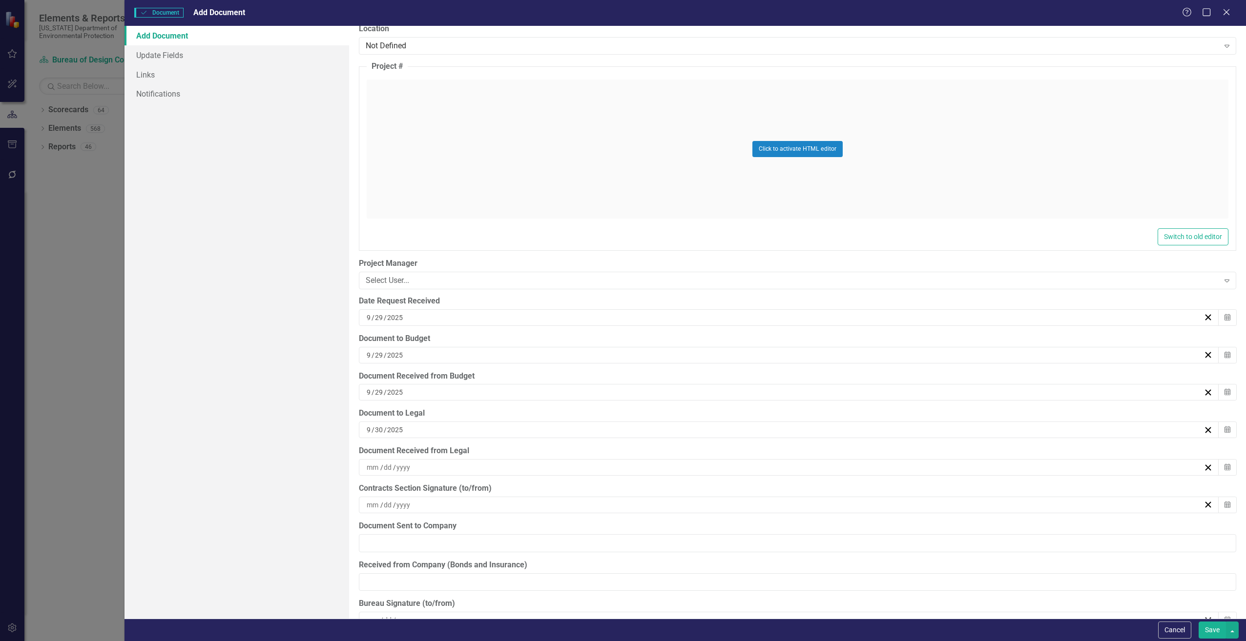
scroll to position [2196, 0]
click at [384, 468] on input at bounding box center [388, 467] width 10 height 10
click at [733, 491] on button "‹" at bounding box center [731, 490] width 21 height 21
click at [765, 596] on button "30" at bounding box center [760, 594] width 24 height 18
click at [1216, 635] on button "Save" at bounding box center [1211, 630] width 27 height 17
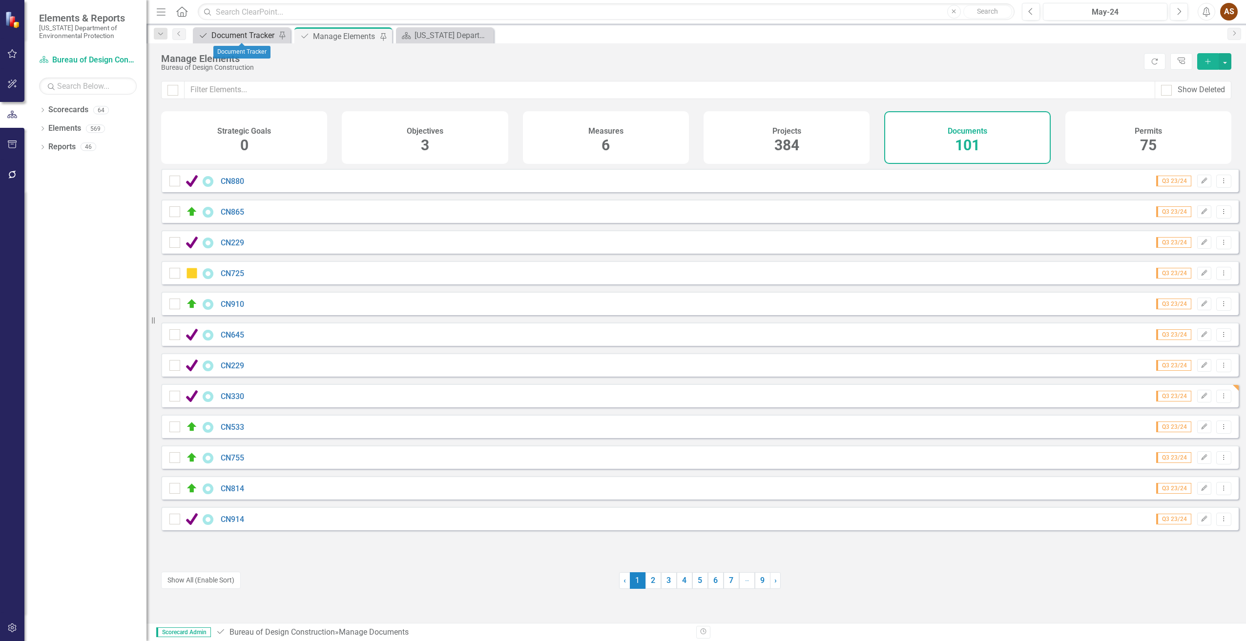
click at [220, 38] on div "Document Tracker" at bounding box center [243, 35] width 64 height 12
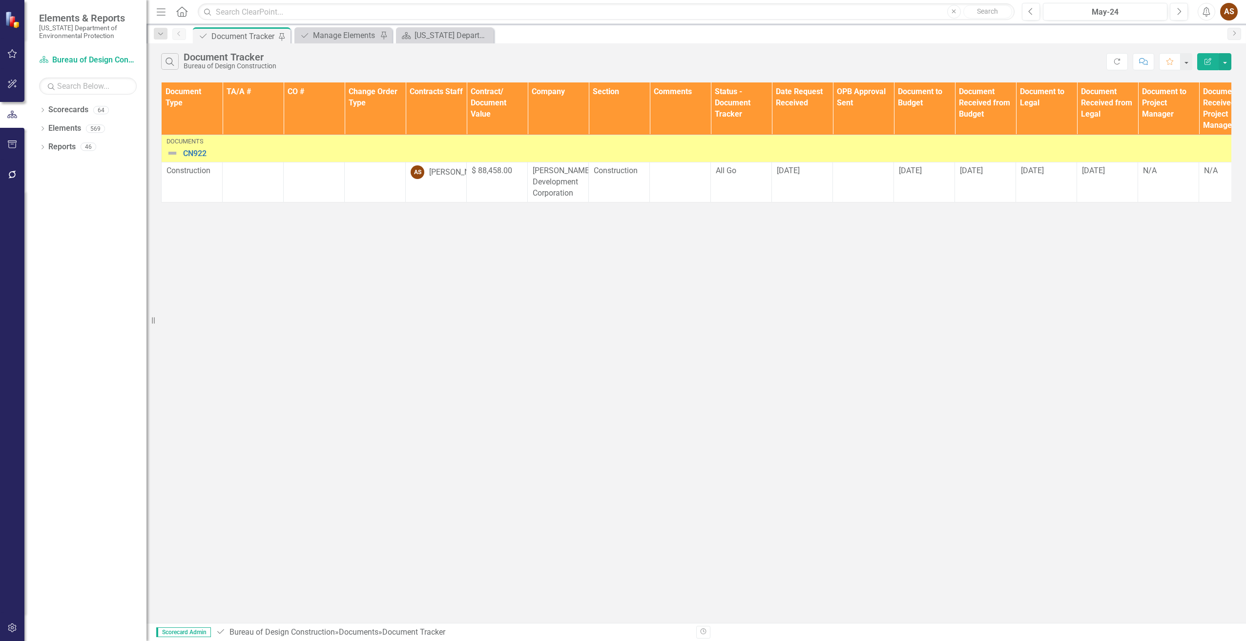
click at [168, 152] on img at bounding box center [172, 153] width 12 height 12
click at [169, 152] on img at bounding box center [172, 153] width 12 height 12
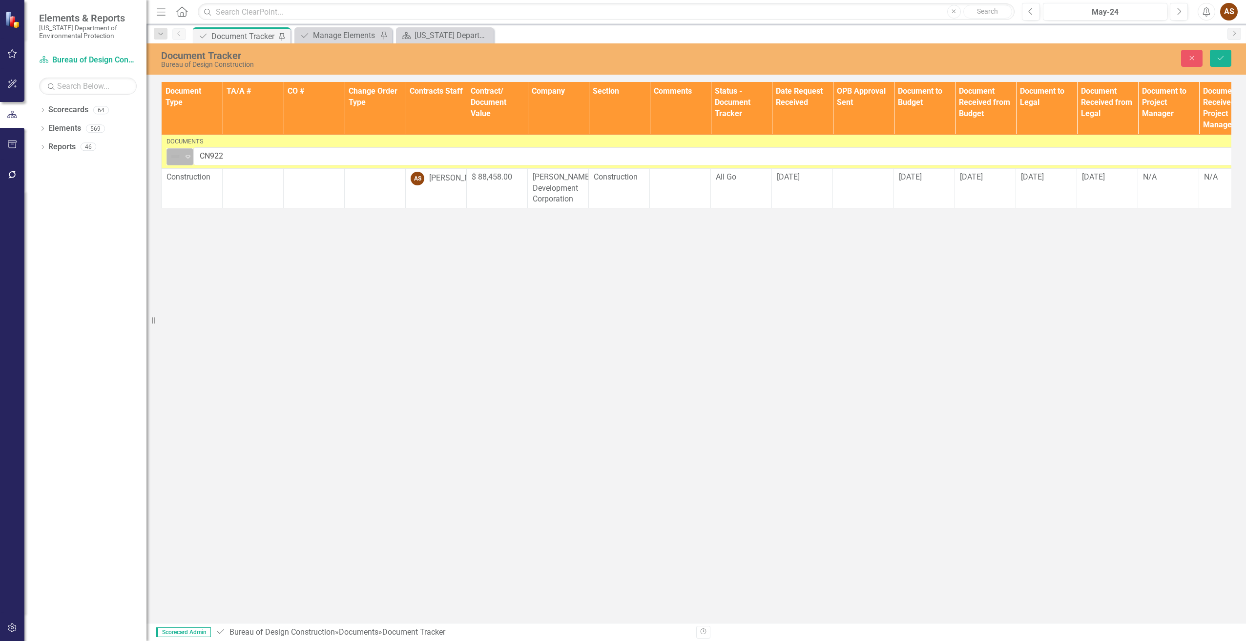
click at [185, 157] on icon at bounding box center [187, 157] width 5 height 3
click at [206, 209] on div "Routing" at bounding box center [206, 206] width 27 height 11
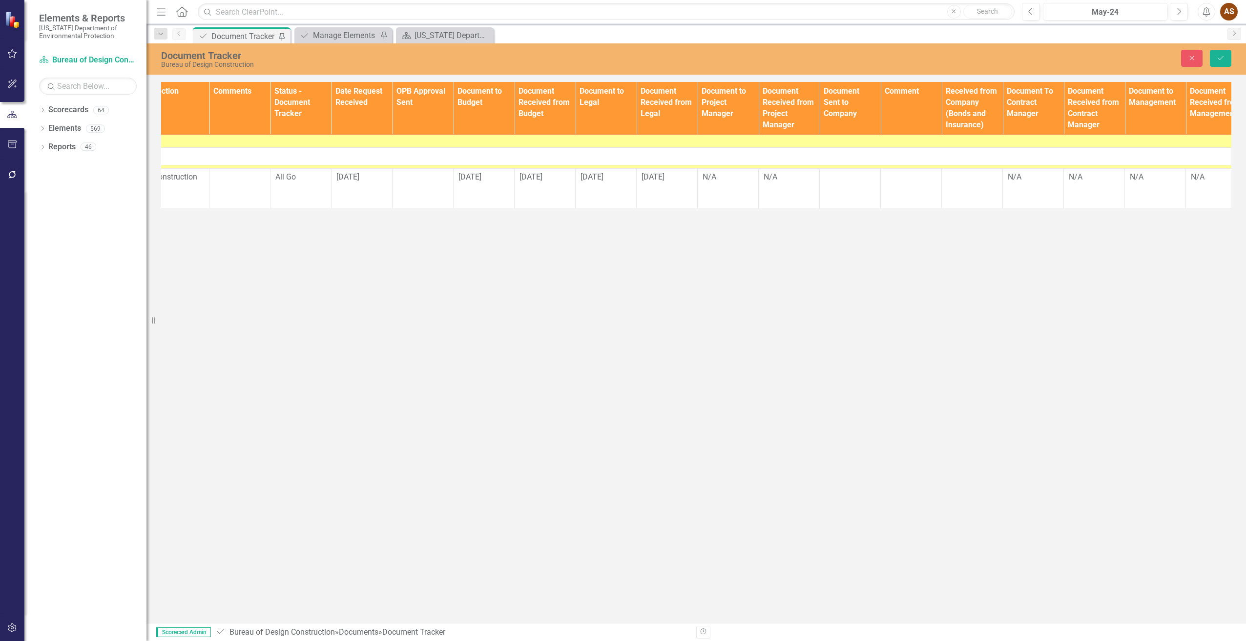
scroll to position [0, 441]
click at [710, 179] on div "N/A" at bounding box center [727, 177] width 51 height 11
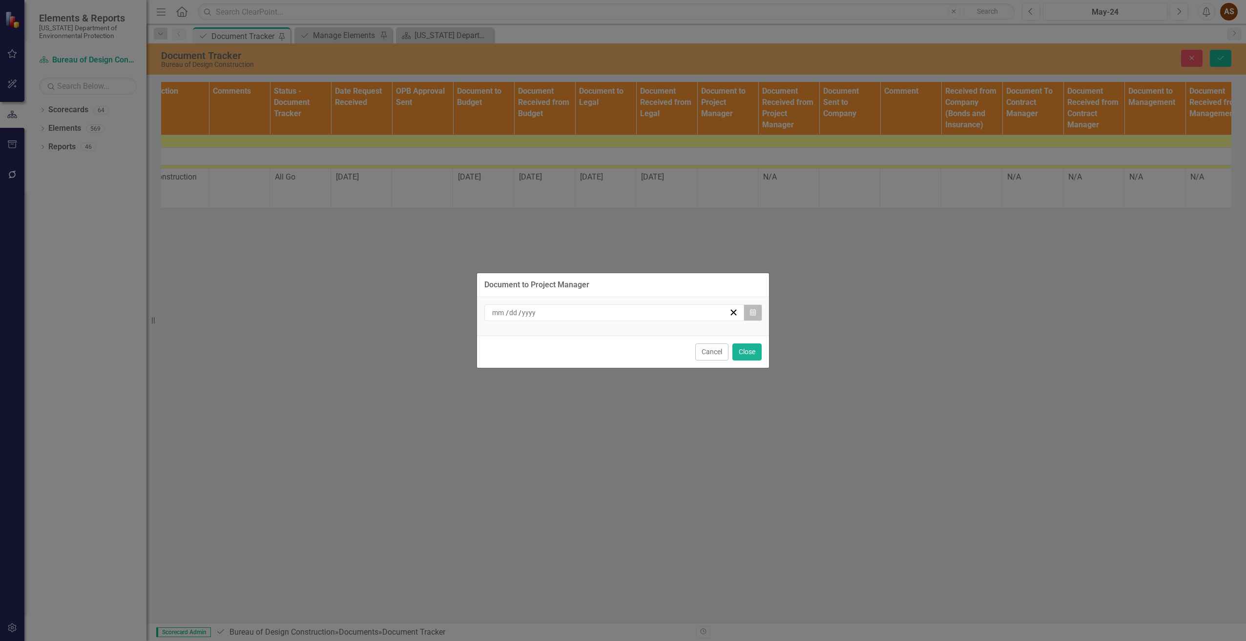
click at [748, 315] on button "Calendar" at bounding box center [752, 313] width 19 height 17
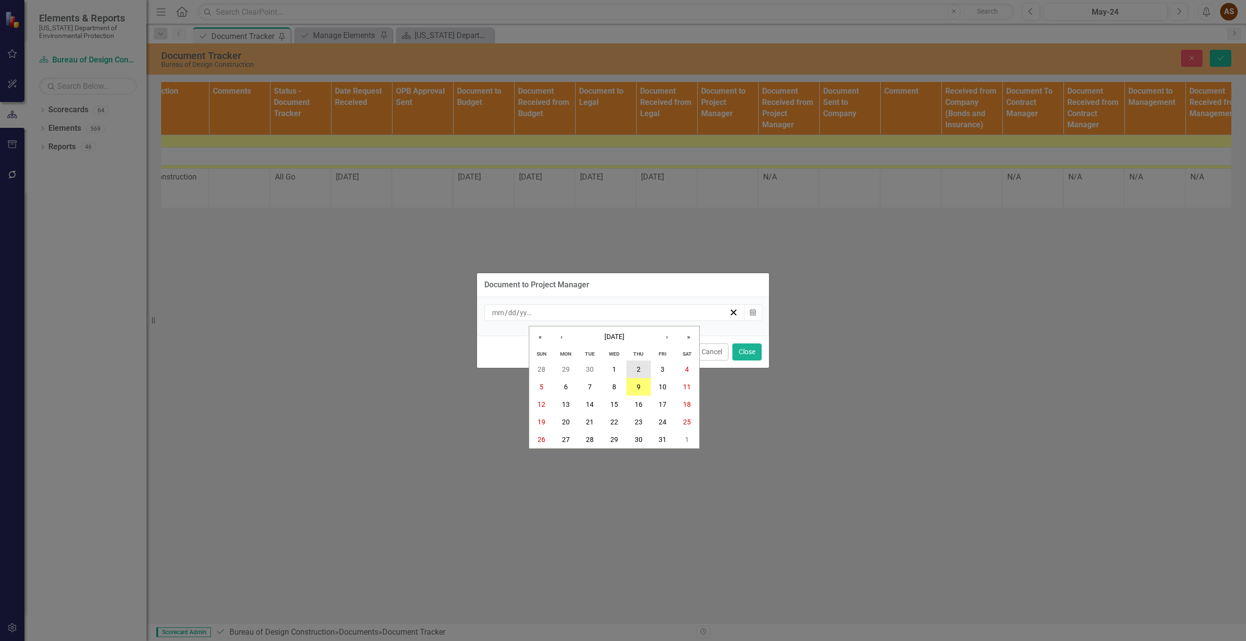
click at [647, 369] on button "2" at bounding box center [638, 370] width 24 height 18
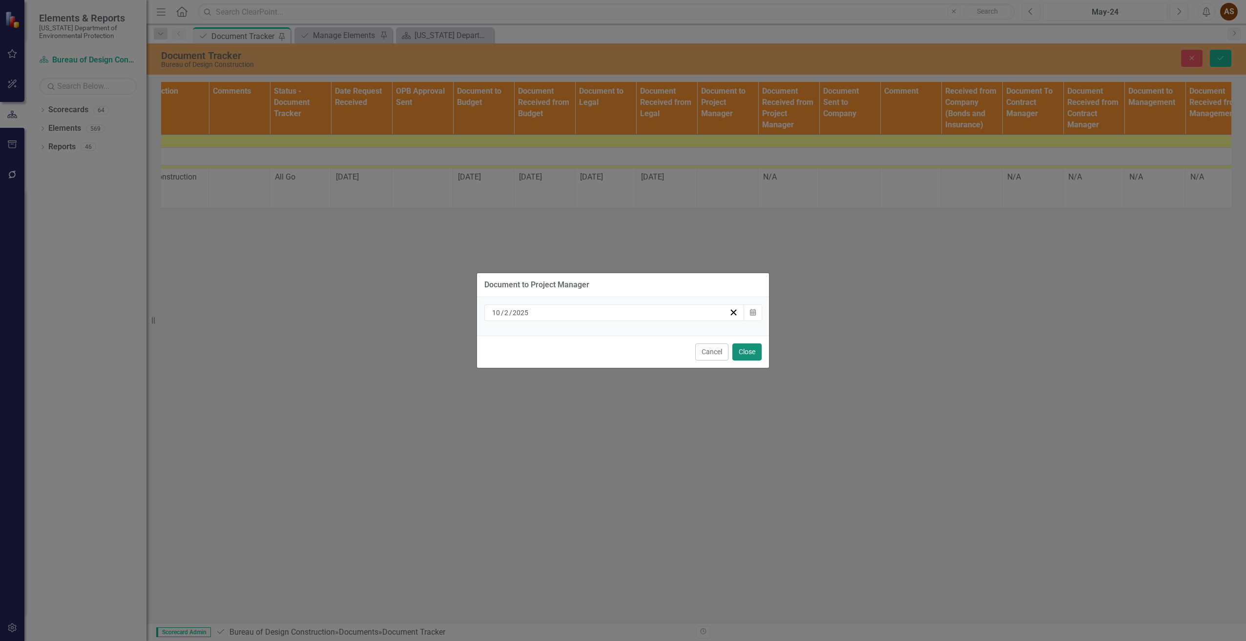
click at [752, 353] on button "Close" at bounding box center [746, 352] width 29 height 17
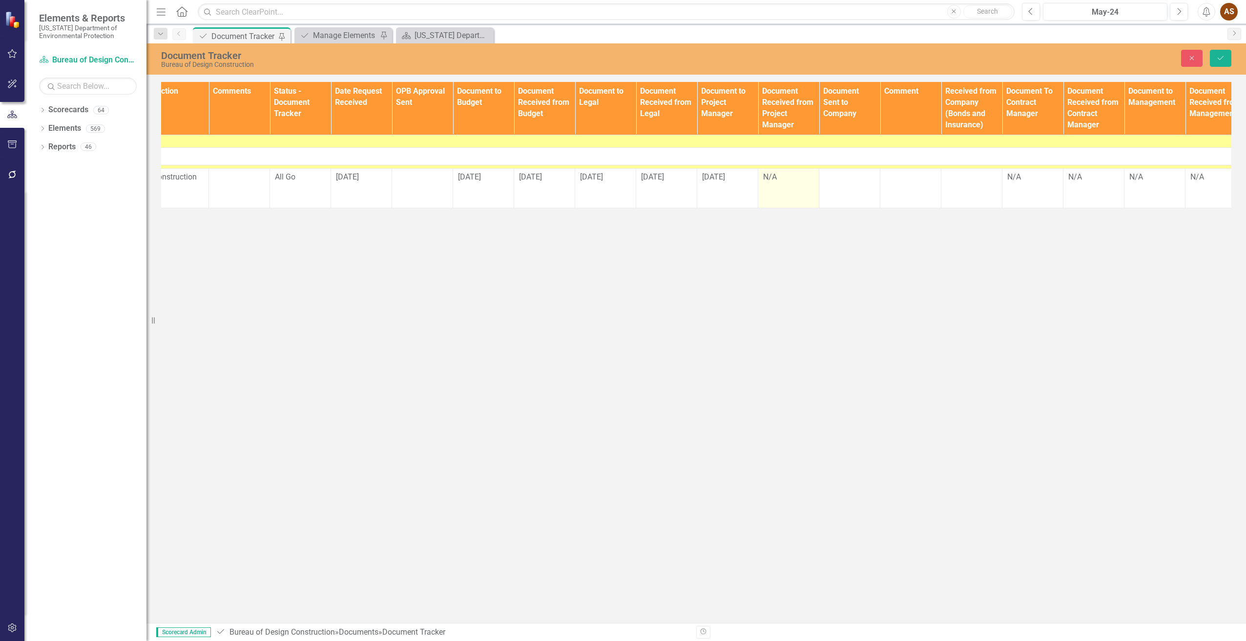
click at [776, 177] on div "N/A" at bounding box center [788, 177] width 51 height 11
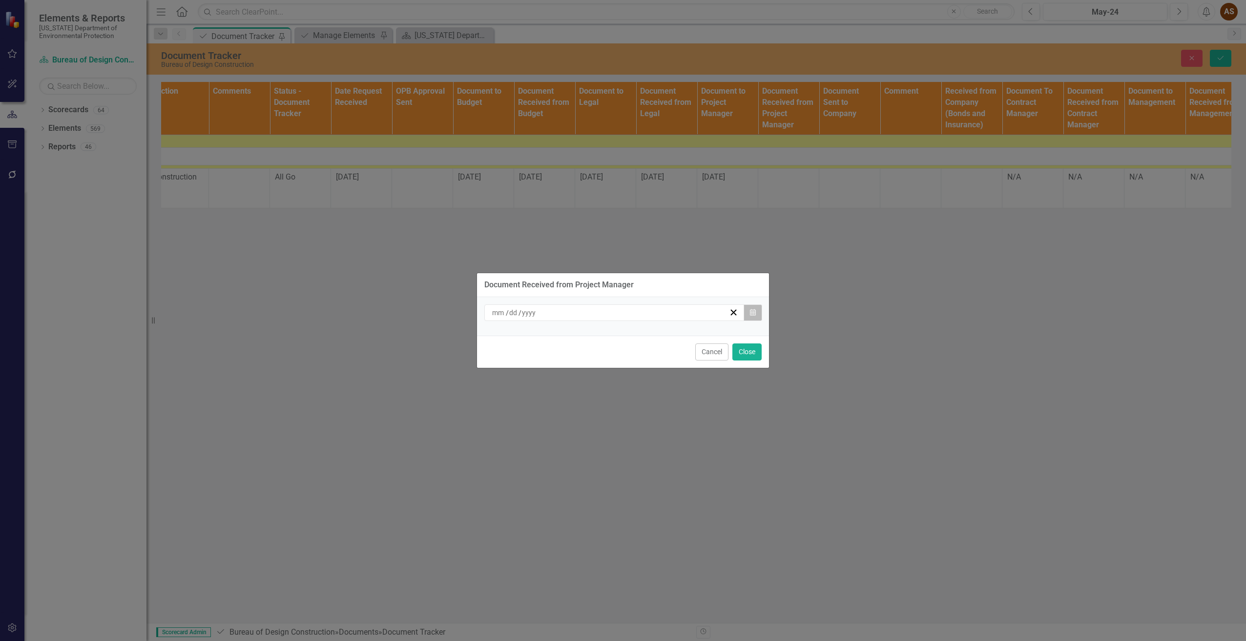
click at [747, 319] on button "Calendar" at bounding box center [752, 313] width 19 height 17
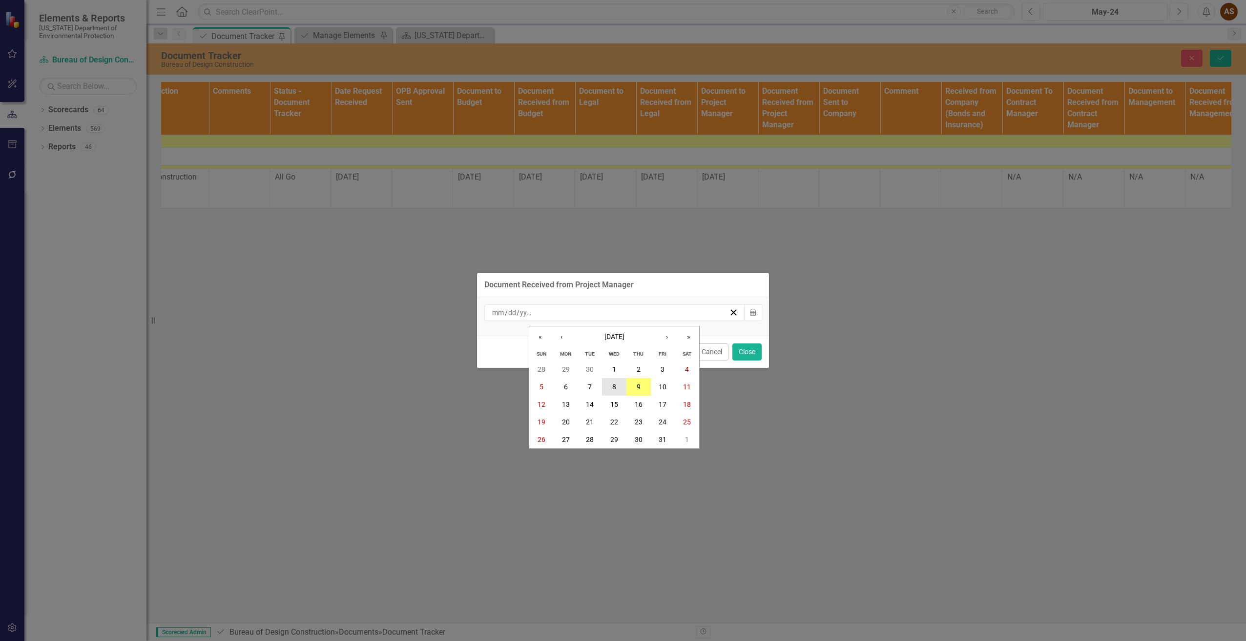
click at [606, 387] on button "8" at bounding box center [614, 387] width 24 height 18
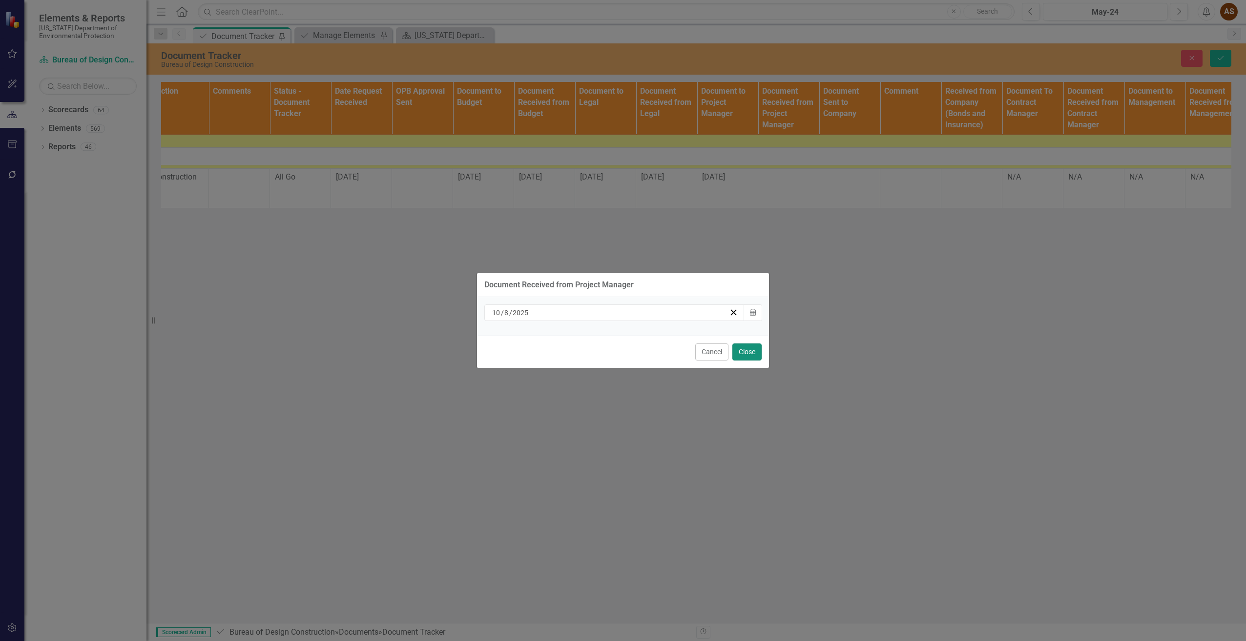
click at [750, 351] on button "Close" at bounding box center [746, 352] width 29 height 17
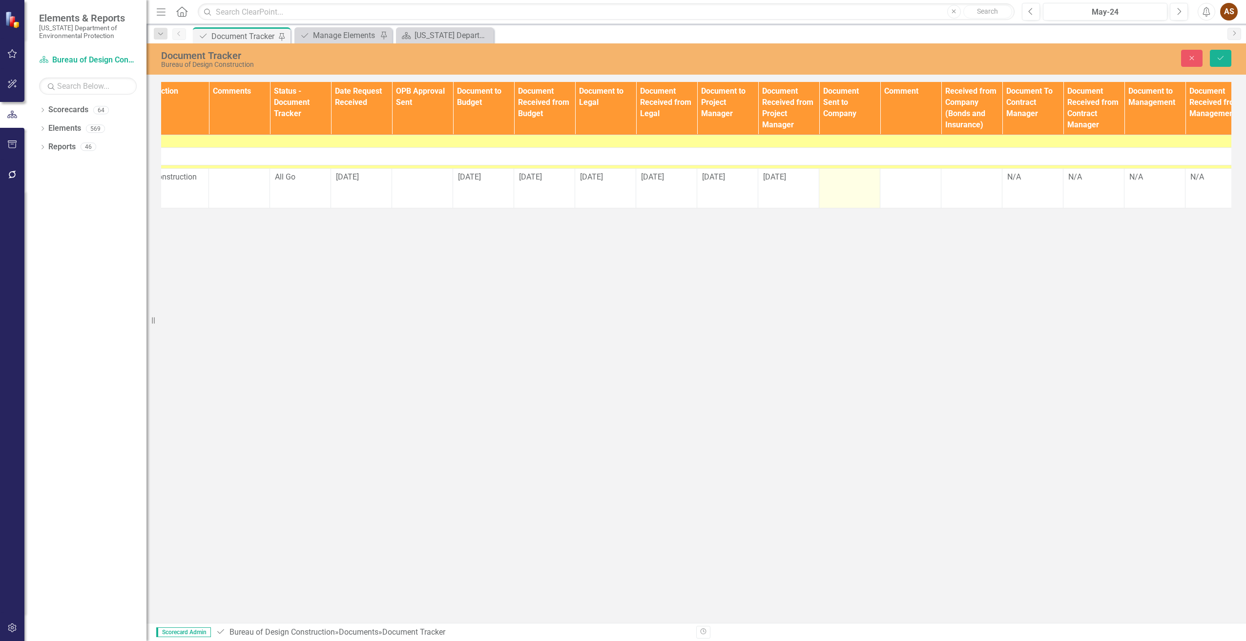
click at [837, 181] on div at bounding box center [849, 178] width 51 height 12
click at [837, 181] on input "text" at bounding box center [849, 181] width 51 height 18
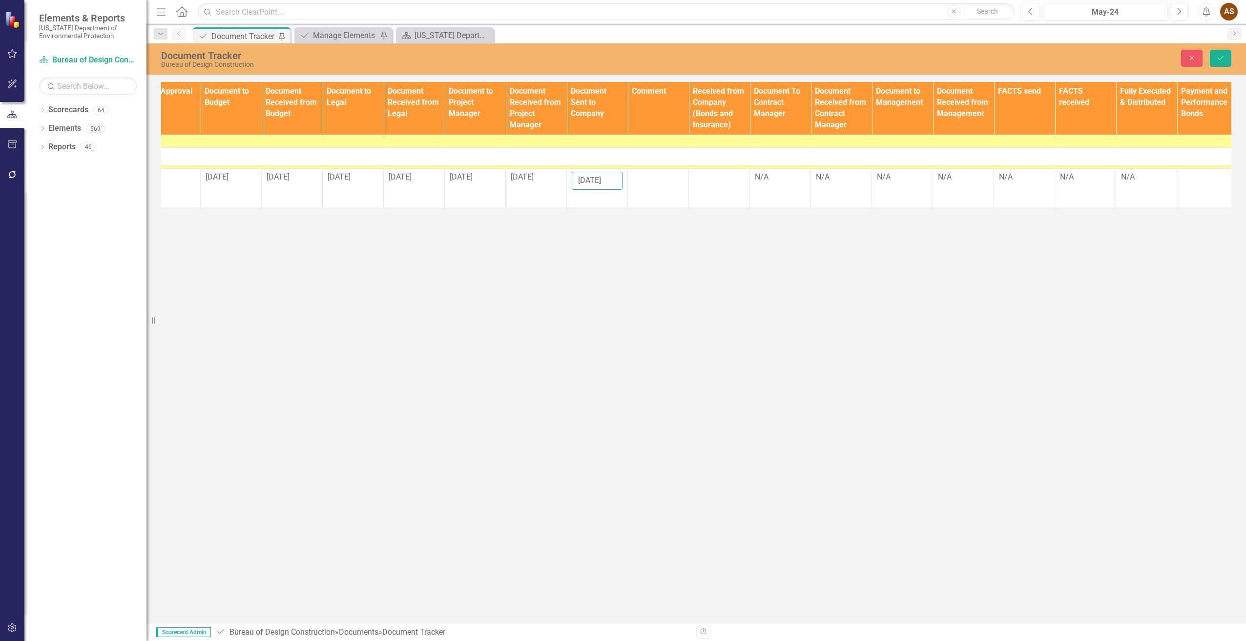
scroll to position [0, 700]
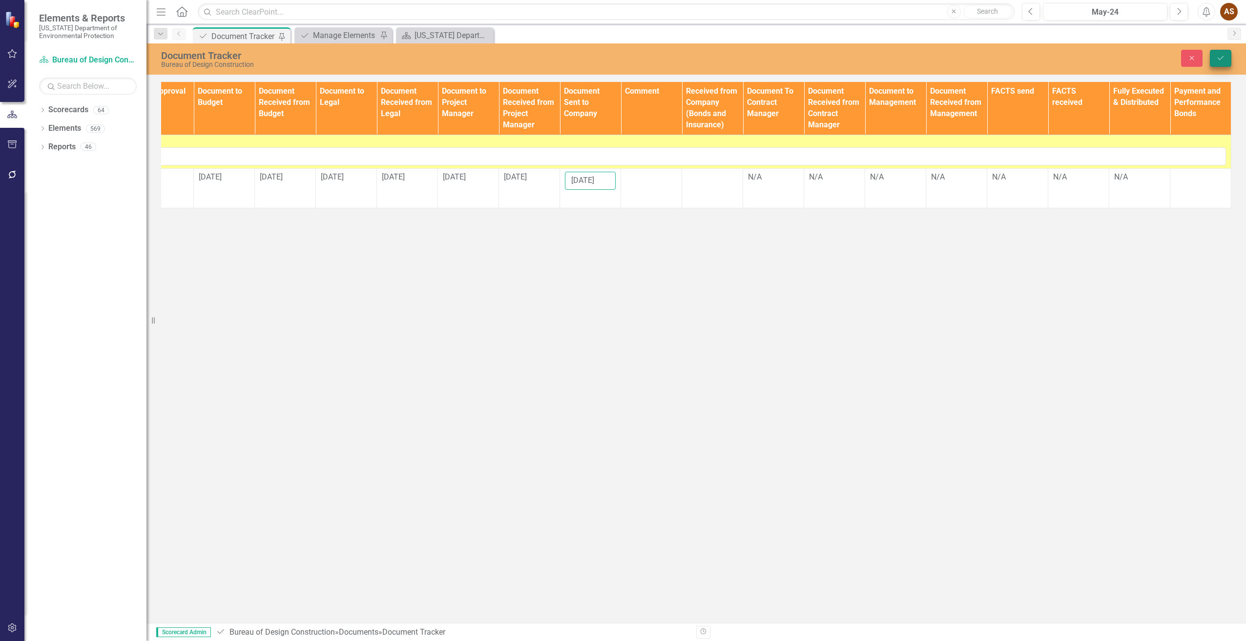
type input "[DATE]"
click at [1216, 52] on button "Save" at bounding box center [1219, 58] width 21 height 17
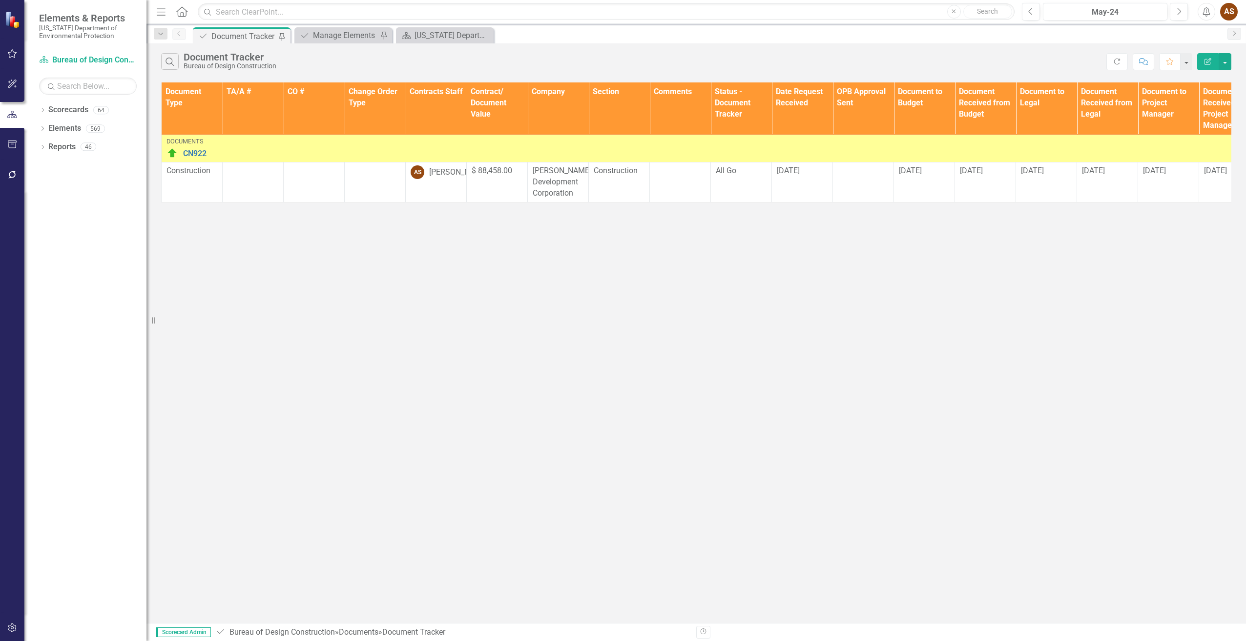
drag, startPoint x: 169, startPoint y: 62, endPoint x: 169, endPoint y: 71, distance: 8.3
click at [169, 62] on icon "Search" at bounding box center [169, 61] width 11 height 9
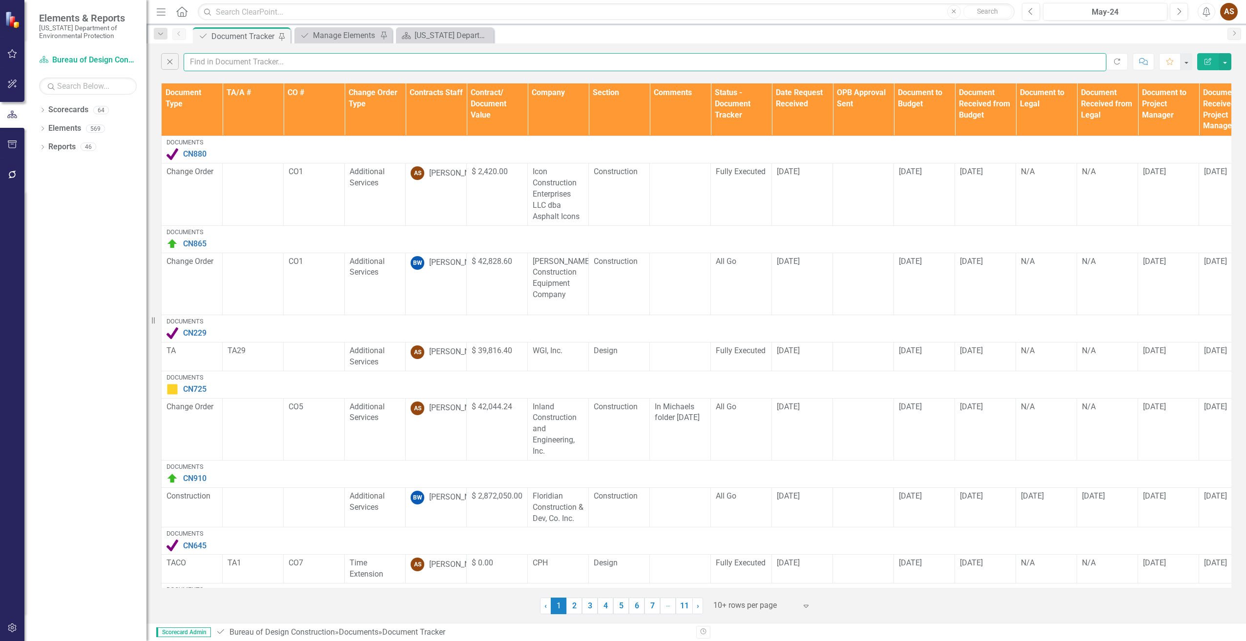
click at [222, 65] on input "text" at bounding box center [645, 62] width 922 height 18
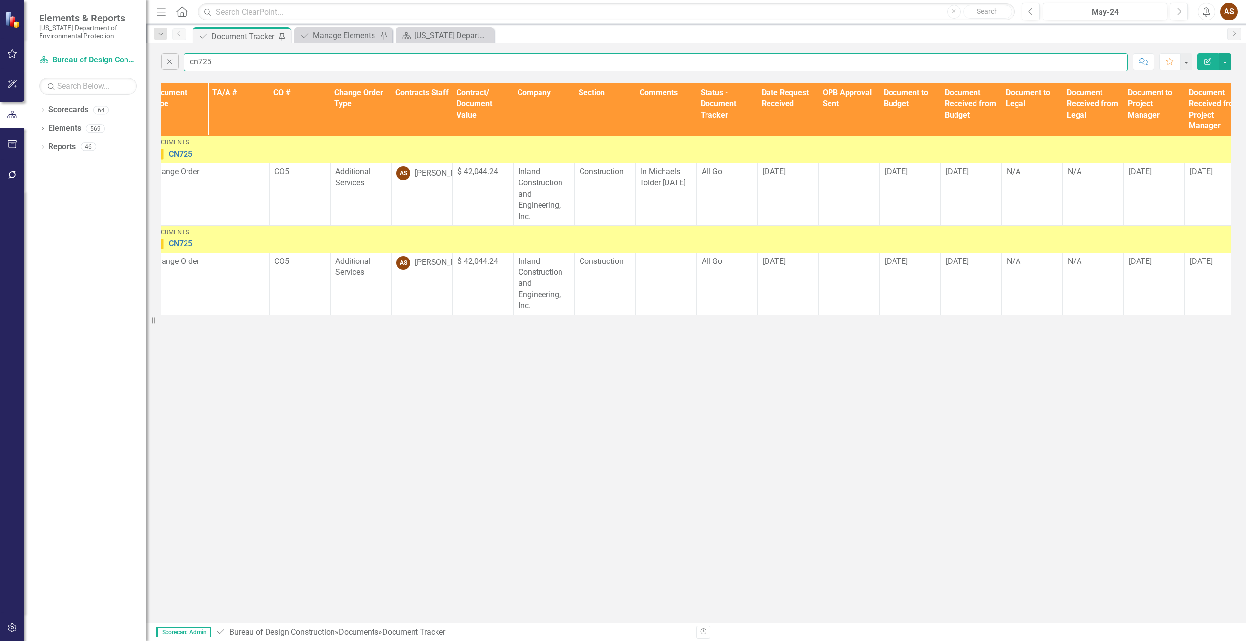
scroll to position [0, 0]
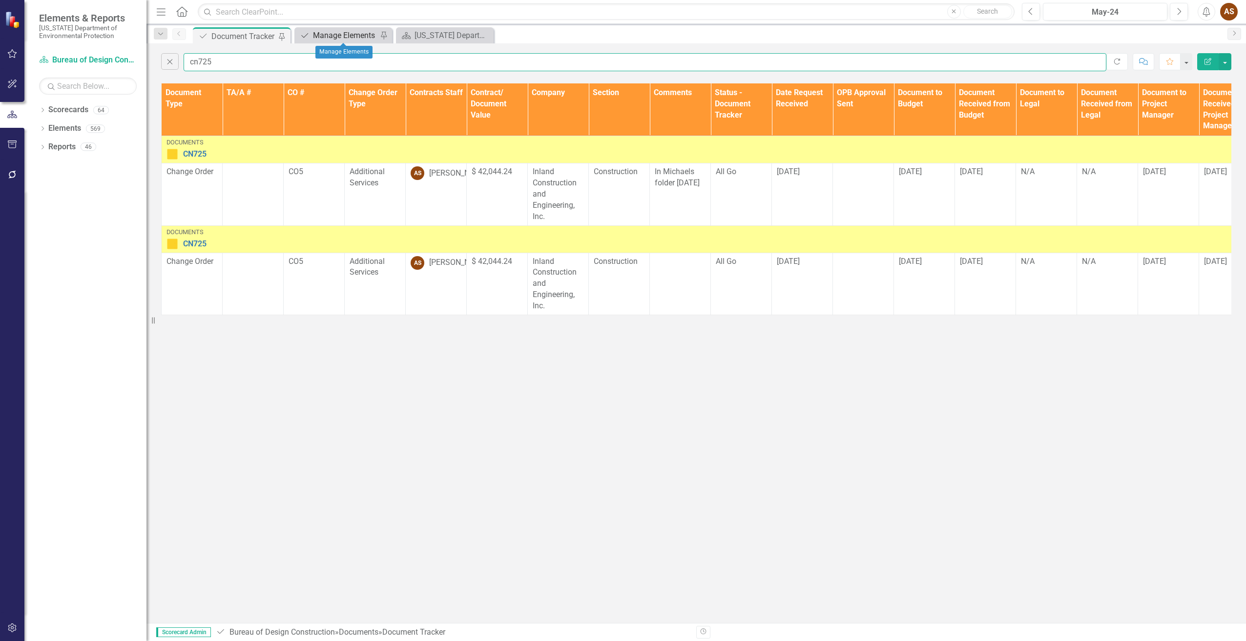
type input "cn725"
click at [350, 34] on div "Manage Elements" at bounding box center [345, 35] width 64 height 12
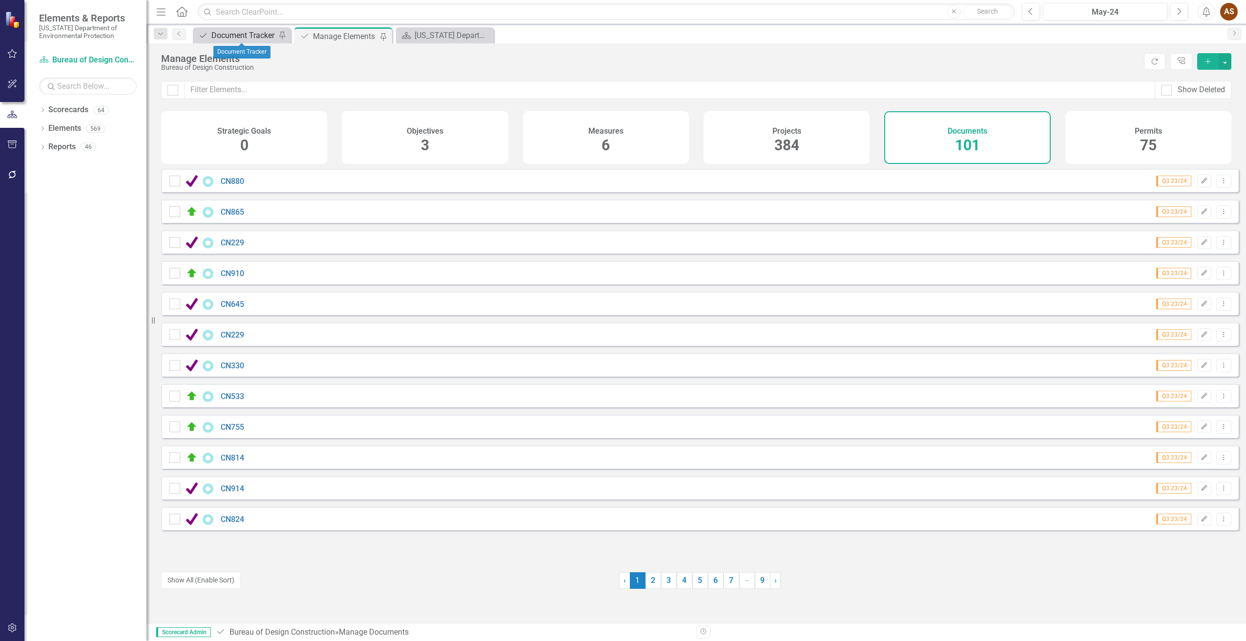
click at [255, 35] on div "Document Tracker" at bounding box center [243, 35] width 64 height 12
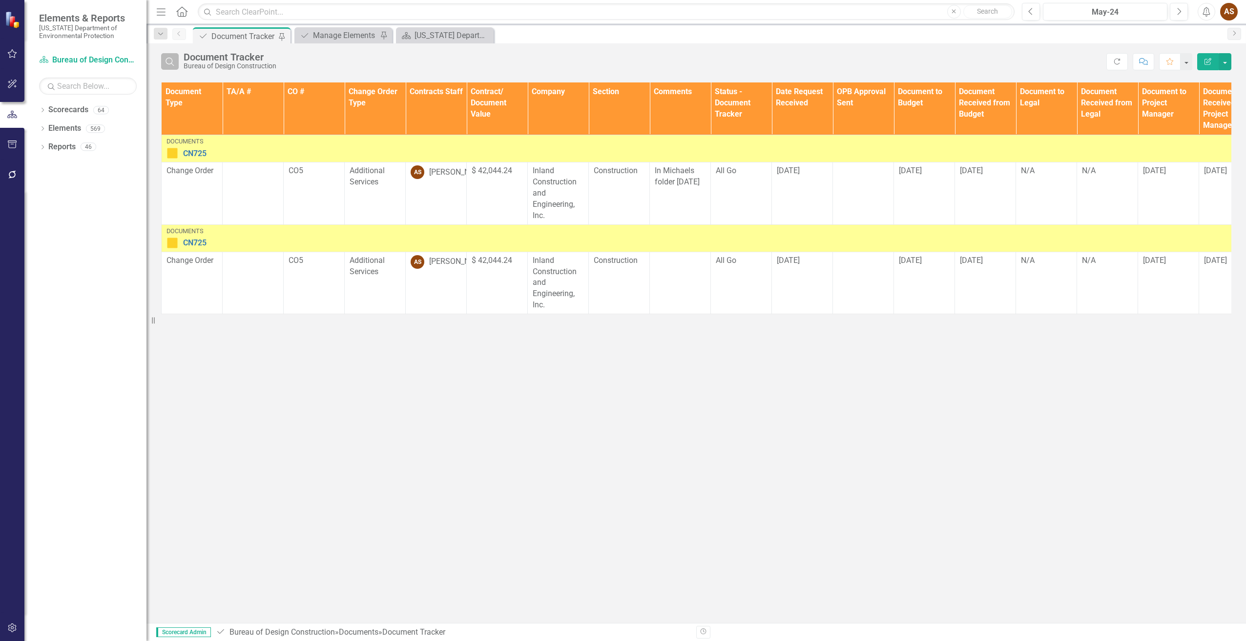
click at [174, 60] on icon "Search" at bounding box center [169, 61] width 11 height 9
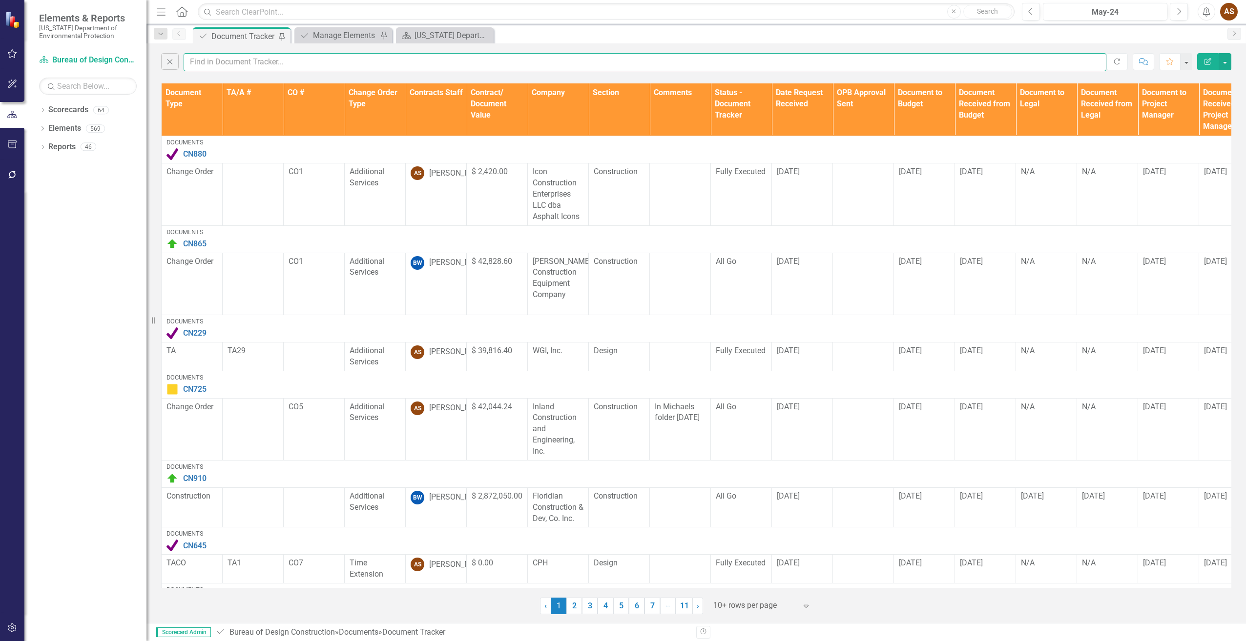
click at [238, 60] on input "text" at bounding box center [645, 62] width 922 height 18
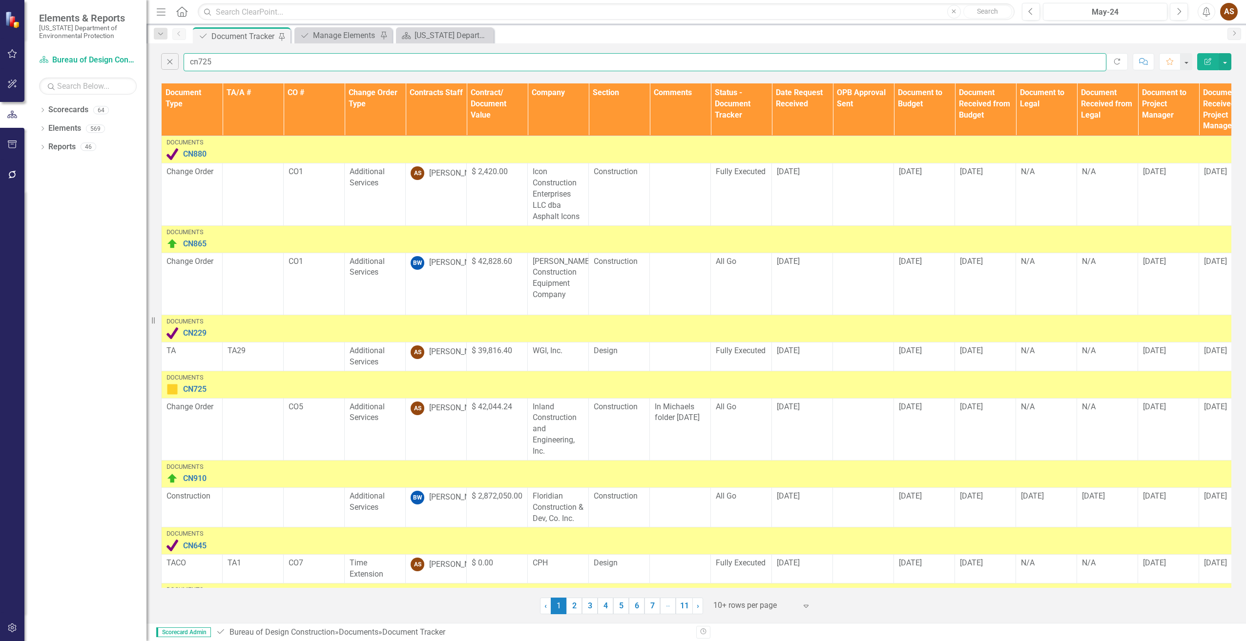
type input "cn725"
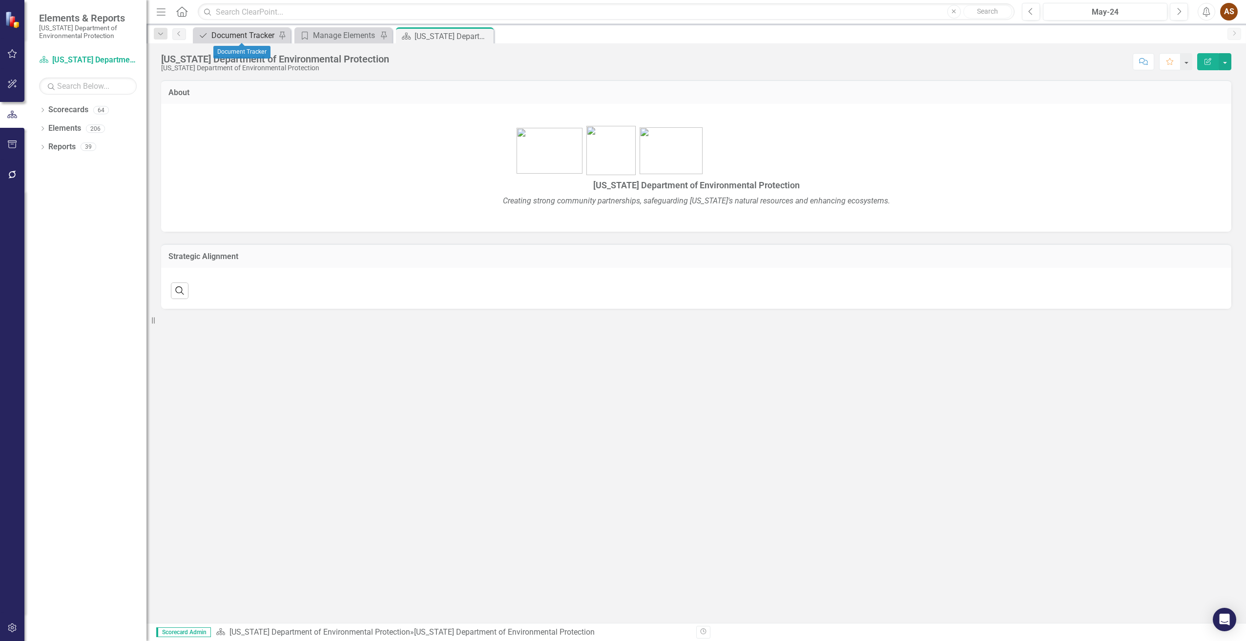
click at [238, 30] on div "Document Tracker" at bounding box center [243, 35] width 64 height 12
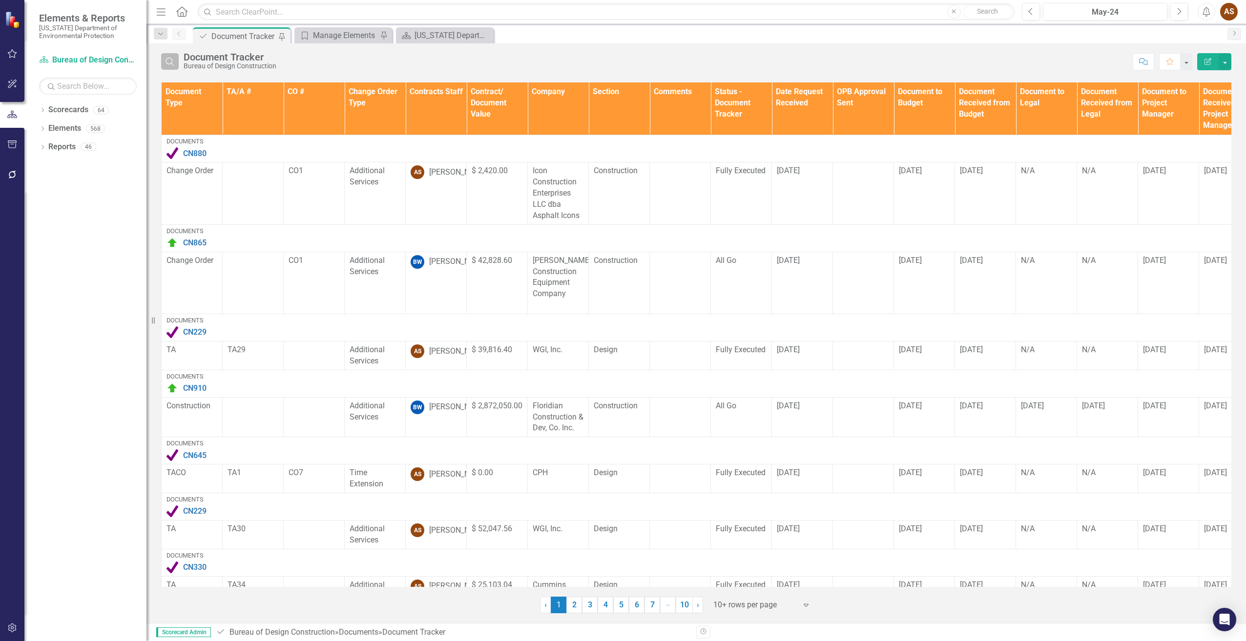
click at [163, 59] on button "Search" at bounding box center [170, 61] width 18 height 17
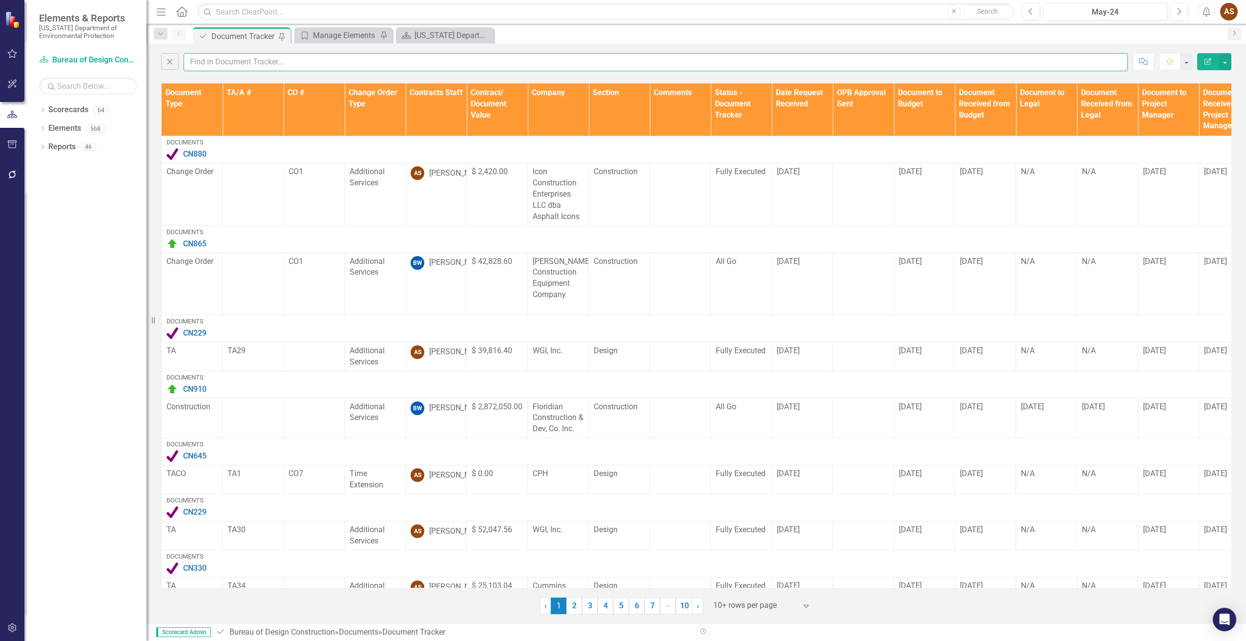
click at [258, 59] on input "text" at bounding box center [656, 62] width 944 height 18
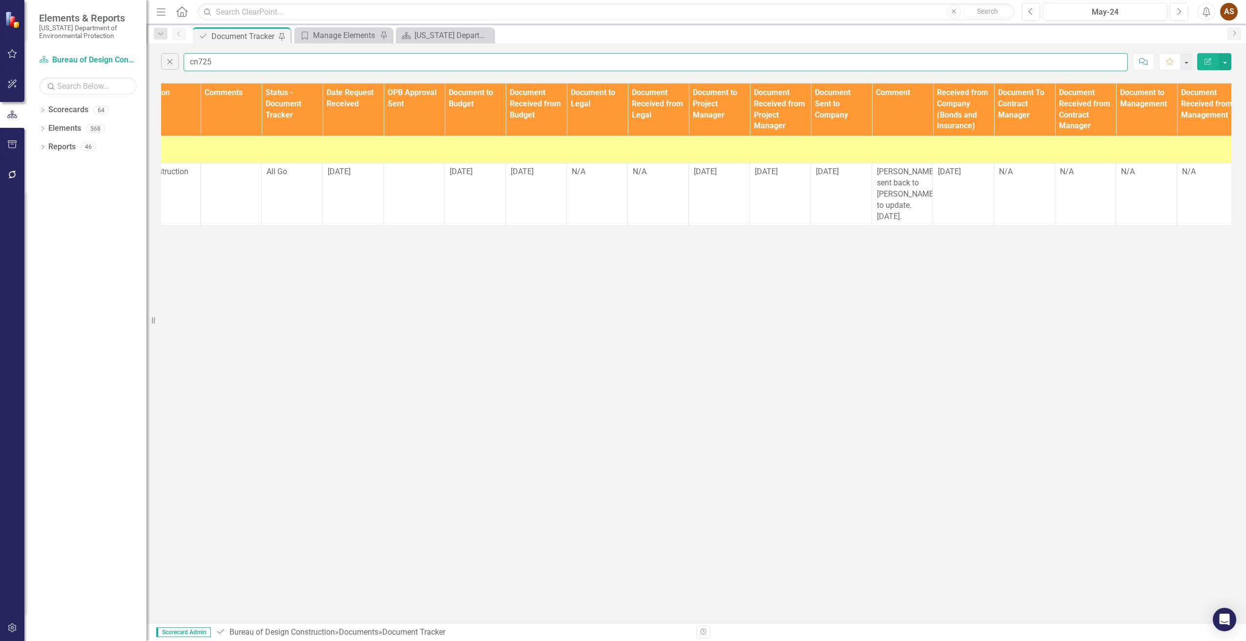
scroll to position [0, 486]
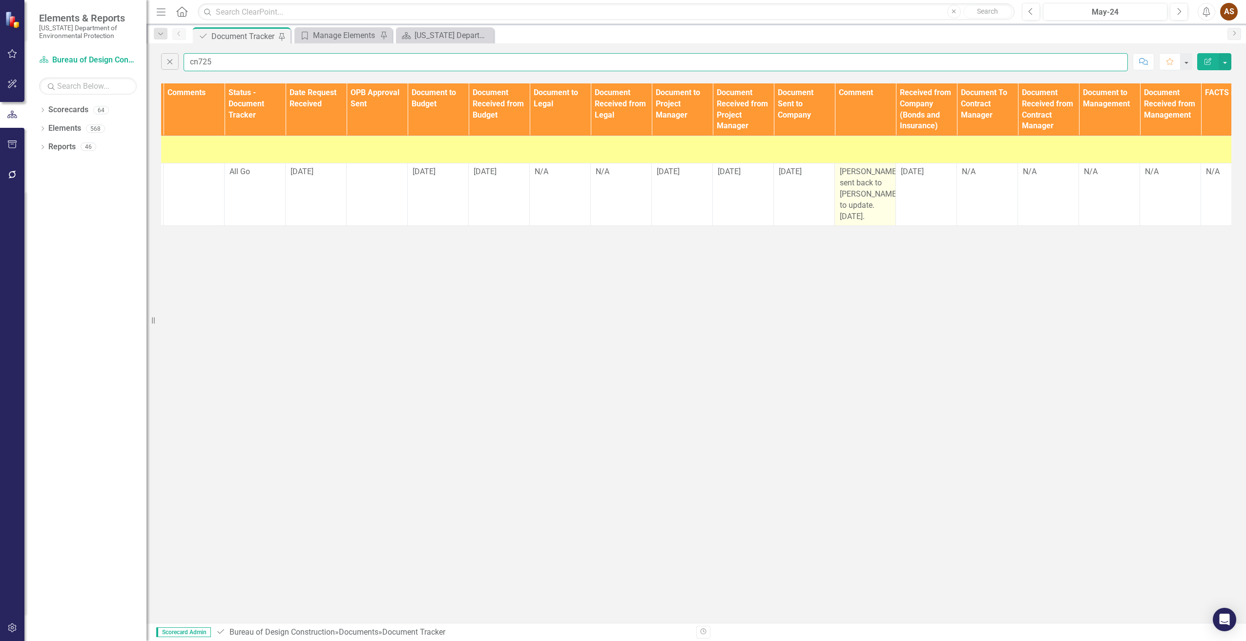
type input "cn725"
click at [859, 190] on span "[PERSON_NAME] sent back to [PERSON_NAME] to update. [DATE]." at bounding box center [868, 194] width 59 height 54
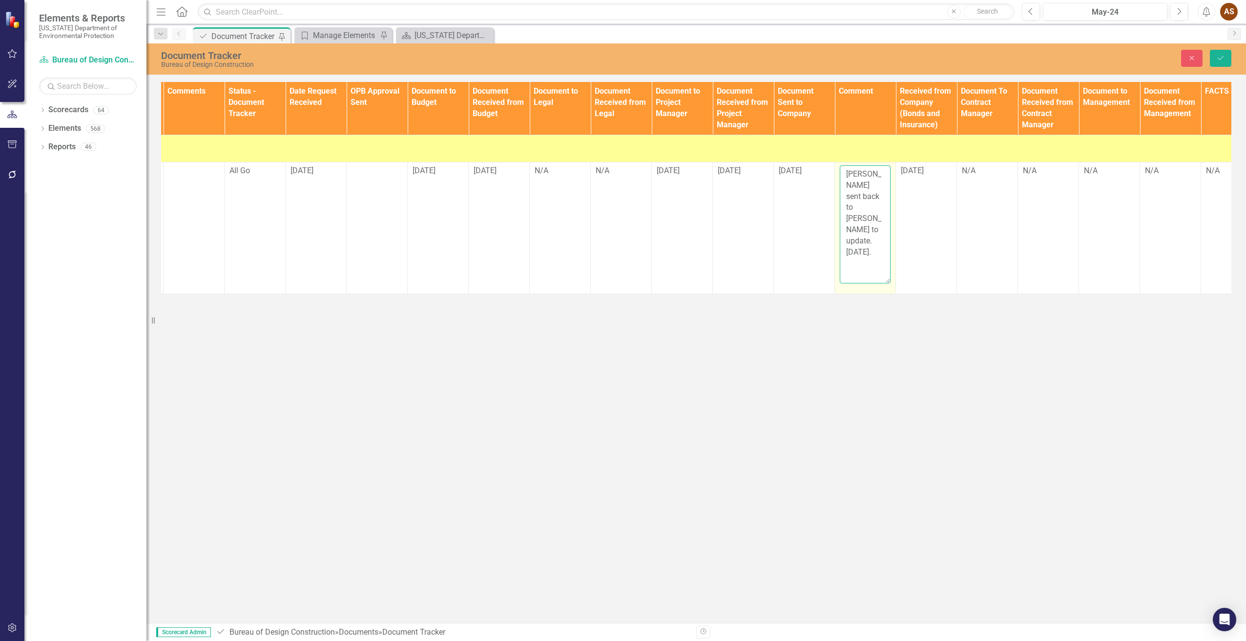
drag, startPoint x: 859, startPoint y: 190, endPoint x: 877, endPoint y: 216, distance: 31.5
click at [877, 216] on textarea "[PERSON_NAME] sent back to [PERSON_NAME] to update. [DATE]." at bounding box center [864, 224] width 51 height 118
drag, startPoint x: 877, startPoint y: 216, endPoint x: 844, endPoint y: 168, distance: 58.2
click at [844, 168] on textarea "[PERSON_NAME] sent back to [PERSON_NAME] to update. [DATE]." at bounding box center [864, 224] width 51 height 118
type textarea "[PERSON_NAME] sent back to [PERSON_NAME] for correction [DATE]."
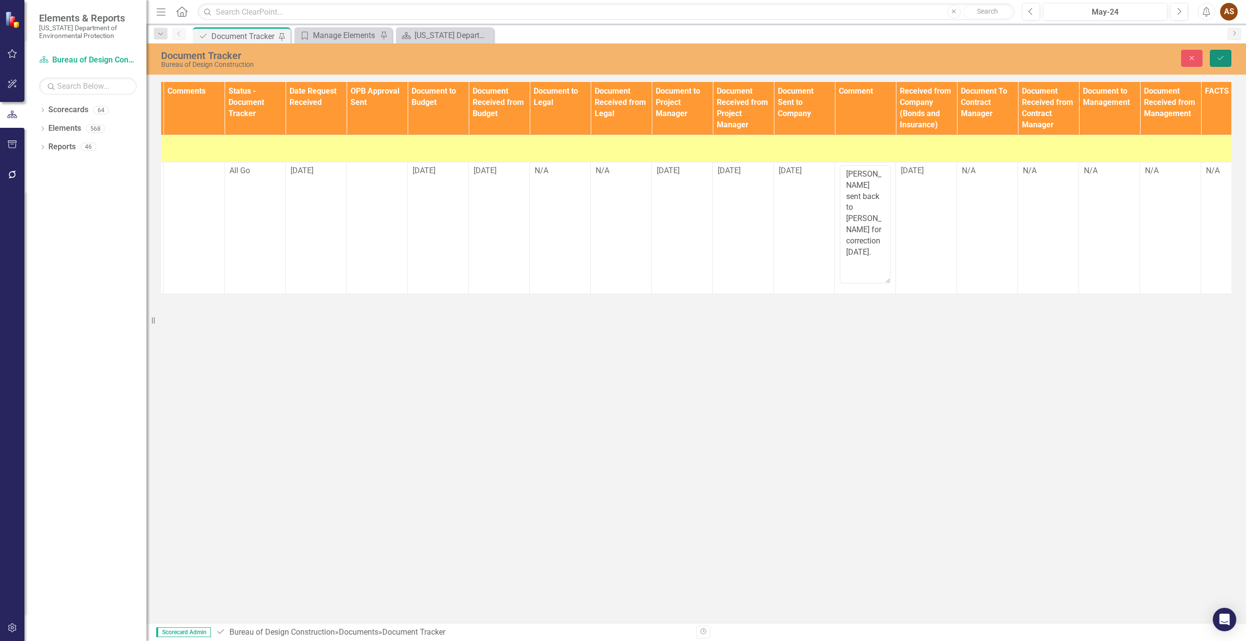
click at [1216, 52] on button "Save" at bounding box center [1219, 58] width 21 height 17
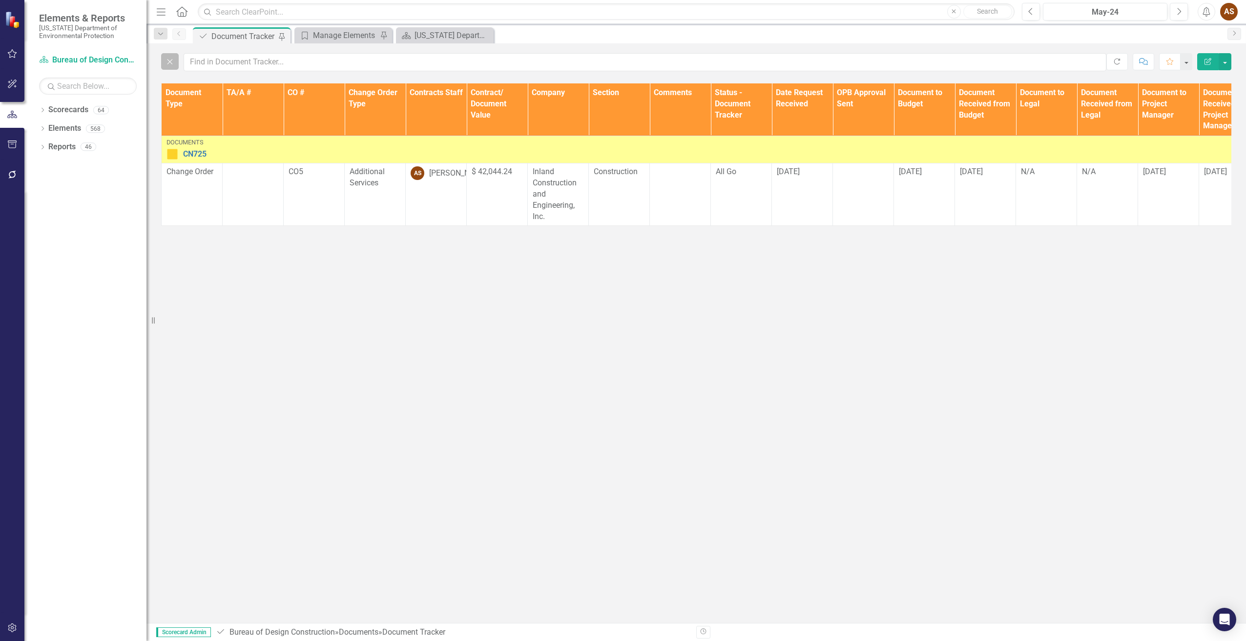
click at [170, 62] on icon "button" at bounding box center [169, 61] width 5 height 5
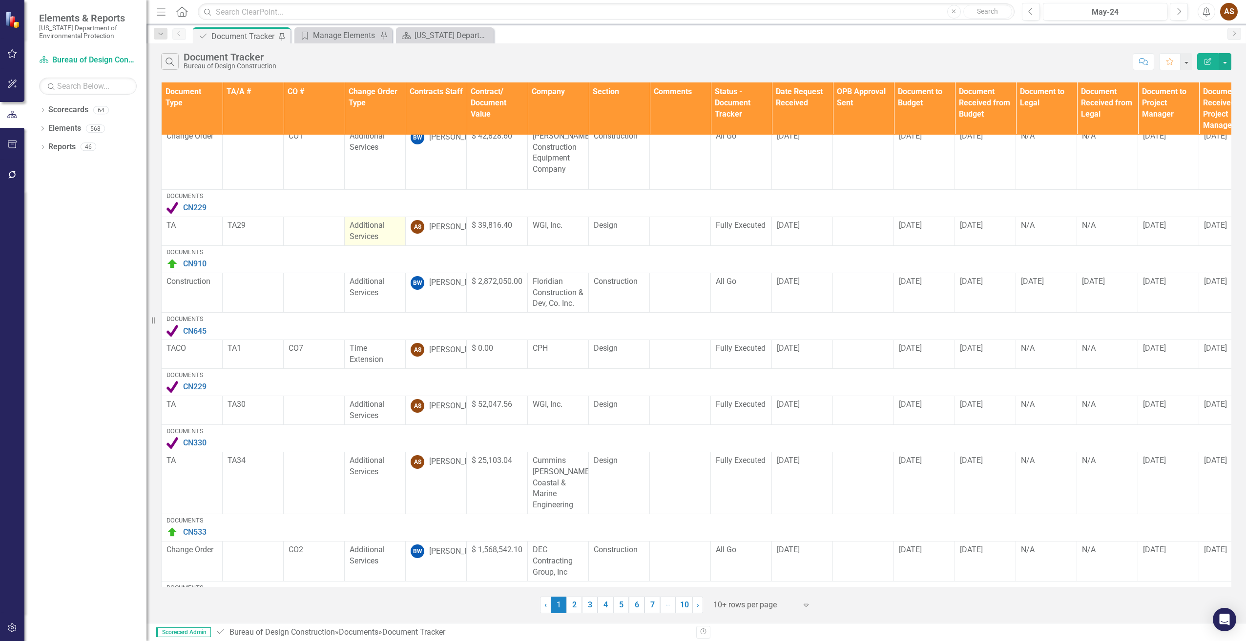
scroll to position [0, 0]
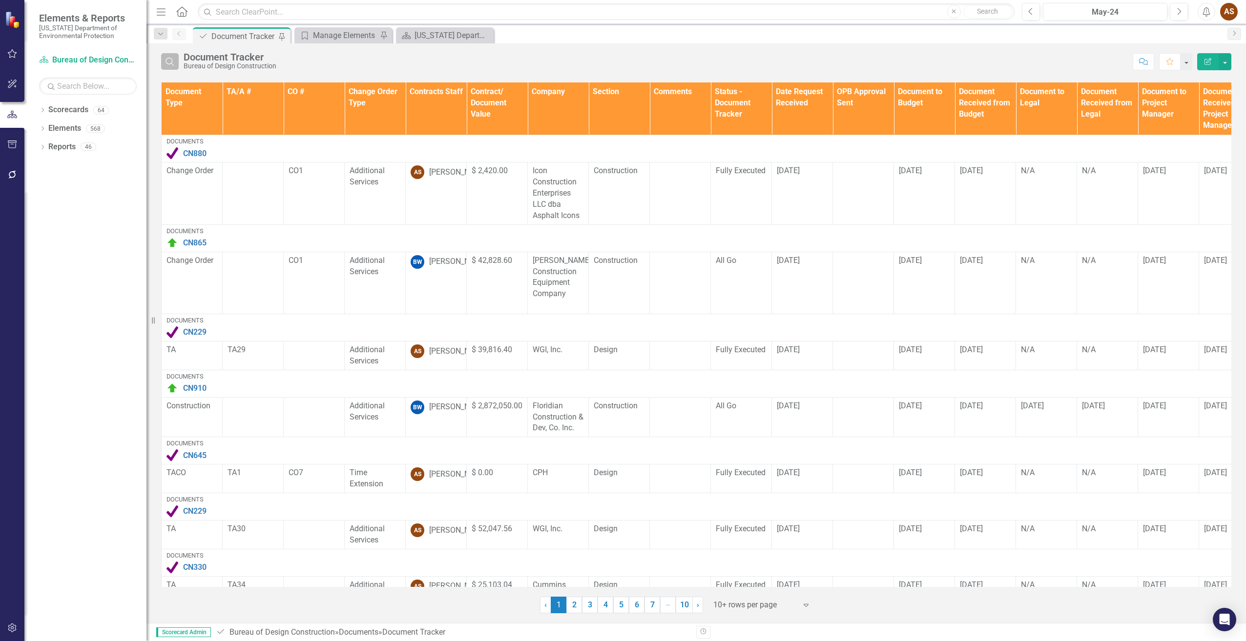
click at [168, 63] on icon "Search" at bounding box center [169, 61] width 11 height 9
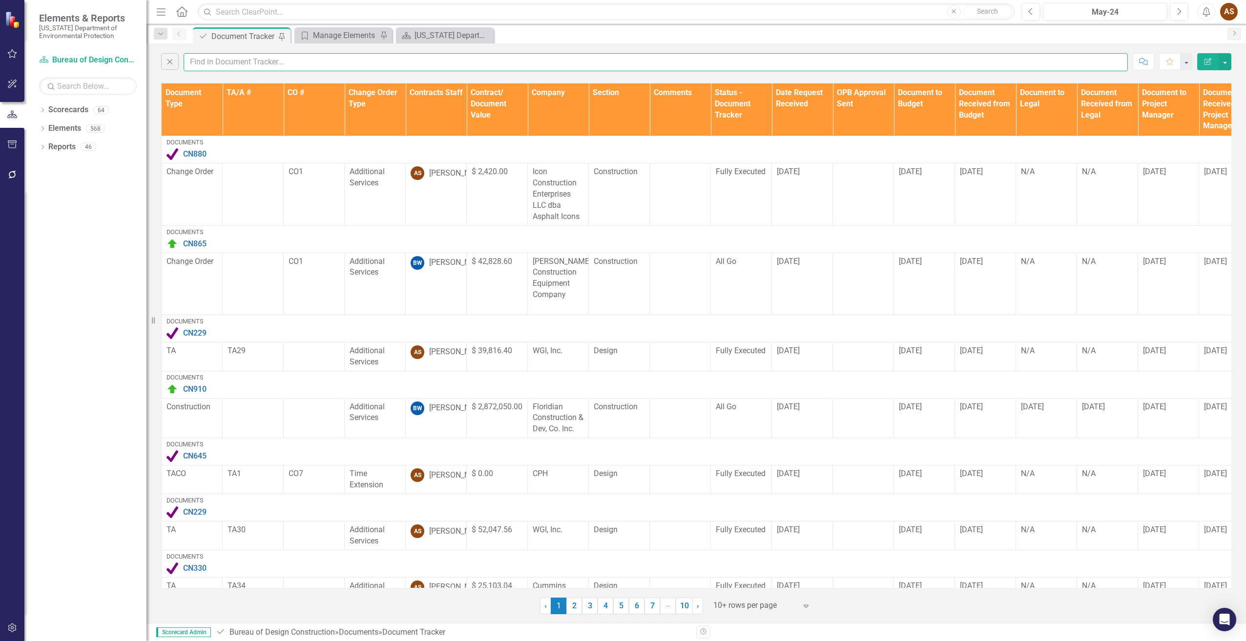
click at [207, 64] on input "text" at bounding box center [656, 62] width 944 height 18
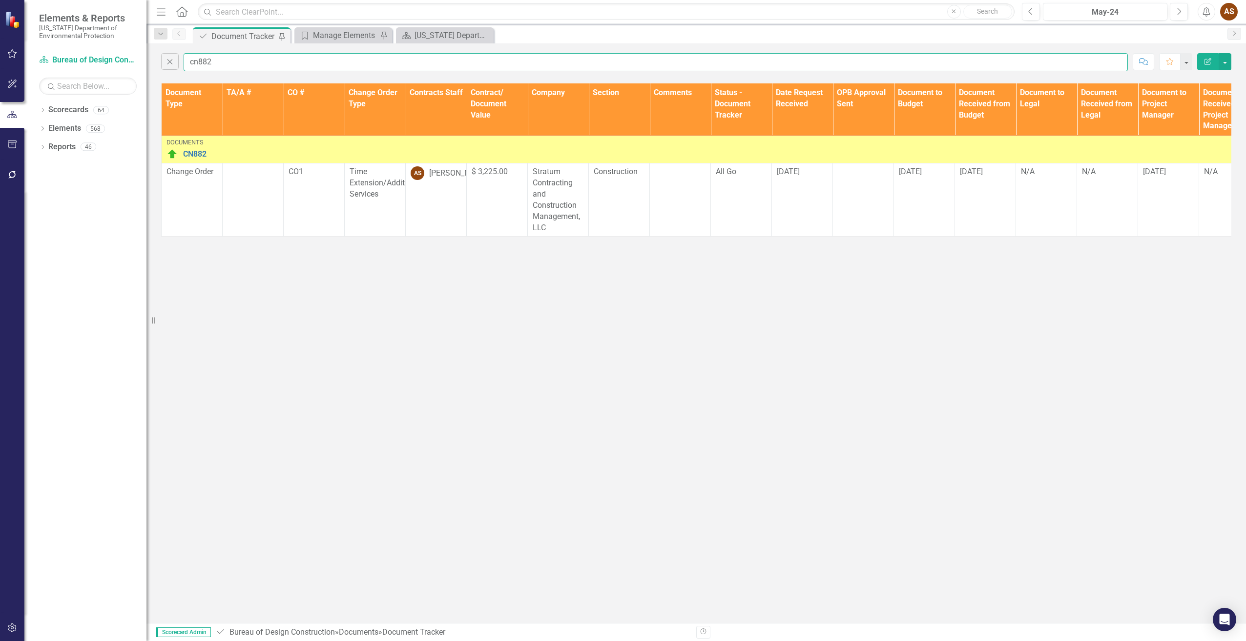
type input "cn882"
click at [173, 153] on img at bounding box center [172, 154] width 12 height 12
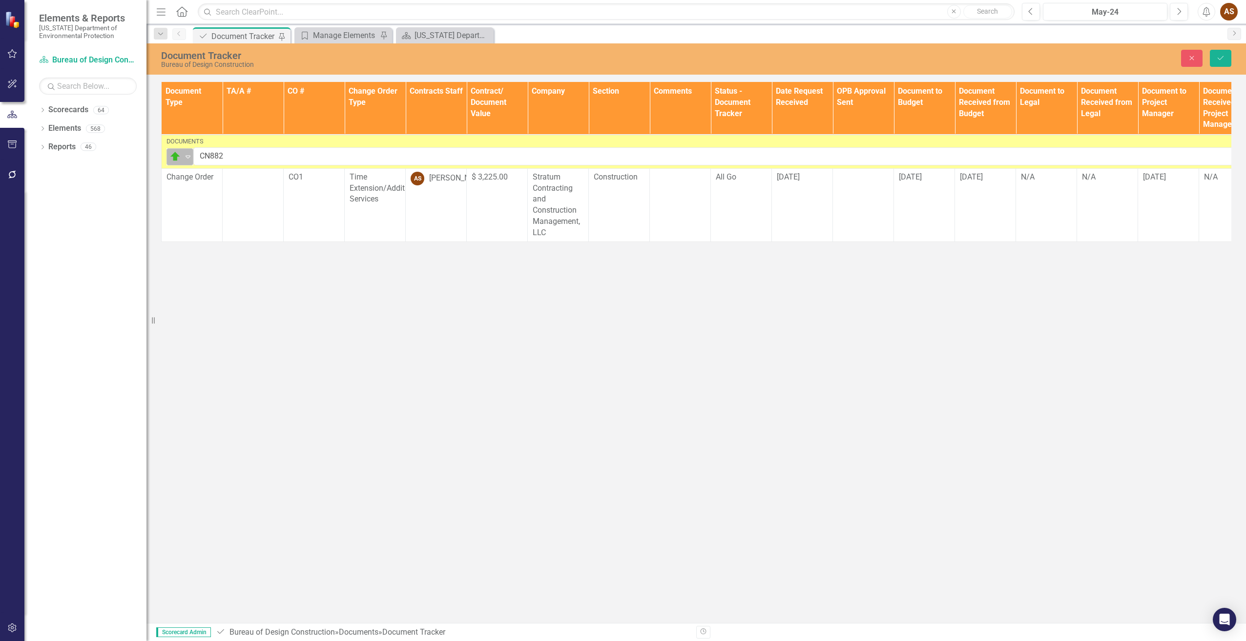
click at [179, 156] on img at bounding box center [175, 157] width 12 height 12
click at [201, 186] on div "Complete" at bounding box center [209, 189] width 33 height 11
click at [754, 183] on div "All Go" at bounding box center [740, 178] width 51 height 12
click at [758, 181] on icon at bounding box center [757, 181] width 5 height 3
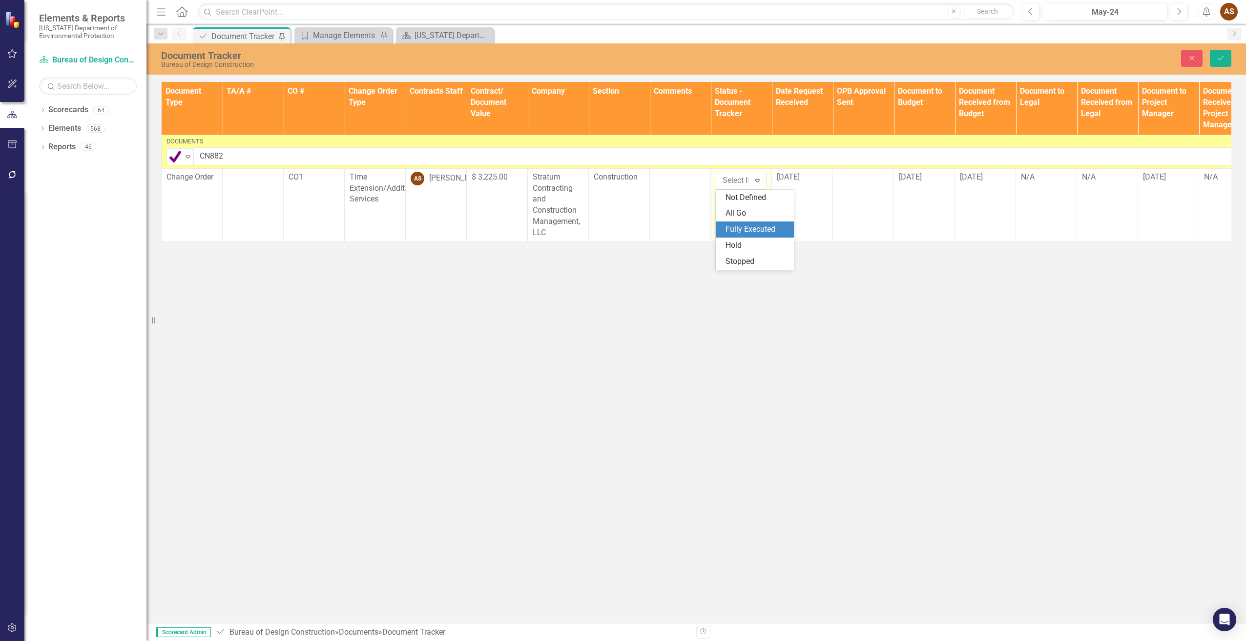
click at [749, 230] on div "Fully Executed" at bounding box center [756, 229] width 62 height 11
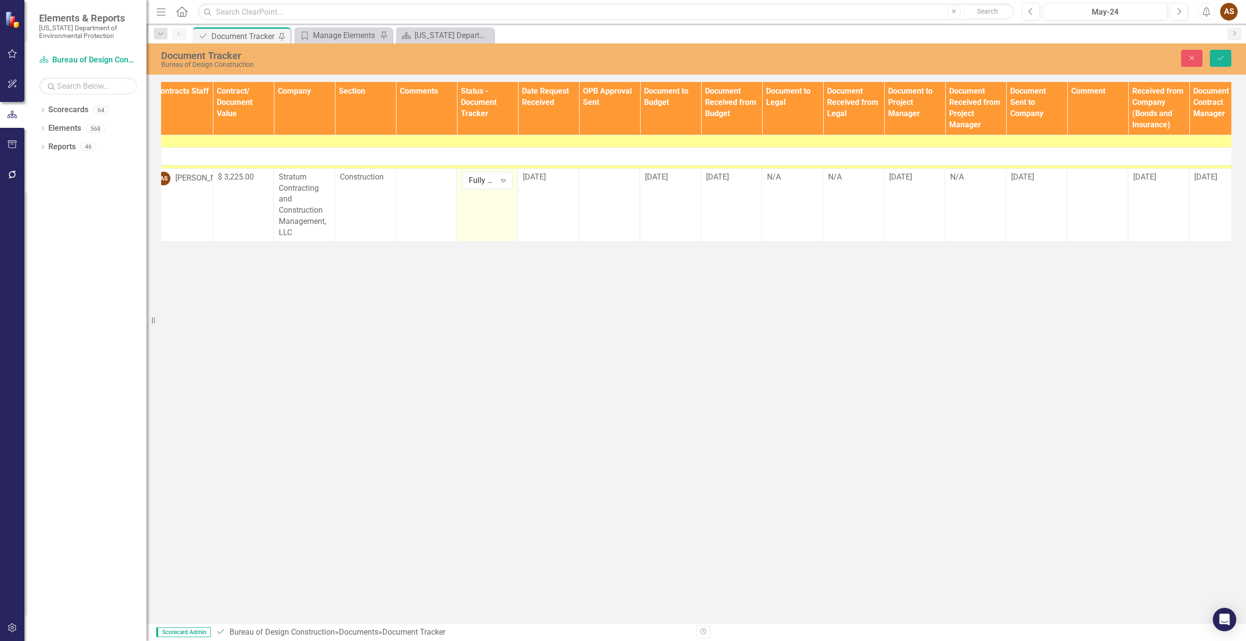
scroll to position [0, 254]
click at [961, 182] on div "N/A" at bounding box center [974, 177] width 51 height 11
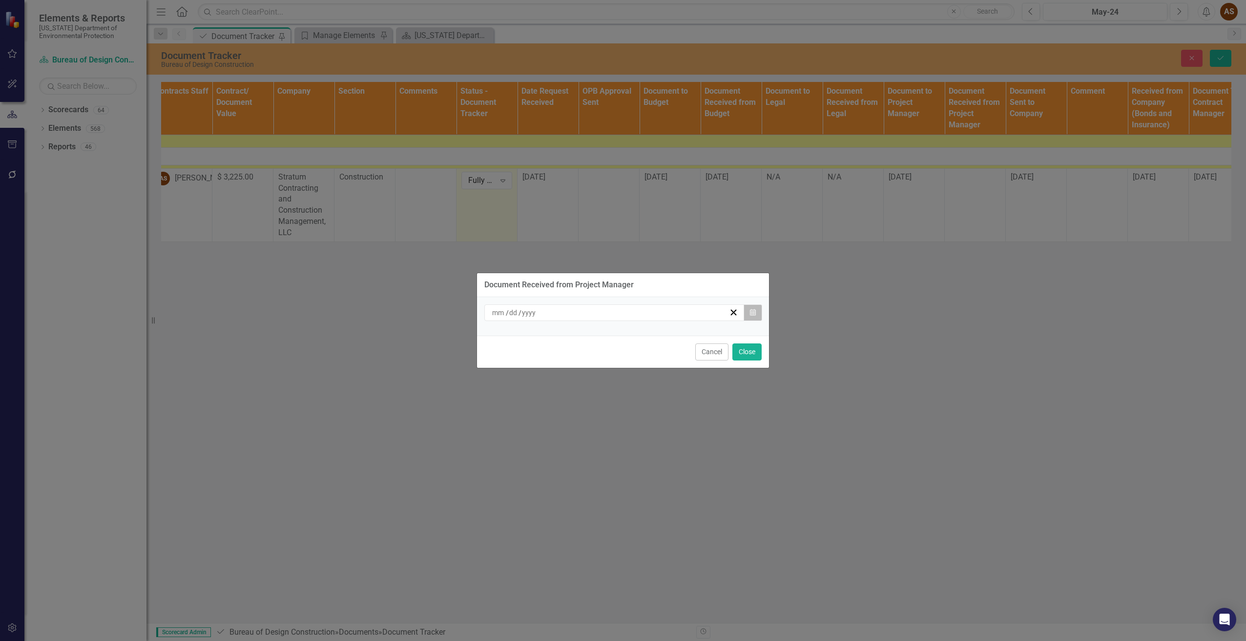
click at [754, 313] on icon "button" at bounding box center [753, 312] width 6 height 7
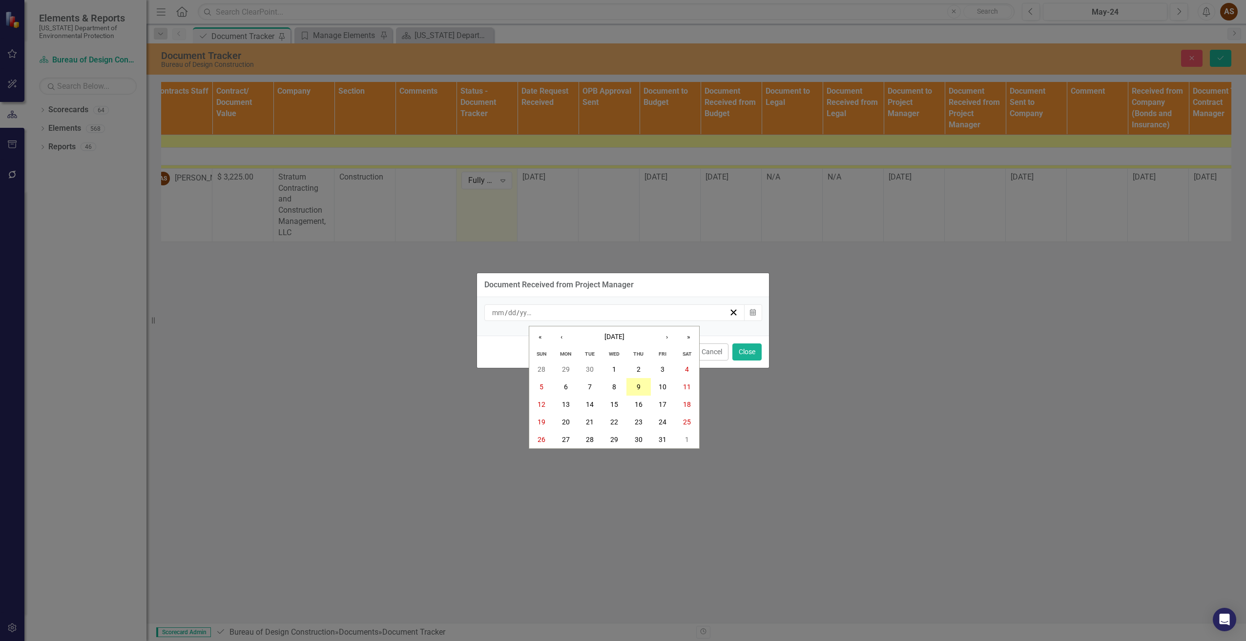
click at [637, 388] on abbr "9" at bounding box center [638, 387] width 4 height 8
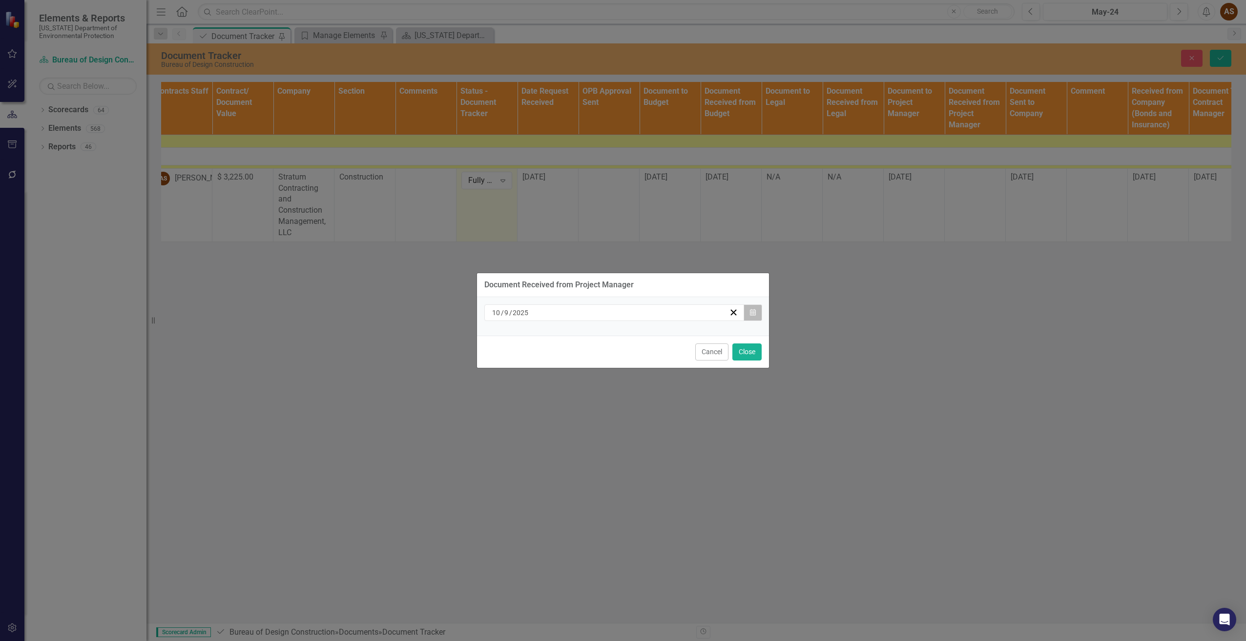
click at [755, 313] on icon "button" at bounding box center [753, 312] width 6 height 7
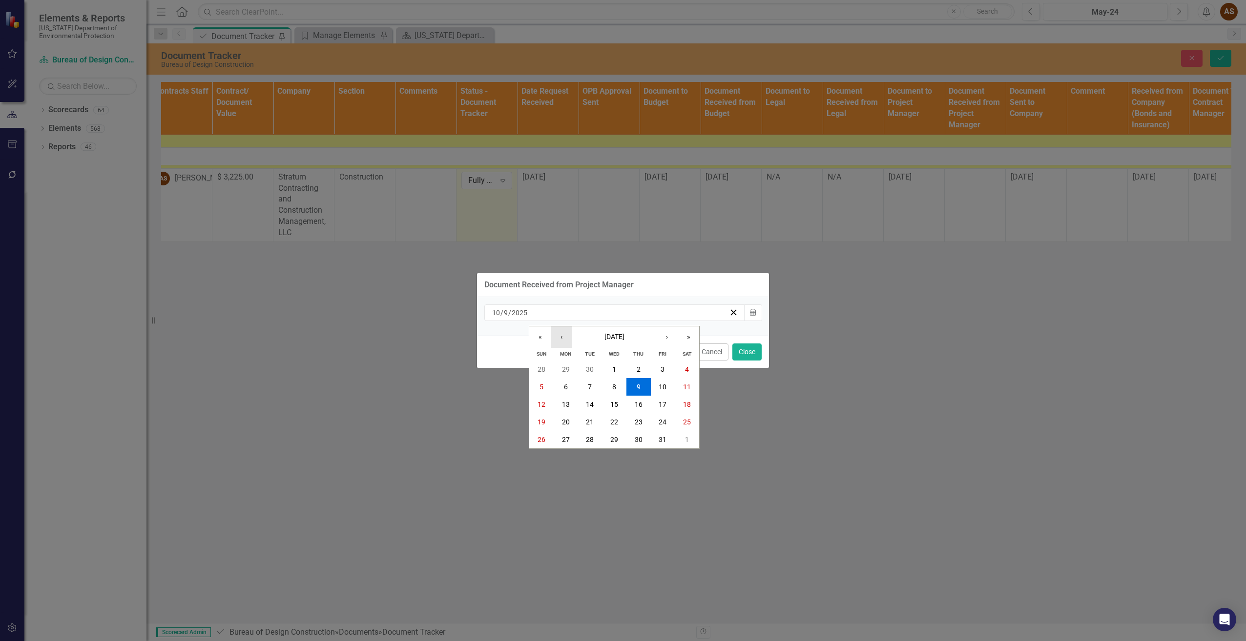
click at [567, 339] on button "‹" at bounding box center [561, 337] width 21 height 21
click at [582, 388] on button "9" at bounding box center [589, 387] width 24 height 18
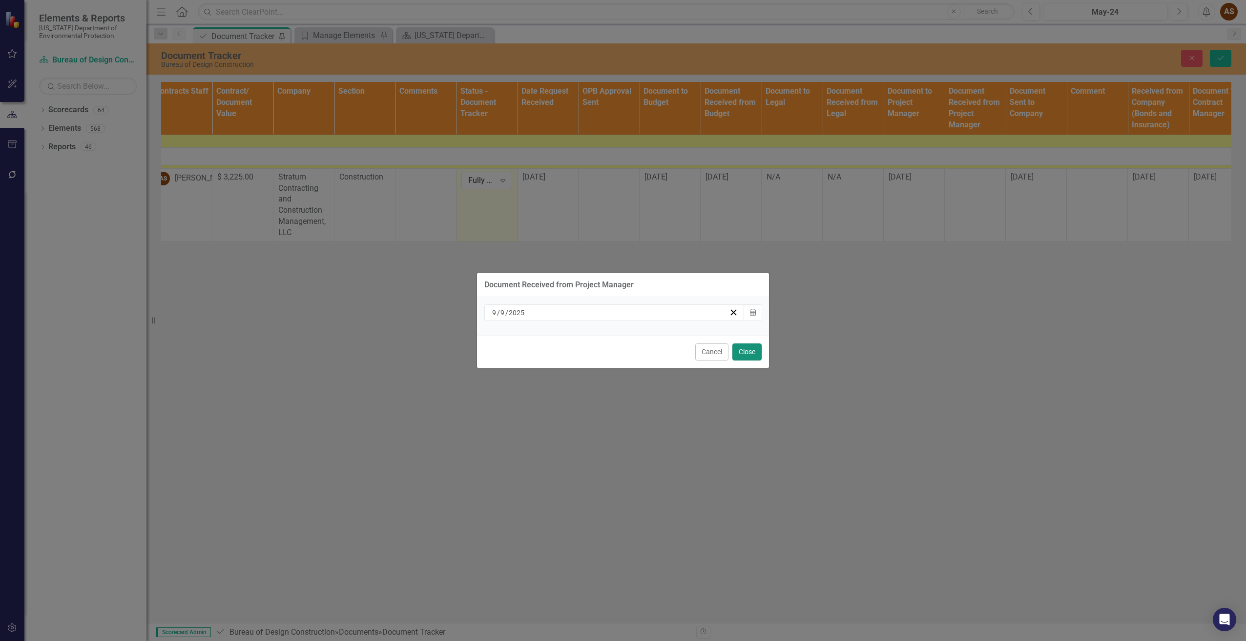
click at [745, 354] on button "Close" at bounding box center [746, 352] width 29 height 17
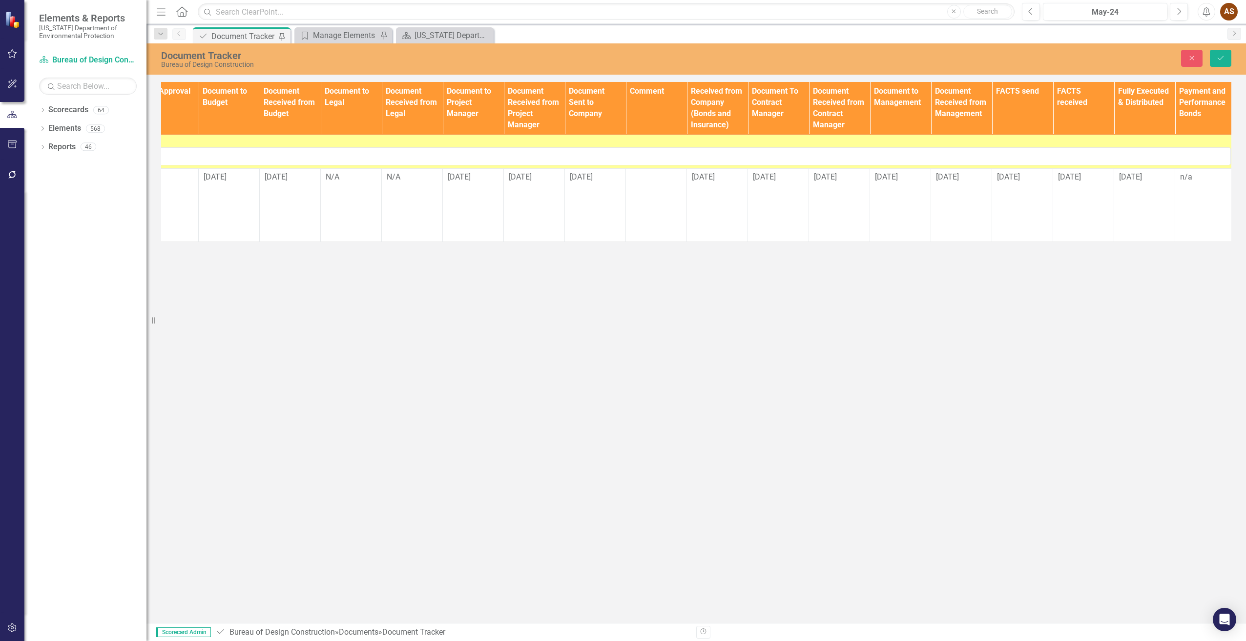
scroll to position [0, 700]
click at [1225, 55] on button "Save" at bounding box center [1219, 58] width 21 height 17
